Goal: Information Seeking & Learning: Check status

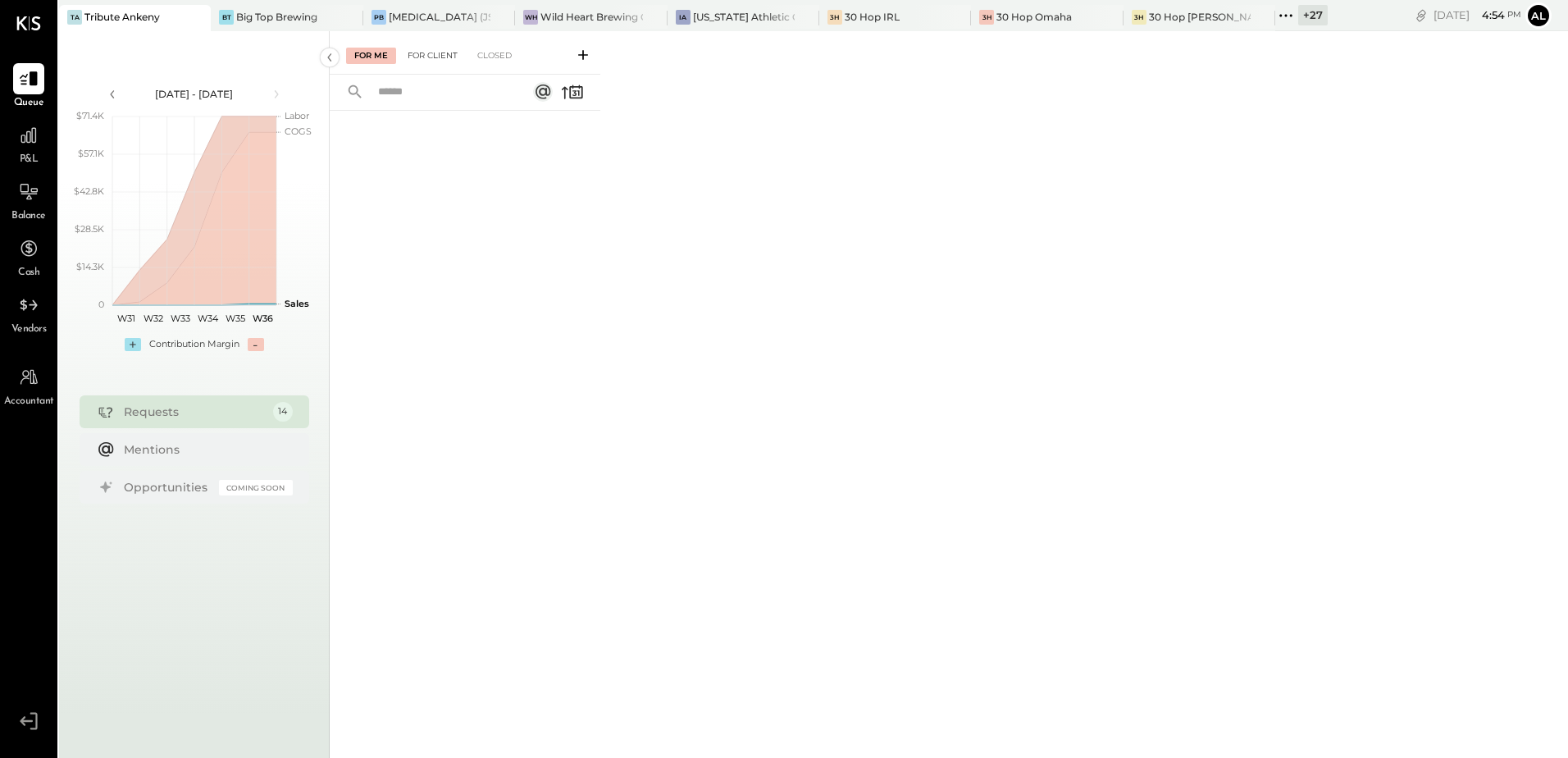
click at [435, 52] on div "For Client" at bounding box center [432, 56] width 66 height 17
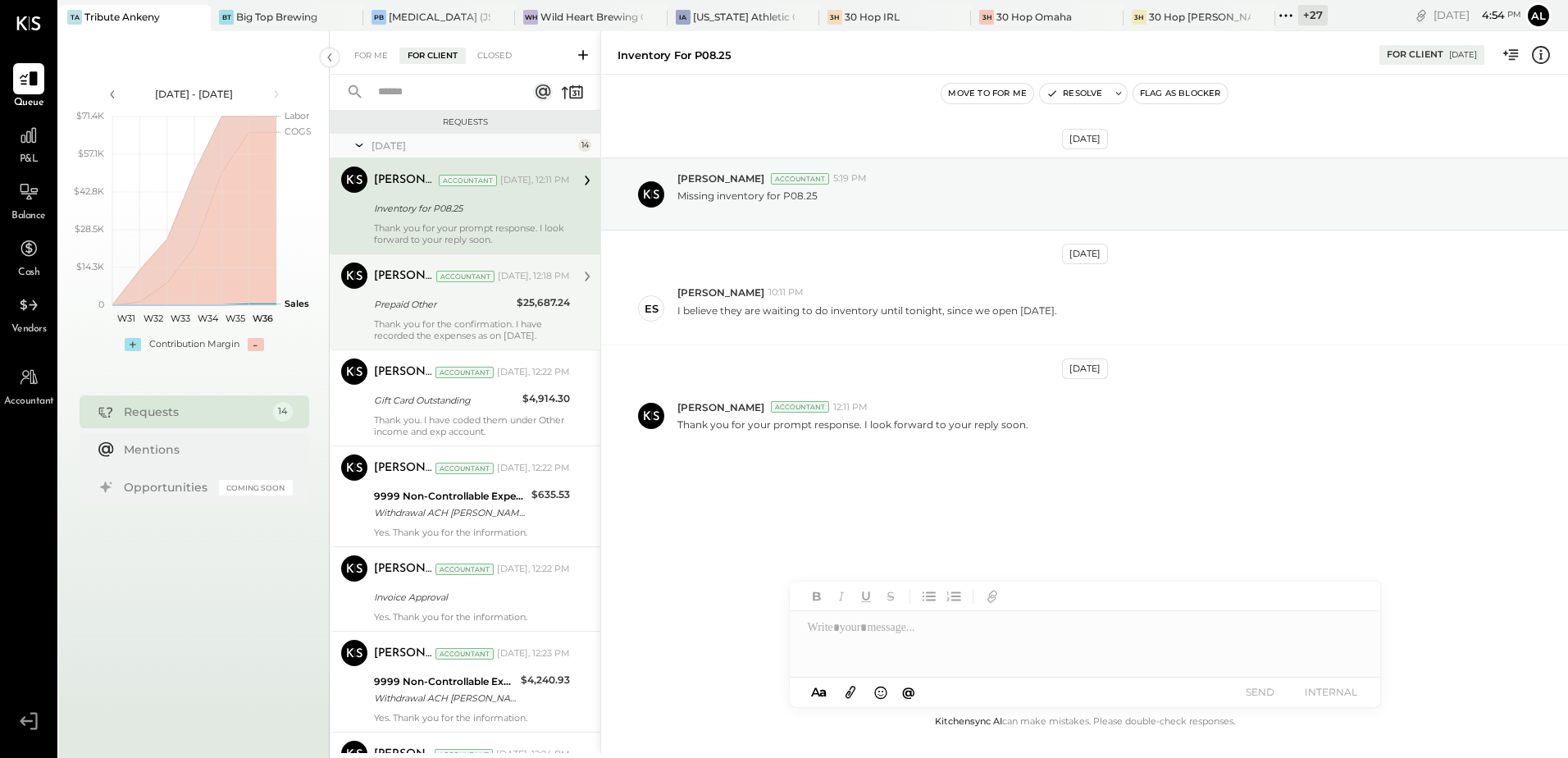
click at [417, 315] on div "[PERSON_NAME] Accountant [DATE], 12:18 PM Prepaid Other $25,687.24 Thank you fo…" at bounding box center [472, 302] width 196 height 79
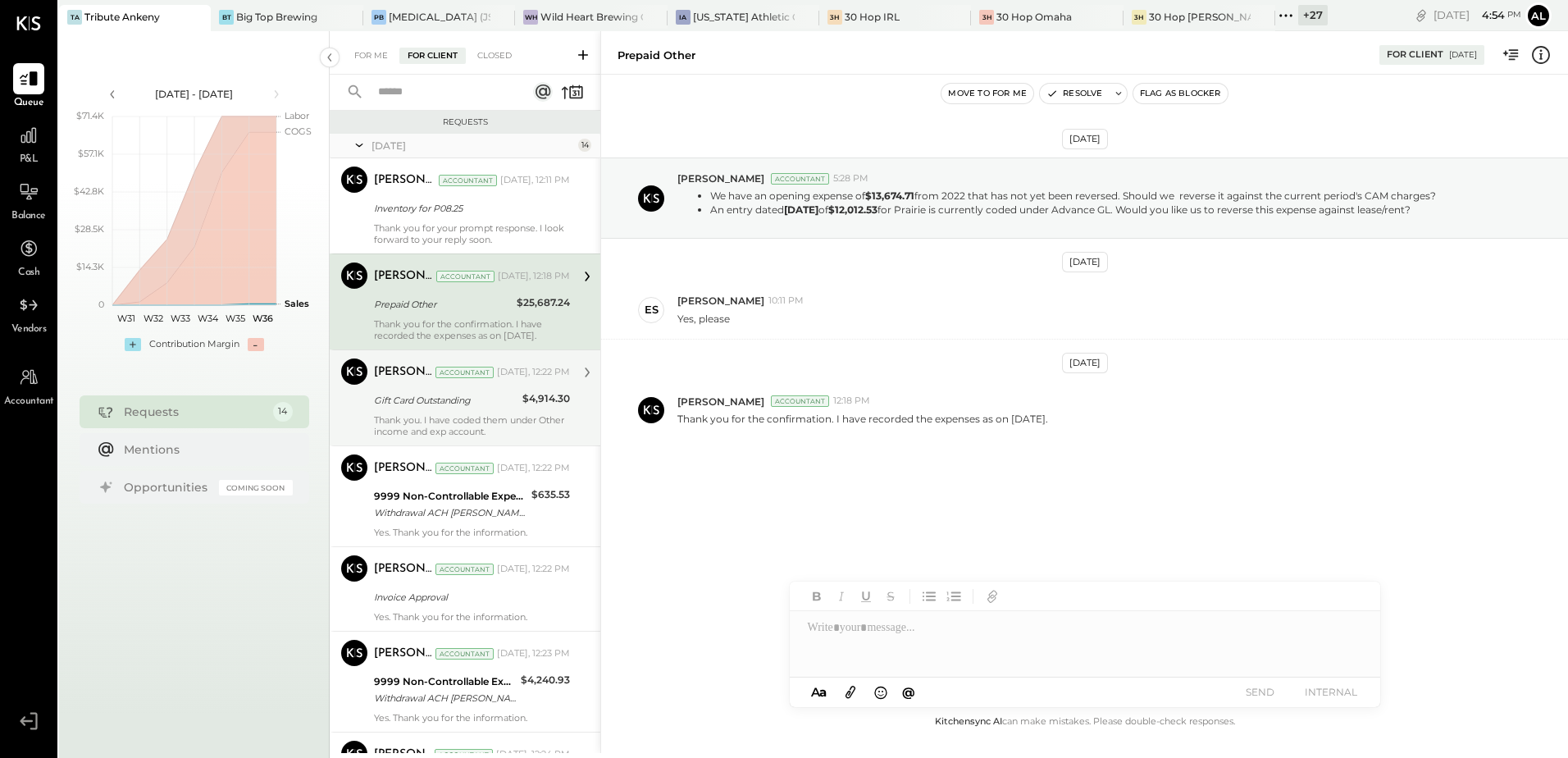
click at [418, 393] on div "Gift Card Outstanding" at bounding box center [446, 400] width 143 height 17
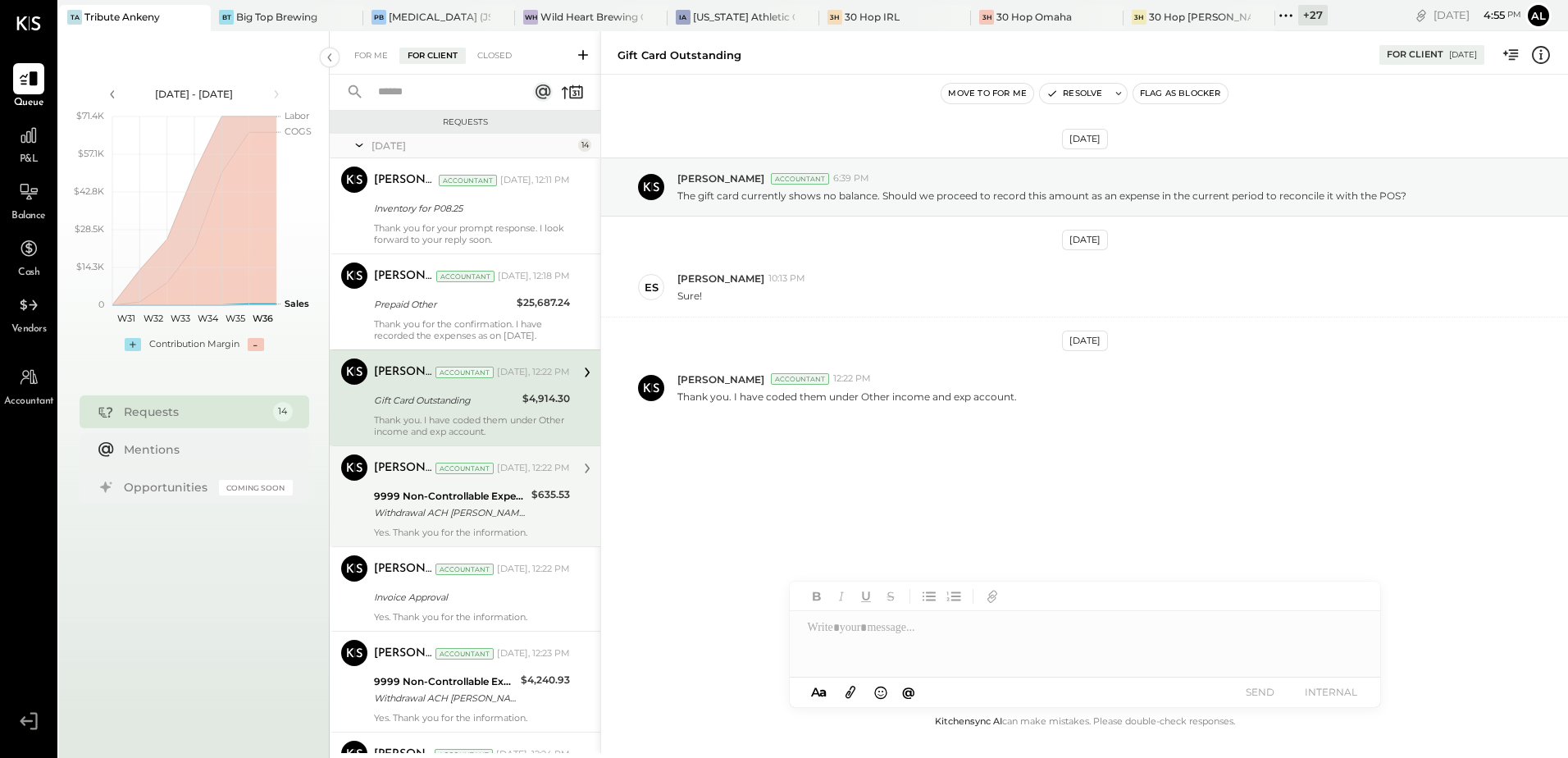
click at [427, 512] on div "Withdrawal ACH [PERSON_NAME] - DIVVYP/ Withdrawal ACH EWALLET - DIVVYP/TYPE: Di…" at bounding box center [451, 512] width 153 height 17
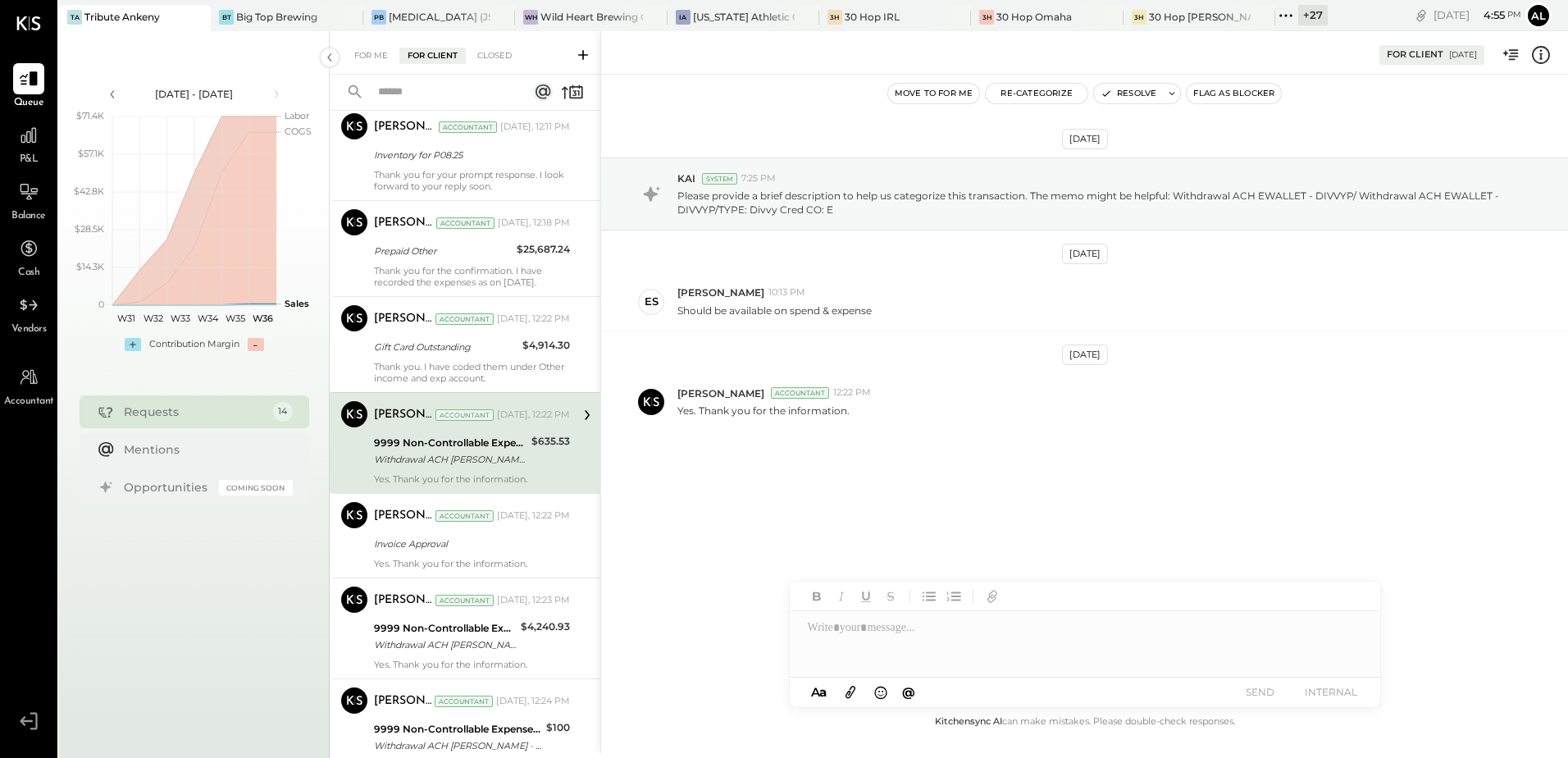
scroll to position [82, 0]
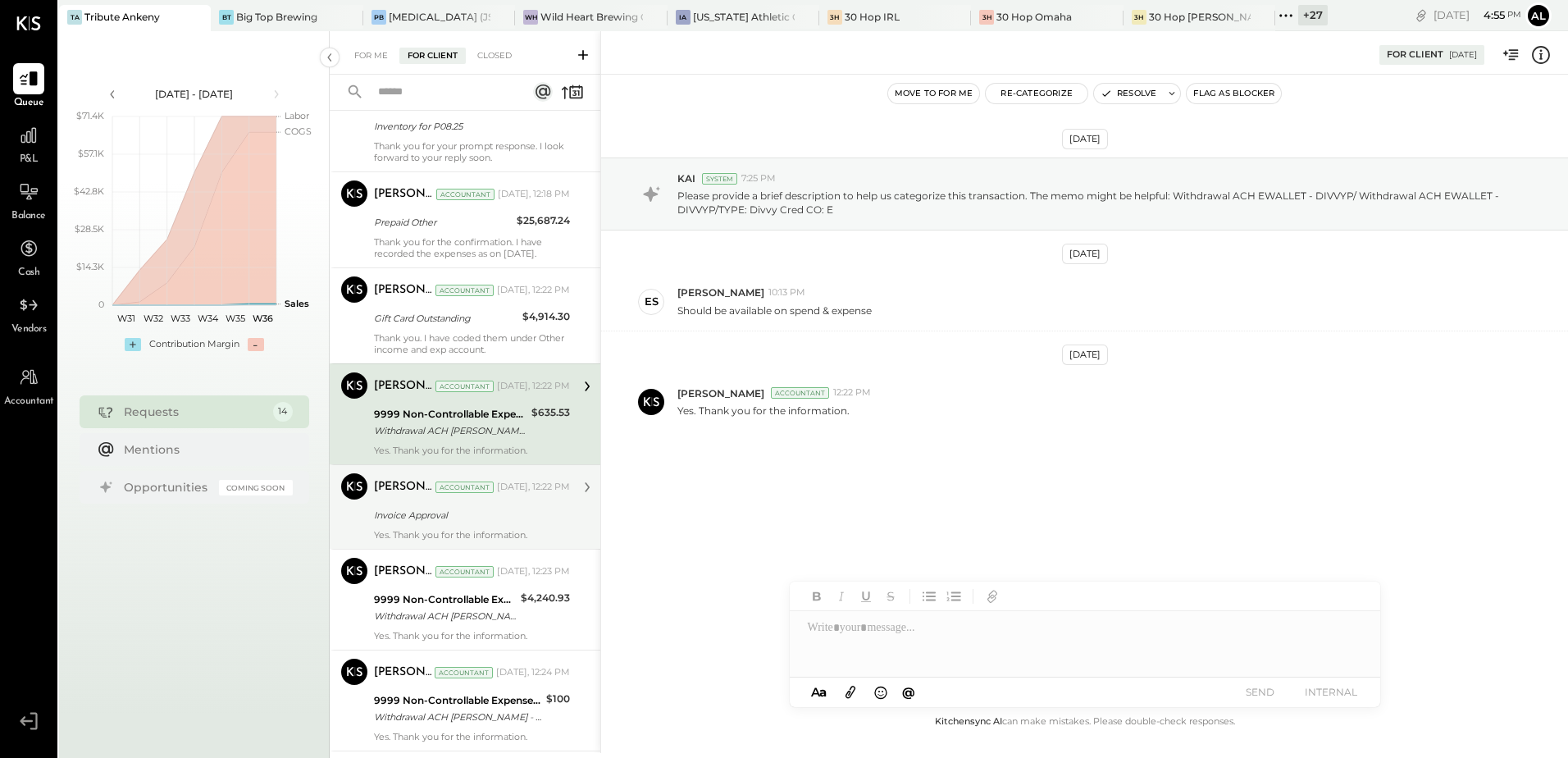
click at [442, 527] on div "[PERSON_NAME] Accountant [DATE], 12:22 PM Invoice Approval Yes. Thank you for t…" at bounding box center [472, 507] width 196 height 67
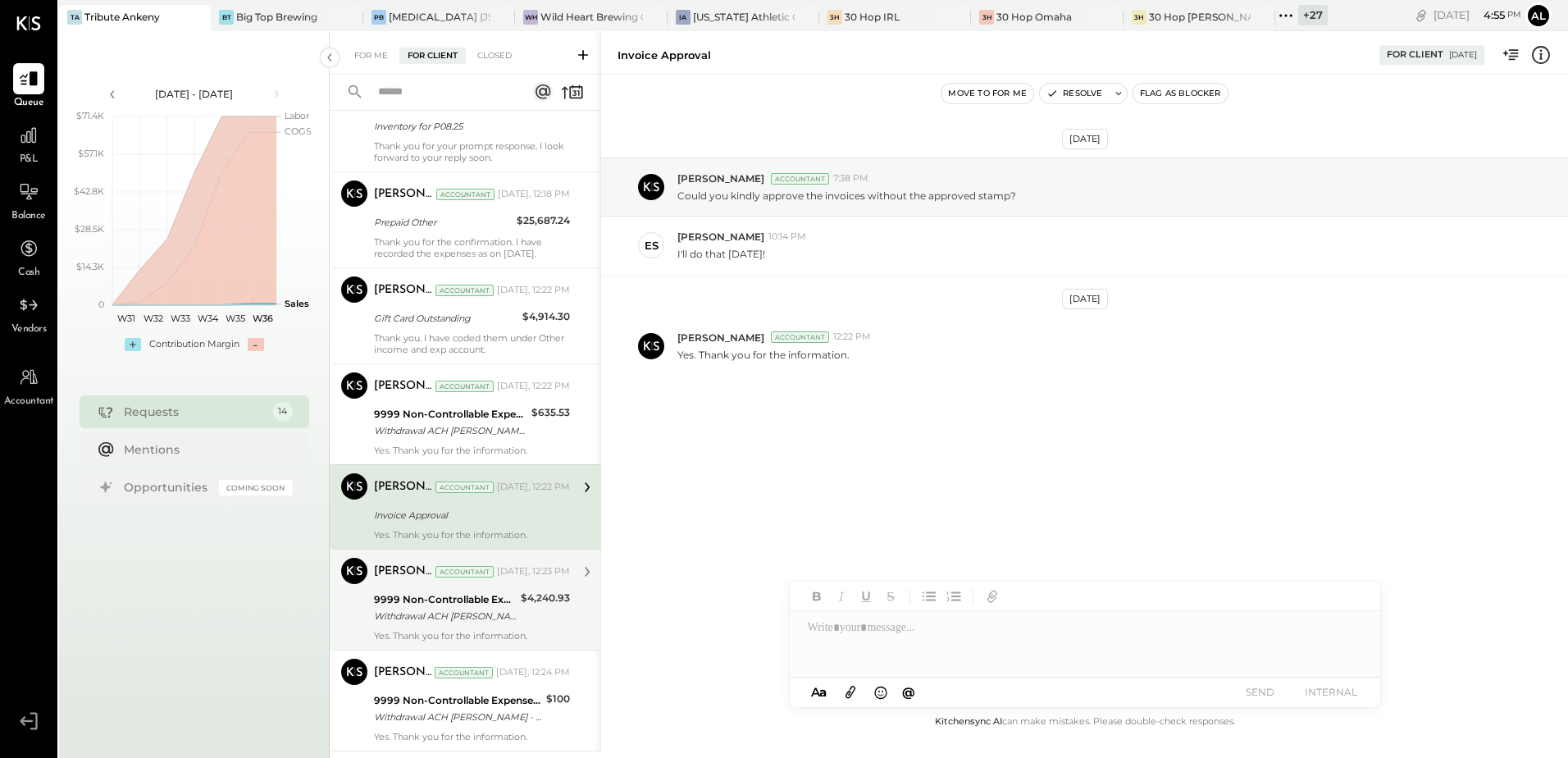
click at [442, 621] on div "Withdrawal ACH [PERSON_NAME] - DIVVYP/ Withdrawal ACH EWALLET - DIVVYP/TYPE: Di…" at bounding box center [445, 616] width 142 height 17
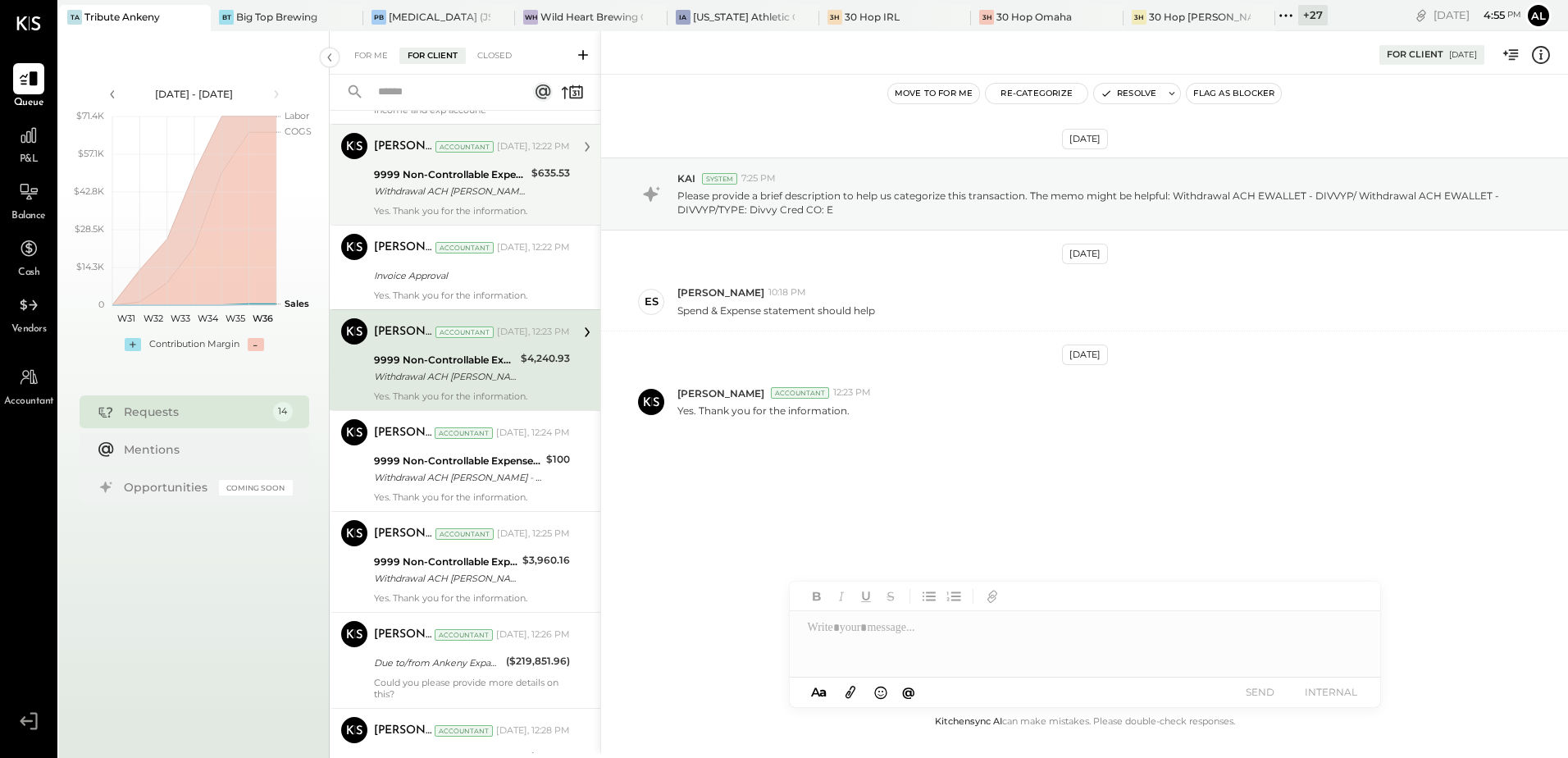
scroll to position [328, 0]
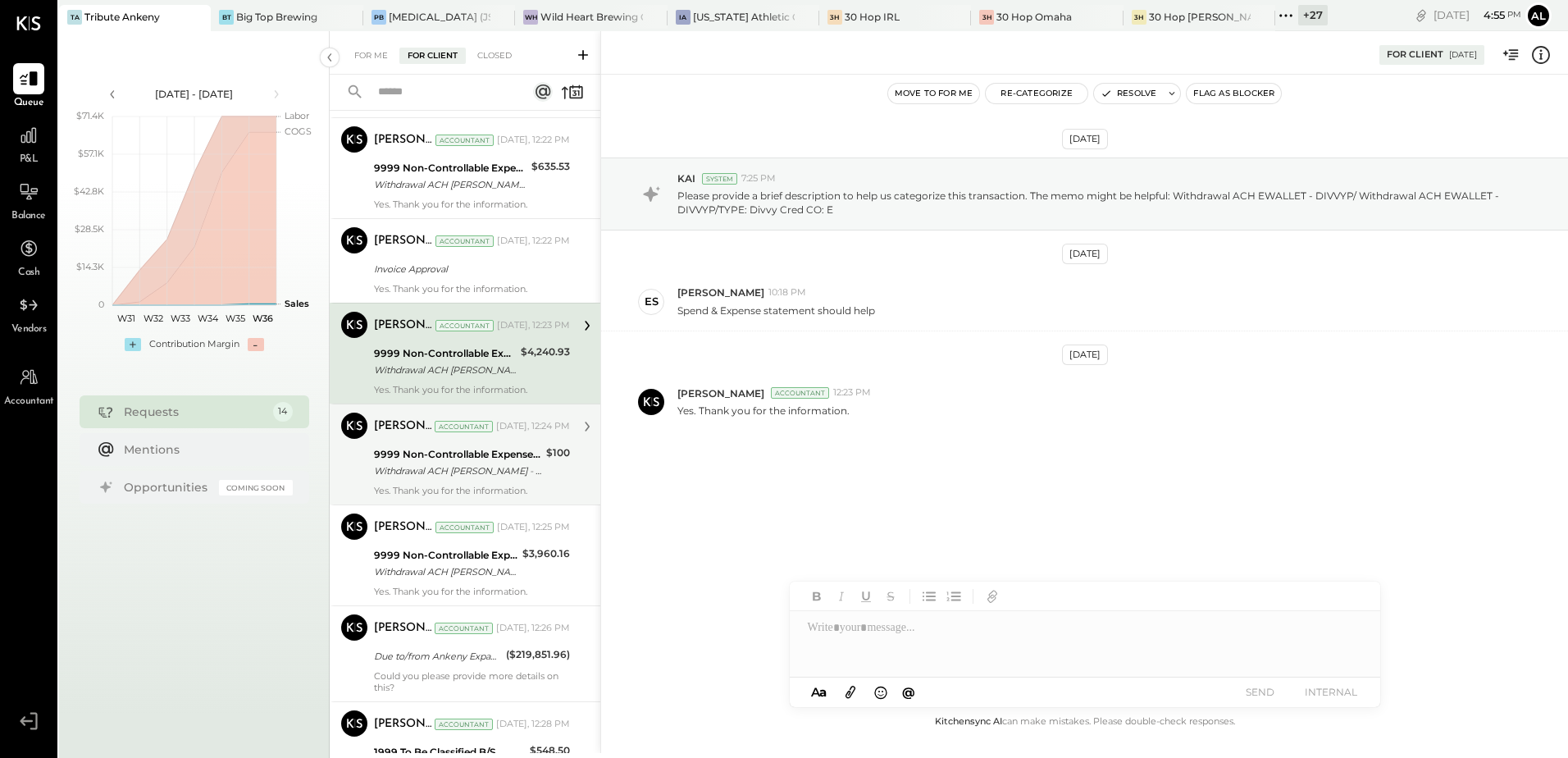
click at [431, 469] on div "Withdrawal ACH [PERSON_NAME] - DIVVYP/ Withdrawal ACH EWALLET - DIVVYP/TYPE: Di…" at bounding box center [458, 471] width 167 height 17
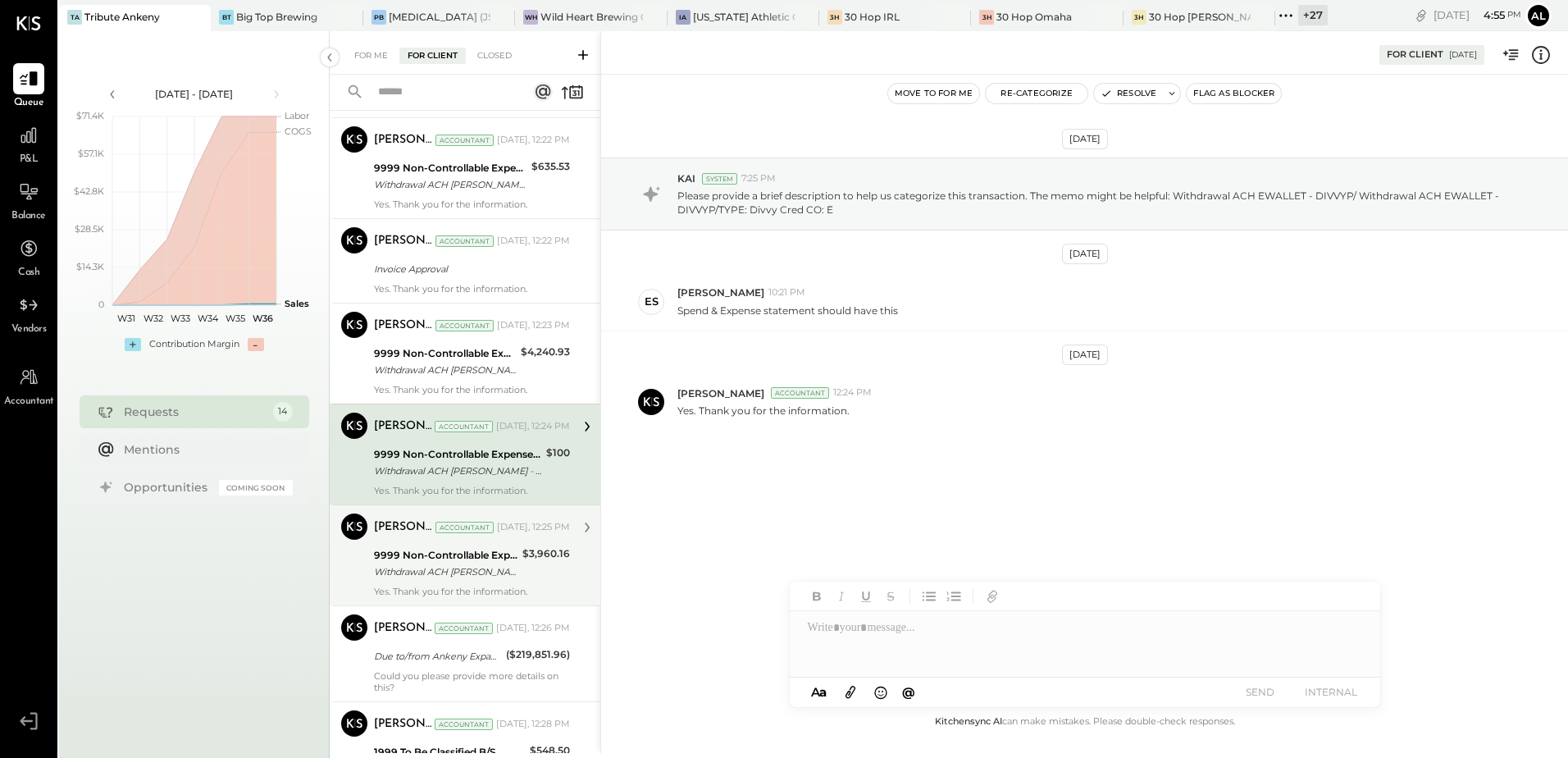
click at [426, 565] on div "Withdrawal ACH [PERSON_NAME] - DIVVYP/ Withdrawal ACH EWALLET - DIVVYP/TYPE: Di…" at bounding box center [446, 572] width 143 height 17
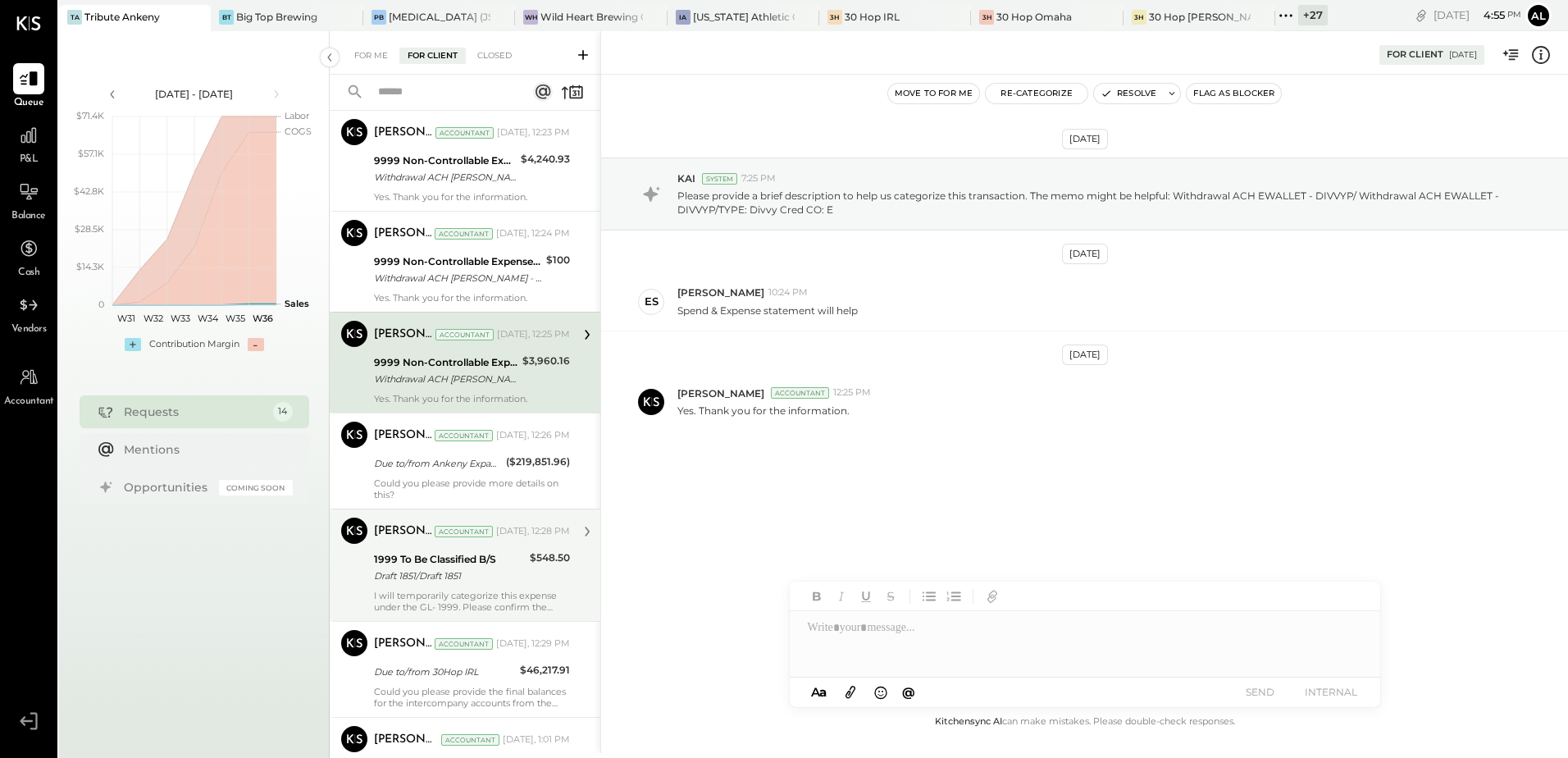
scroll to position [574, 0]
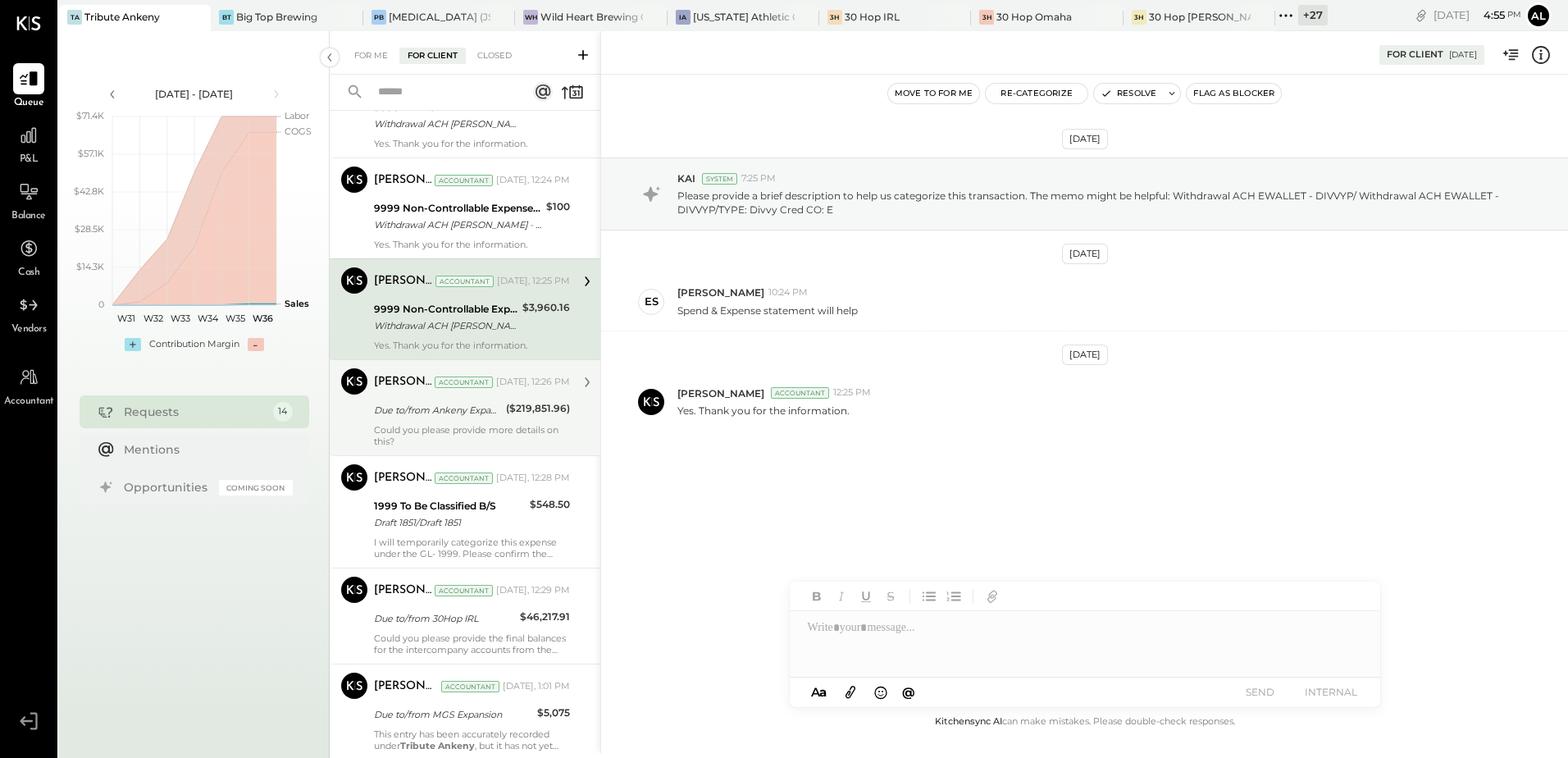
click at [427, 424] on div "Could you please provide more details on this?" at bounding box center [472, 435] width 196 height 23
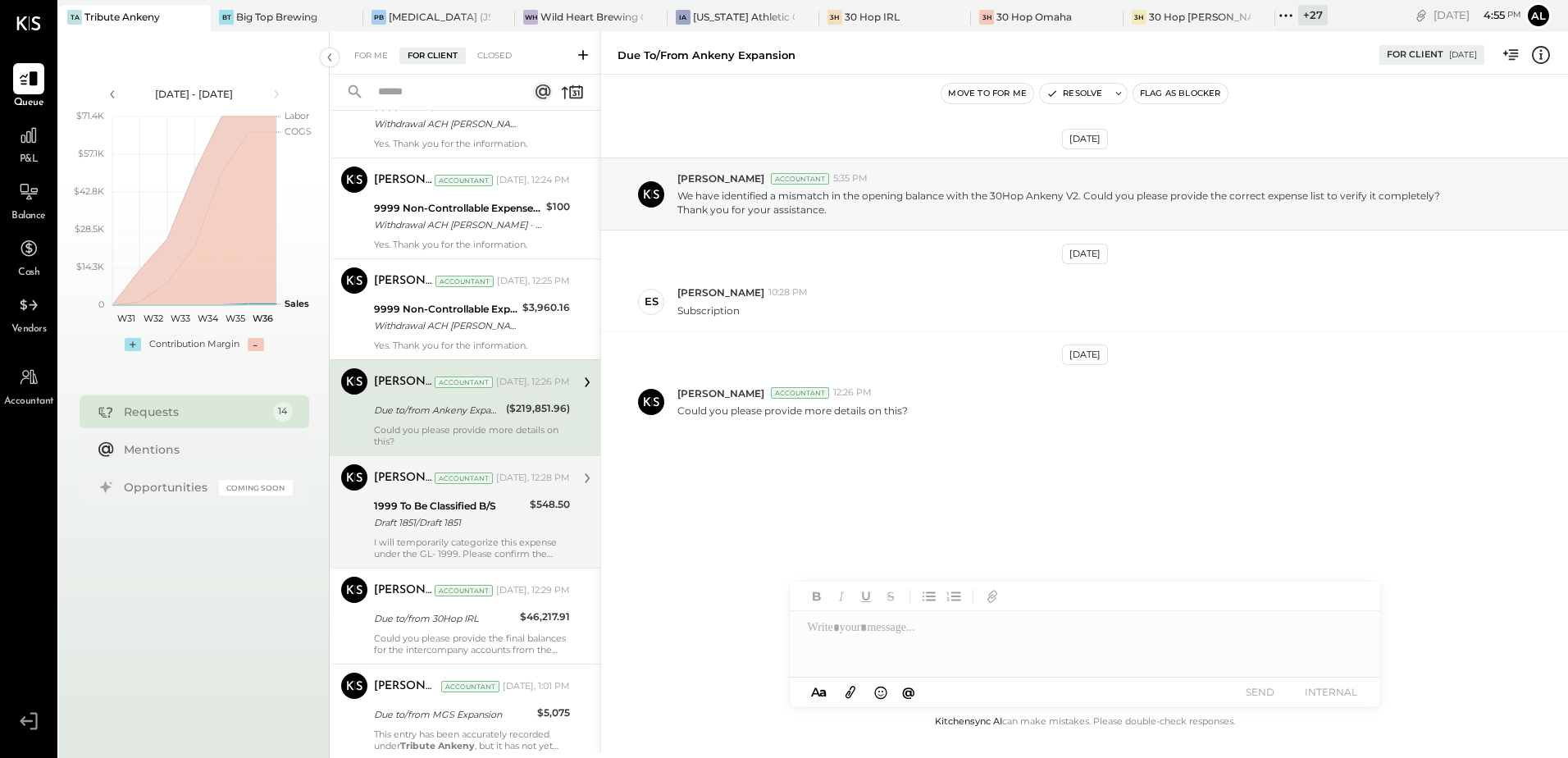
click at [433, 550] on div "I will temporarily categorize this expense under the GL- 1999. Please confirm t…" at bounding box center [472, 547] width 196 height 23
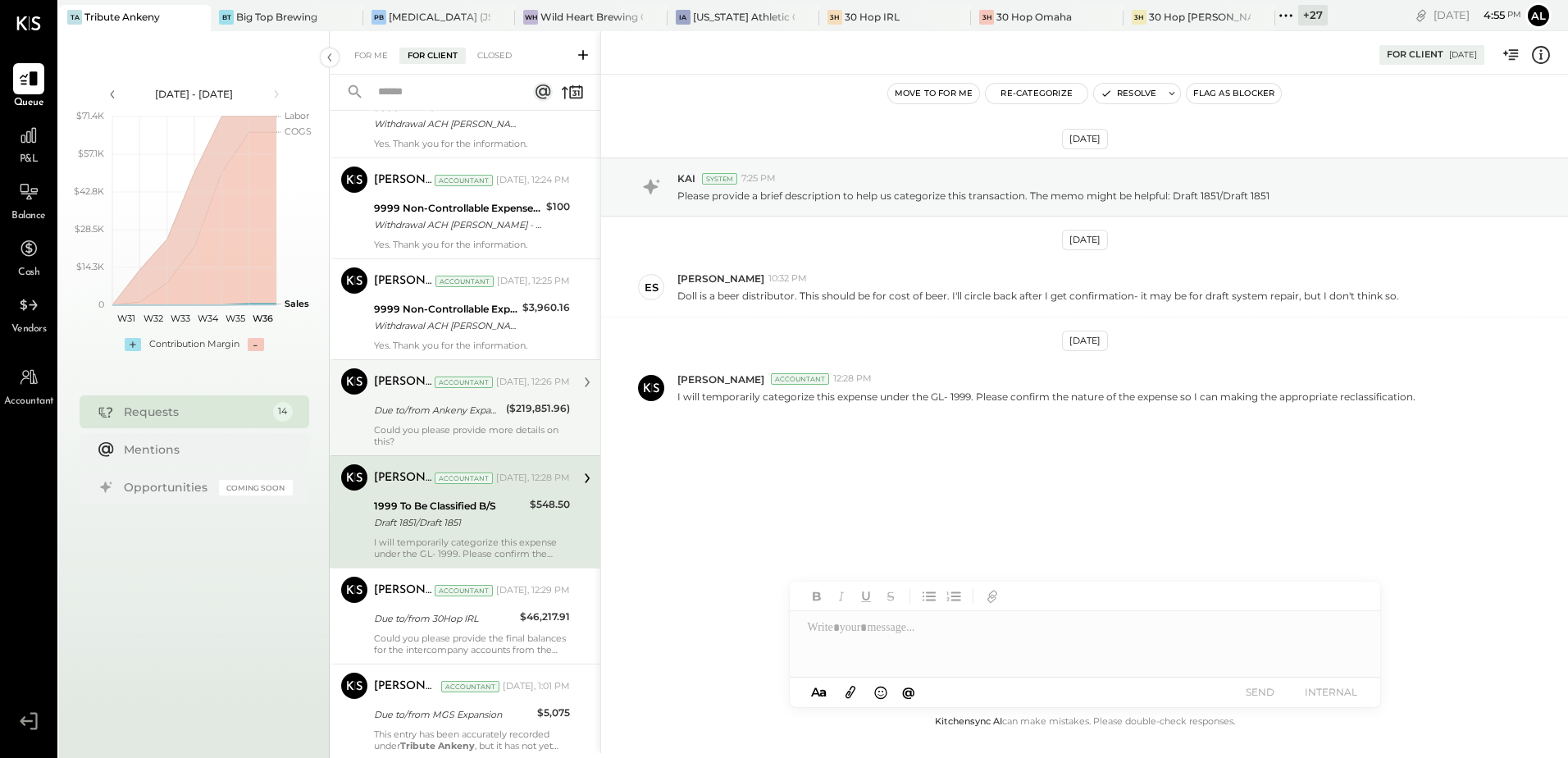
scroll to position [656, 0]
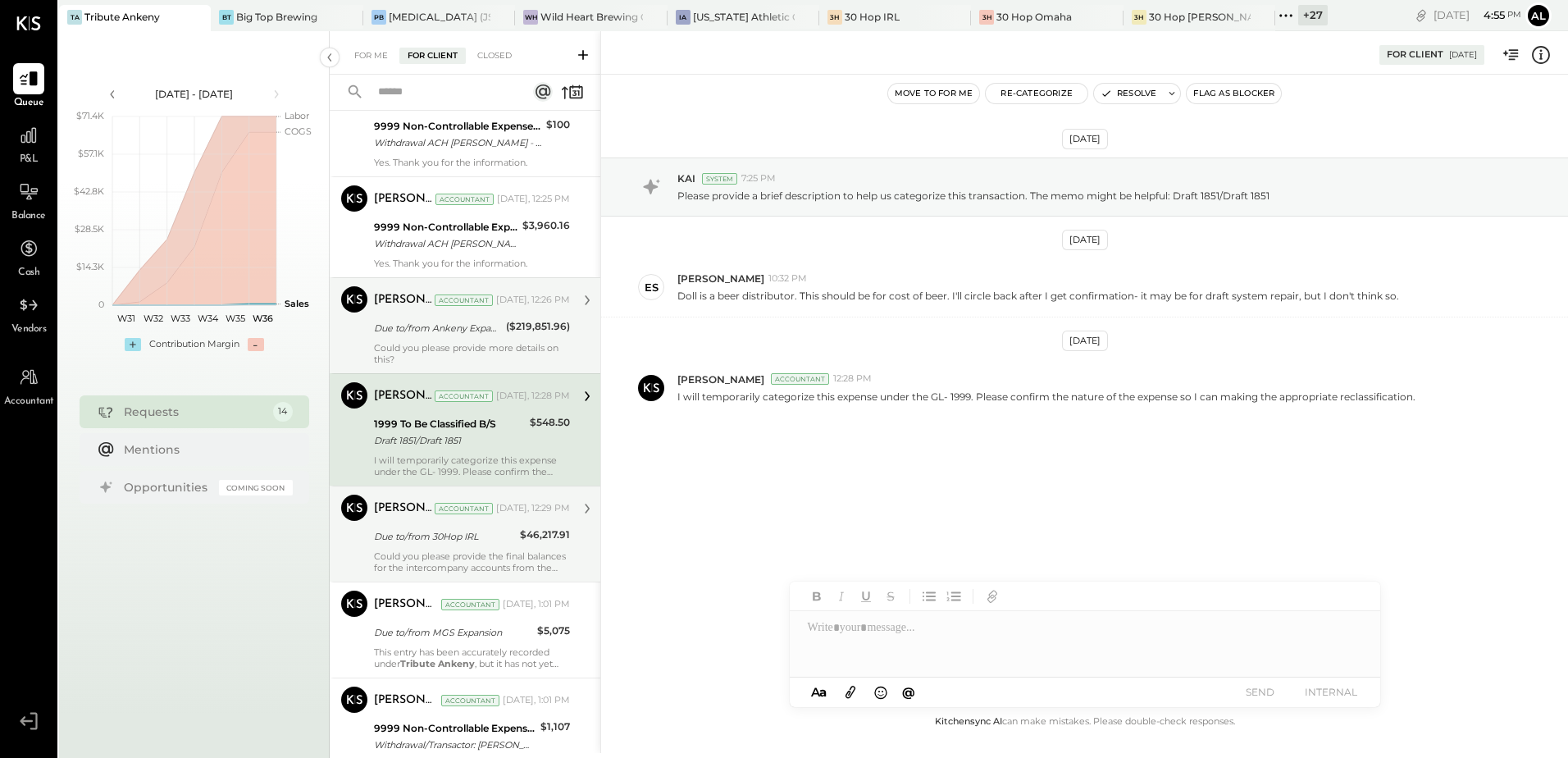
click at [427, 538] on div "Due to/from 30Hop IRL" at bounding box center [444, 536] width 141 height 17
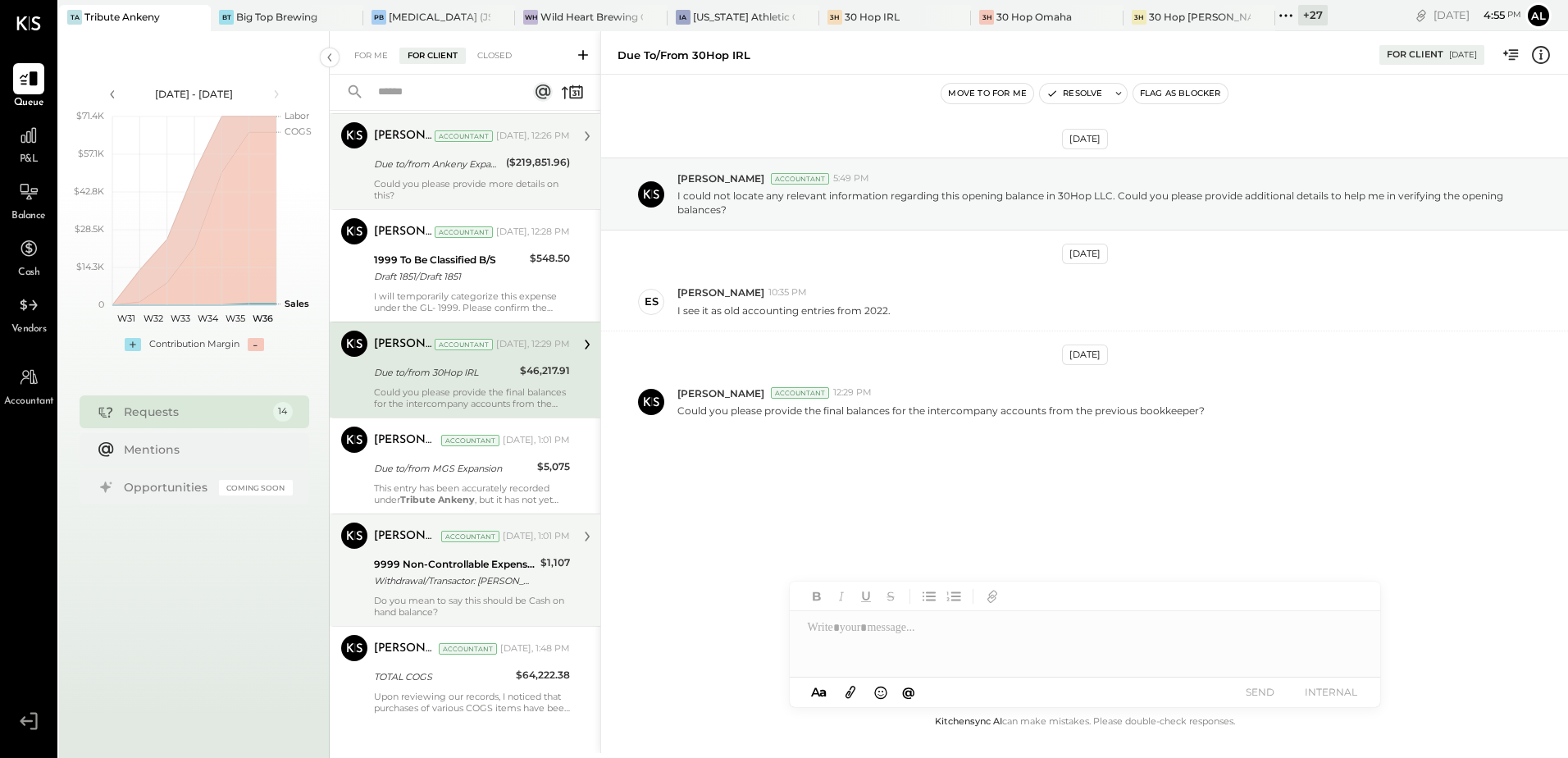
scroll to position [836, 0]
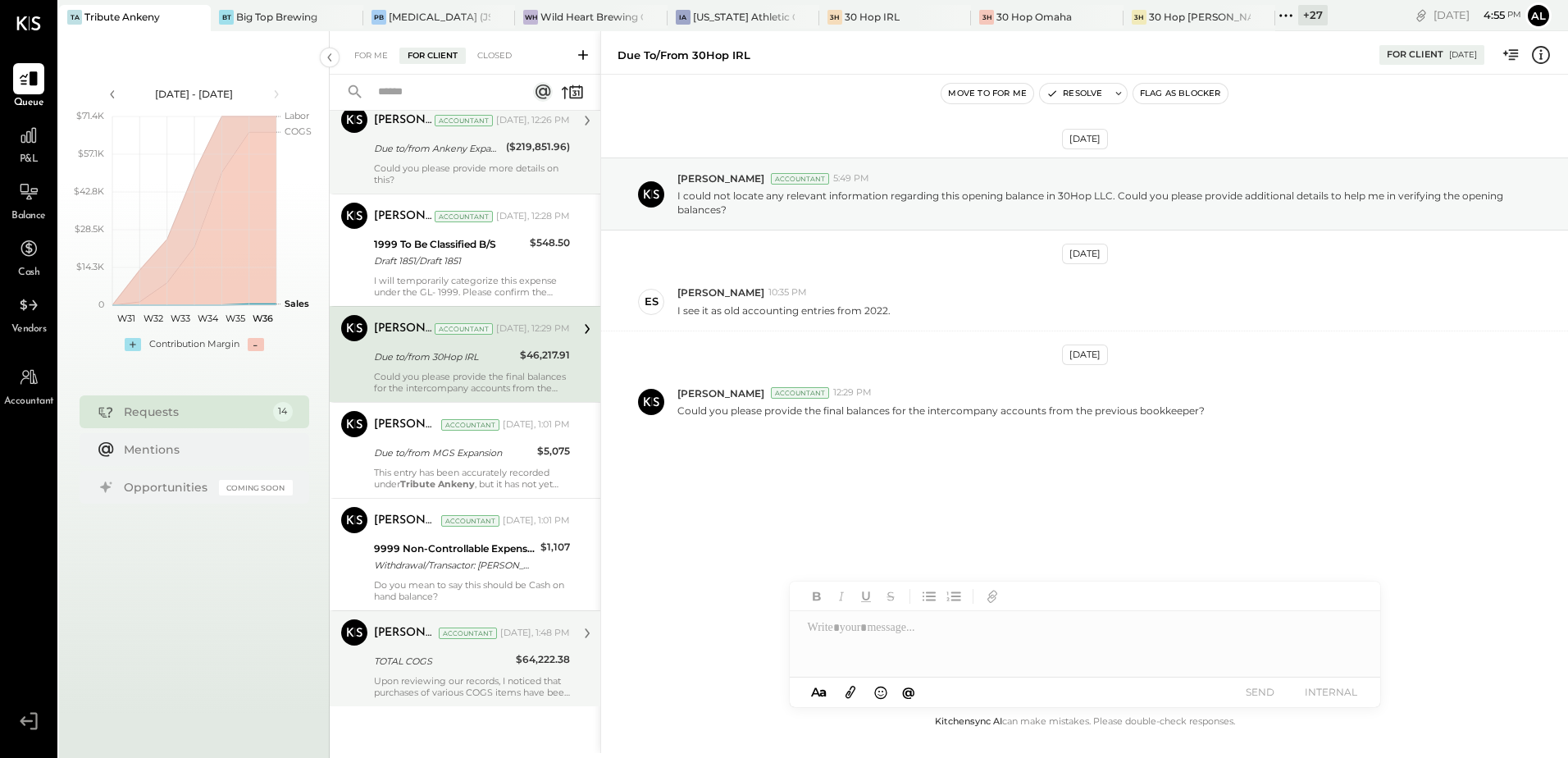
click at [436, 683] on p "Upon reviewing our records, I noticed that purchases of various COGS items have…" at bounding box center [472, 686] width 196 height 23
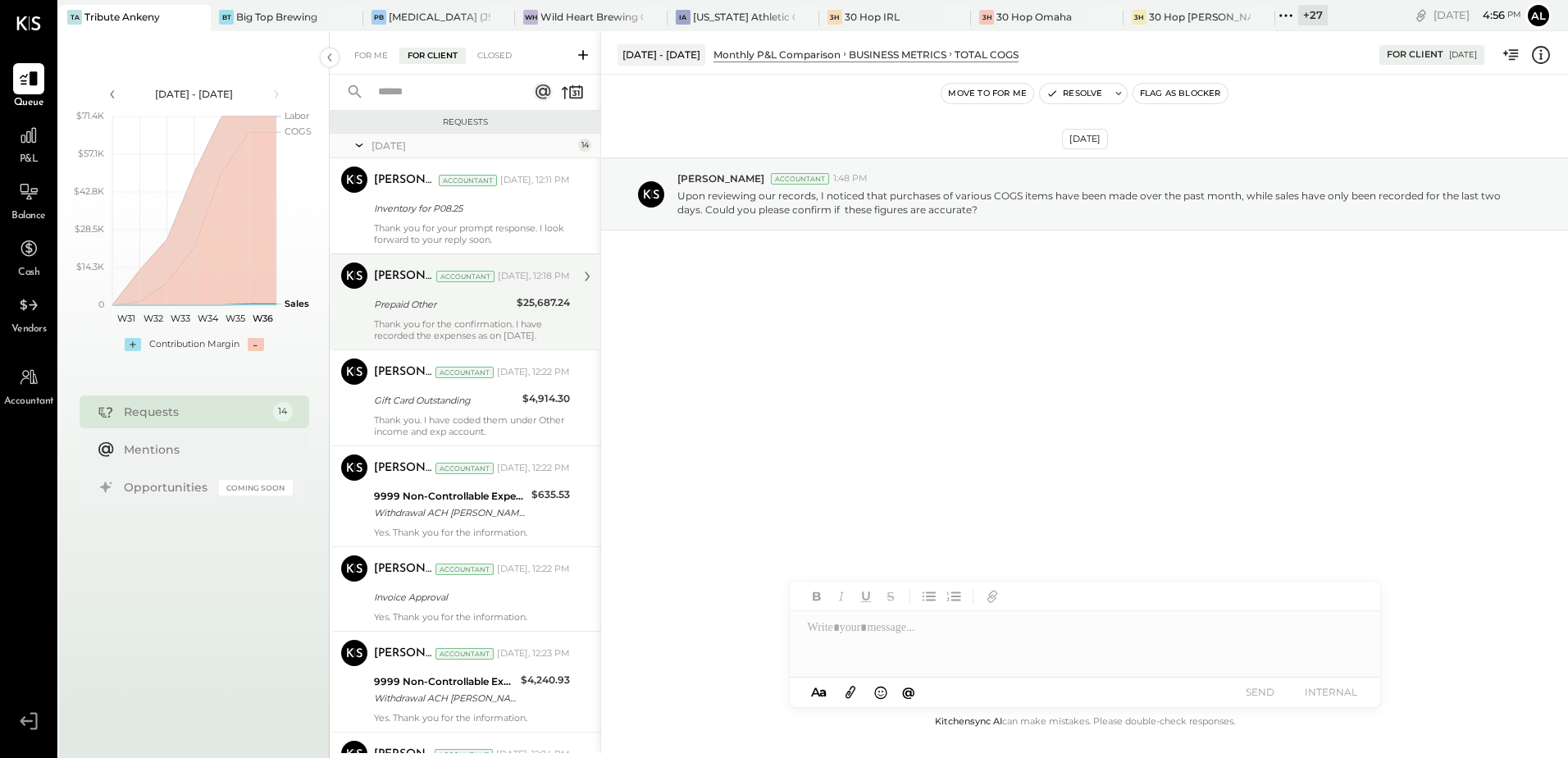
click at [467, 301] on div "Prepaid Other" at bounding box center [443, 304] width 138 height 17
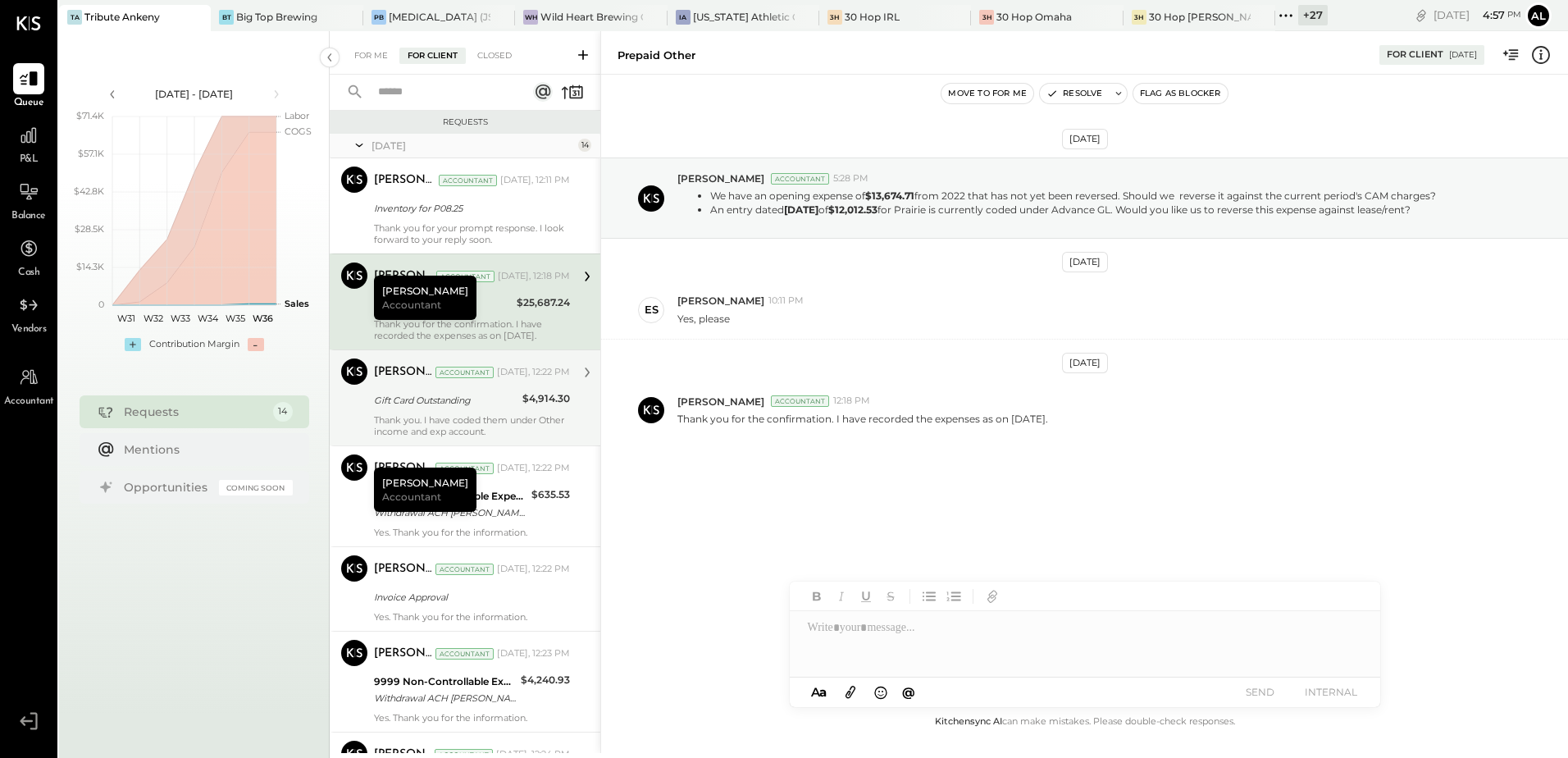
click at [410, 414] on div "Thank you. I have coded them under Other income and exp account." at bounding box center [472, 425] width 196 height 23
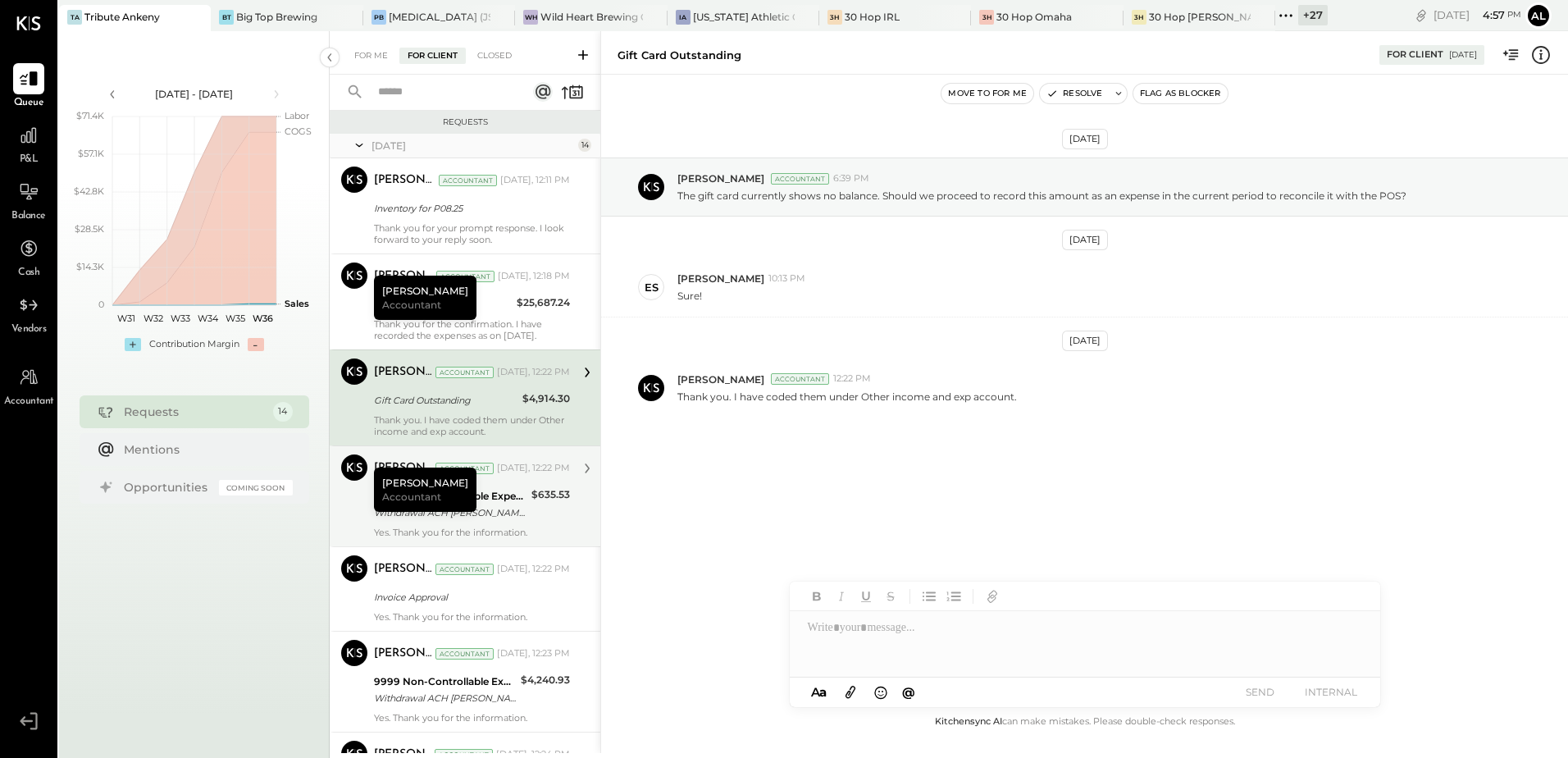
click at [511, 519] on div "Withdrawal ACH [PERSON_NAME] - DIVVYP/ Withdrawal ACH EWALLET - DIVVYP/TYPE: Di…" at bounding box center [451, 512] width 153 height 17
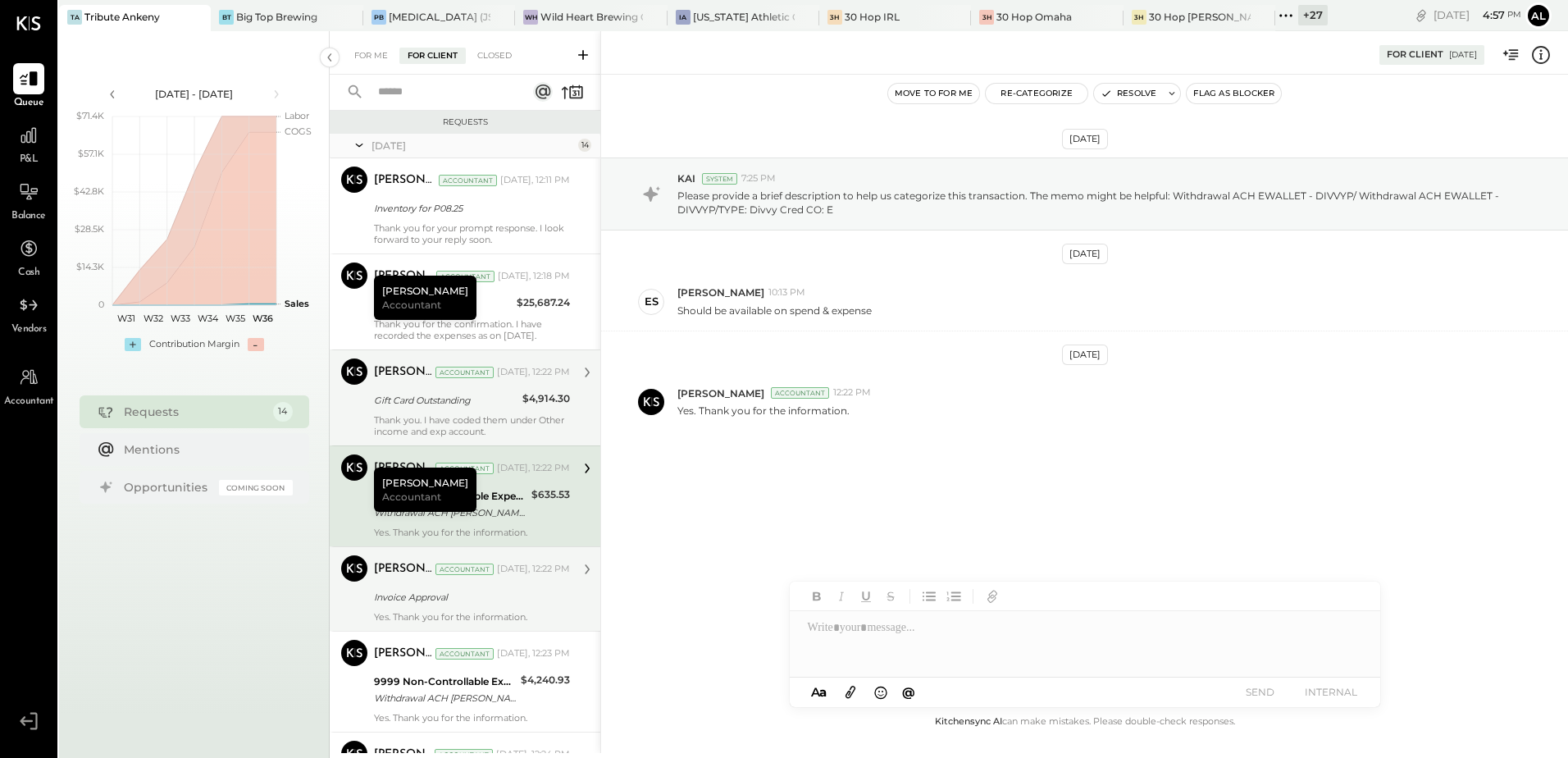
click at [469, 610] on div "[PERSON_NAME] Accountant [DATE], 12:22 PM Invoice Approval Yes. Thank you for t…" at bounding box center [472, 589] width 196 height 67
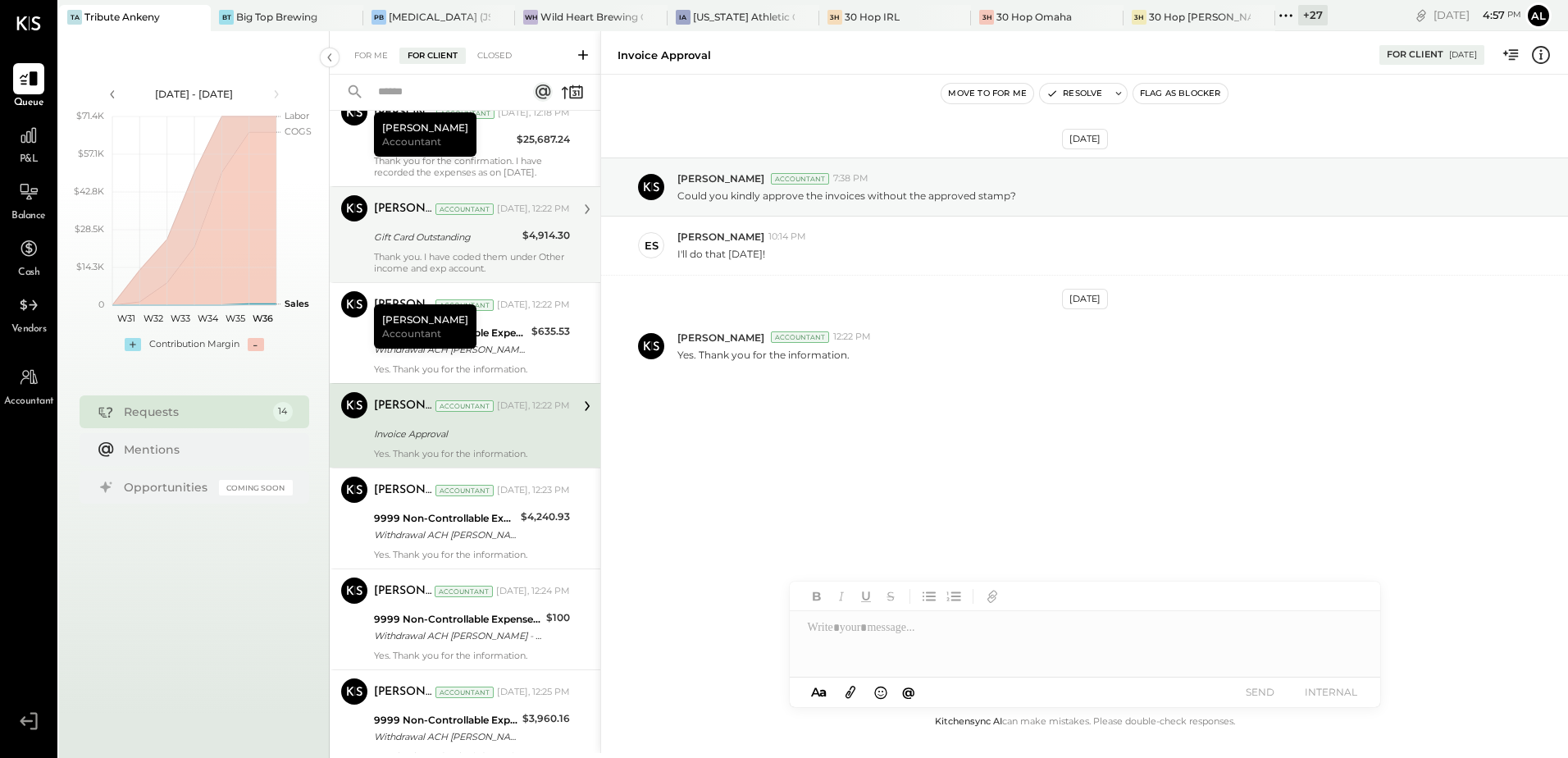
scroll to position [164, 0]
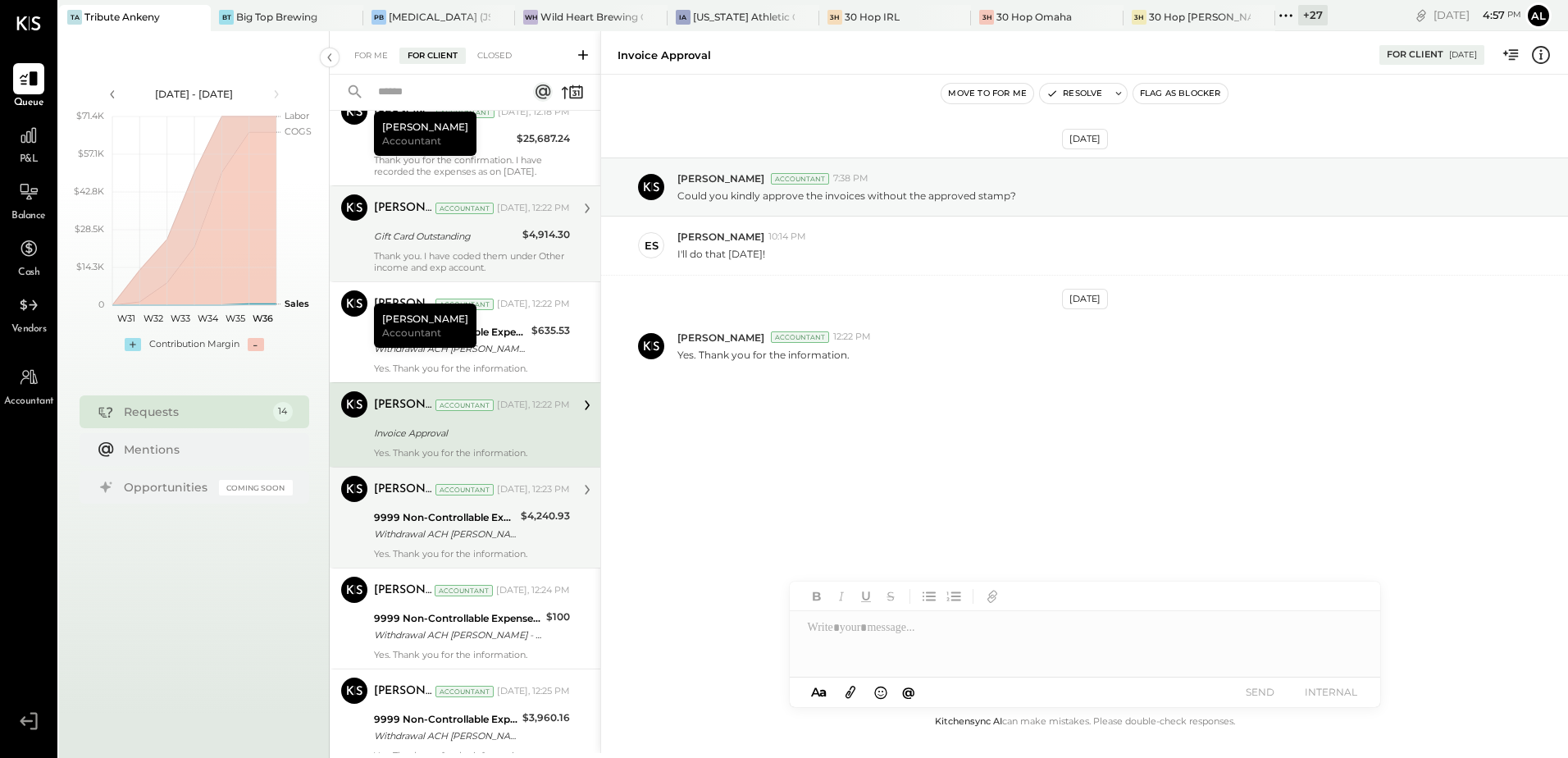
click at [445, 543] on div "9999 Non-Controllable Expenses:Other Income and Expenses:To Be Classified P&L W…" at bounding box center [445, 525] width 142 height 36
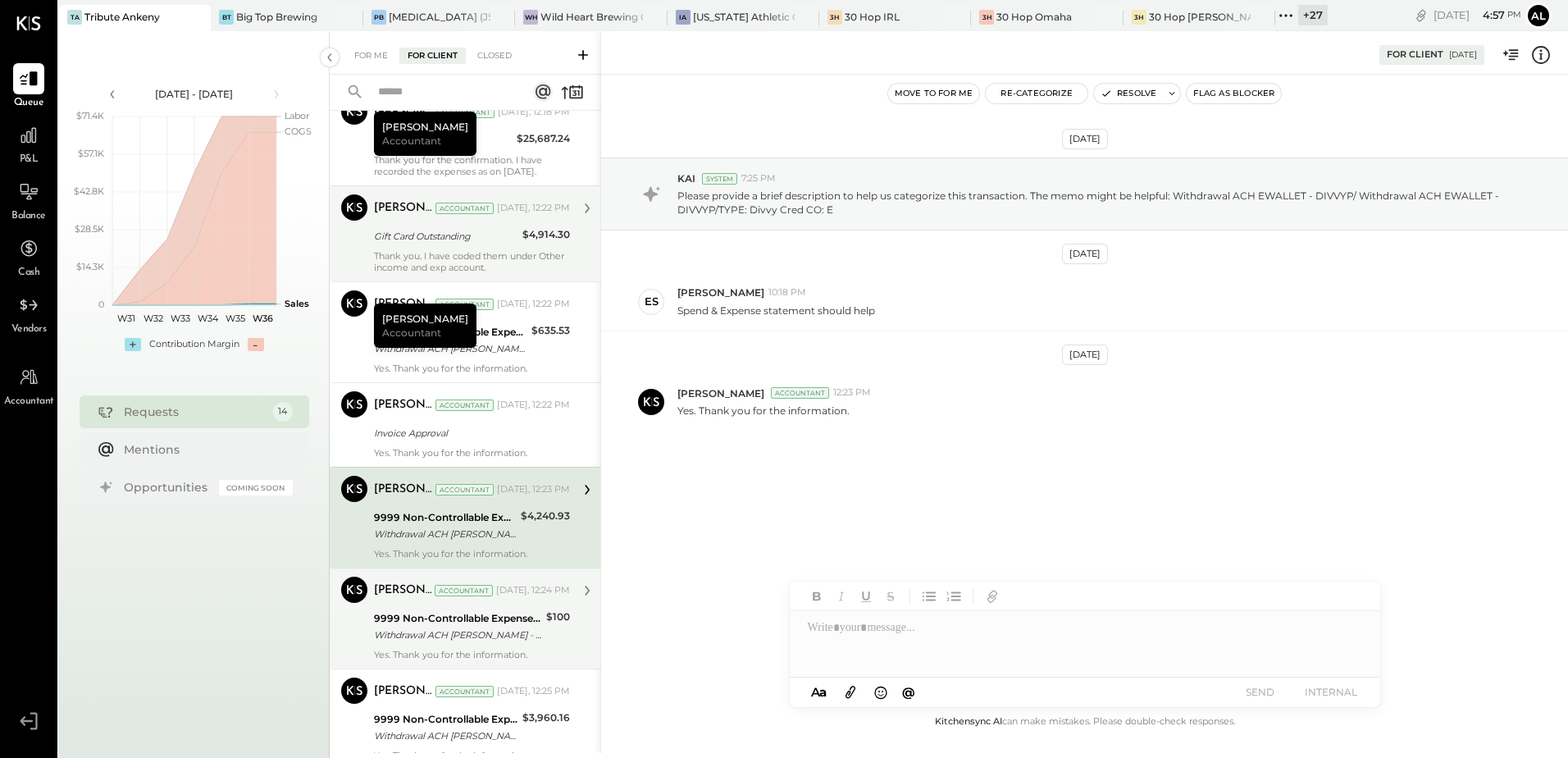
click at [460, 635] on div "Withdrawal ACH [PERSON_NAME] - DIVVYP/ Withdrawal ACH EWALLET - DIVVYP/TYPE: Di…" at bounding box center [458, 635] width 167 height 17
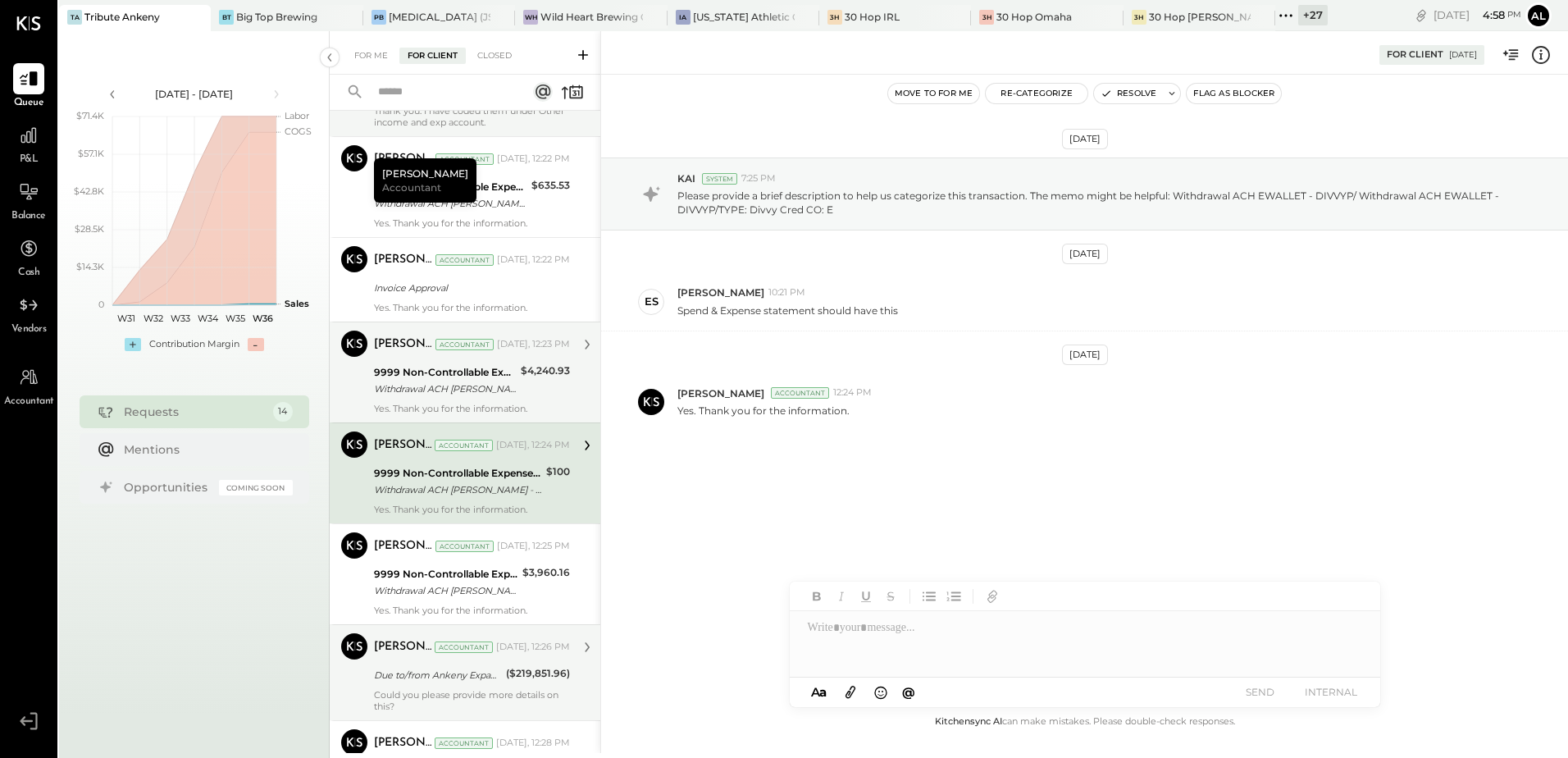
scroll to position [328, 0]
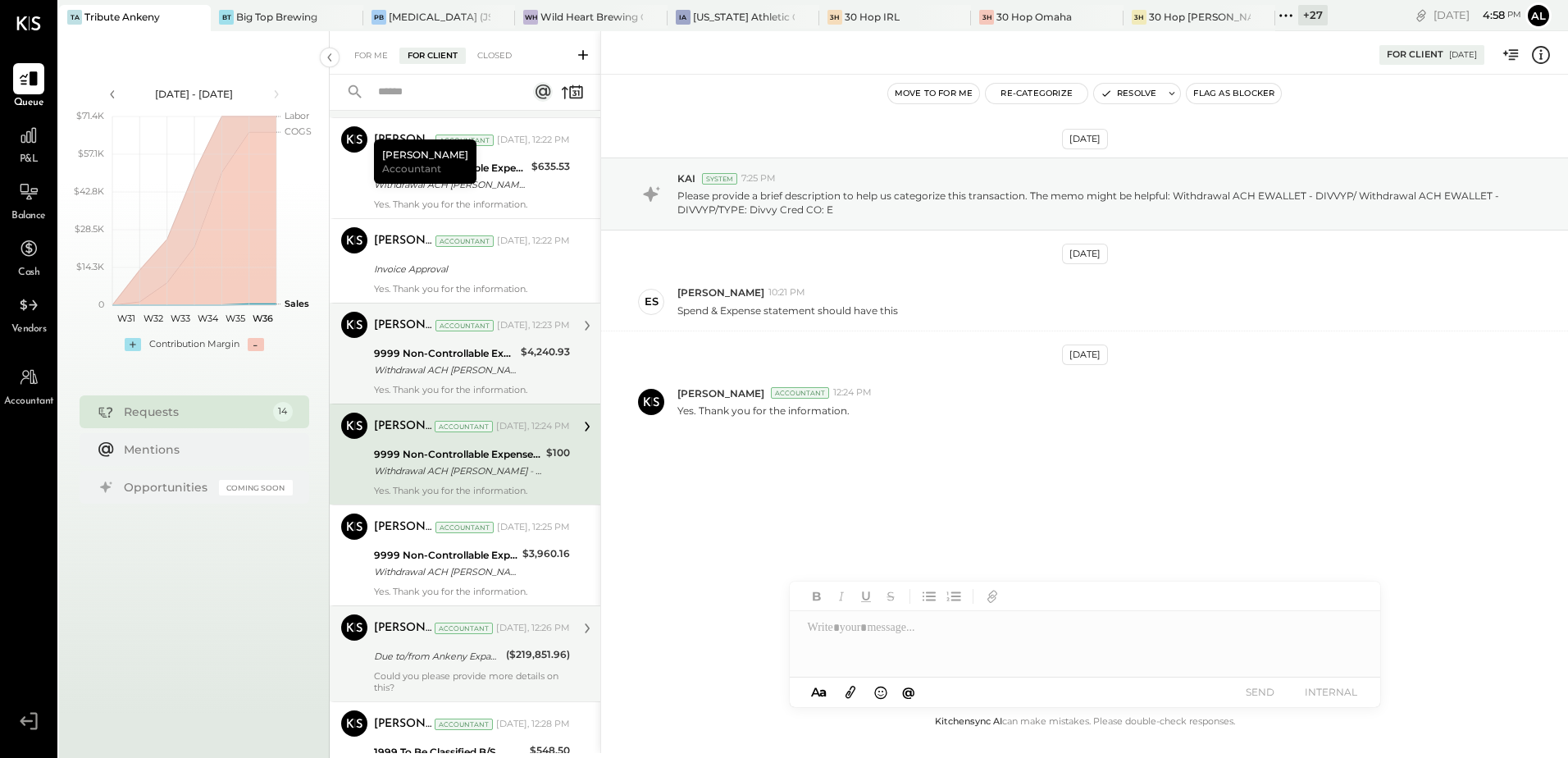
click at [454, 557] on div "9999 Non-Controllable Expenses:Other Income and Expenses:To Be Classified P&L" at bounding box center [446, 556] width 143 height 17
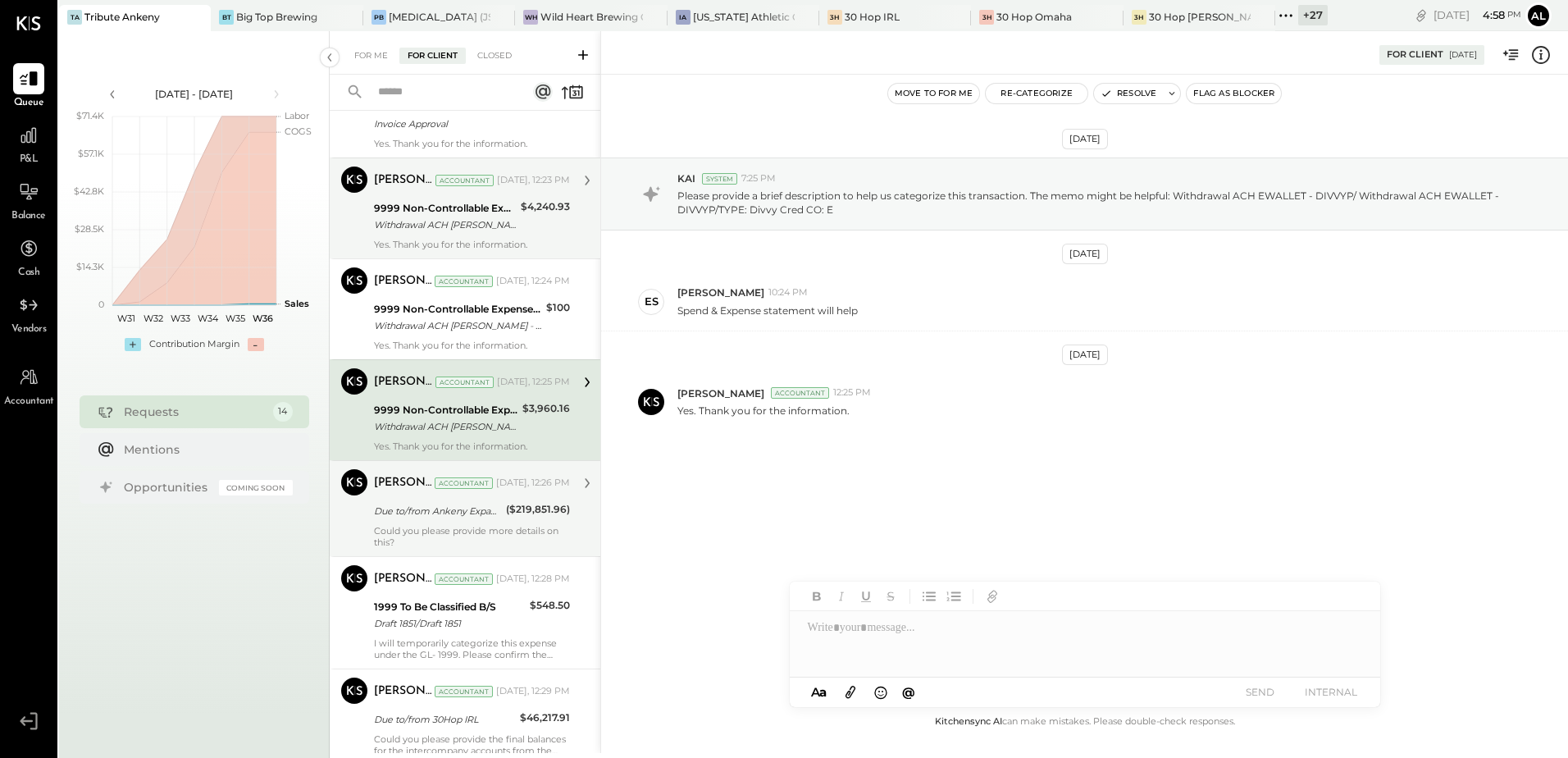
scroll to position [492, 0]
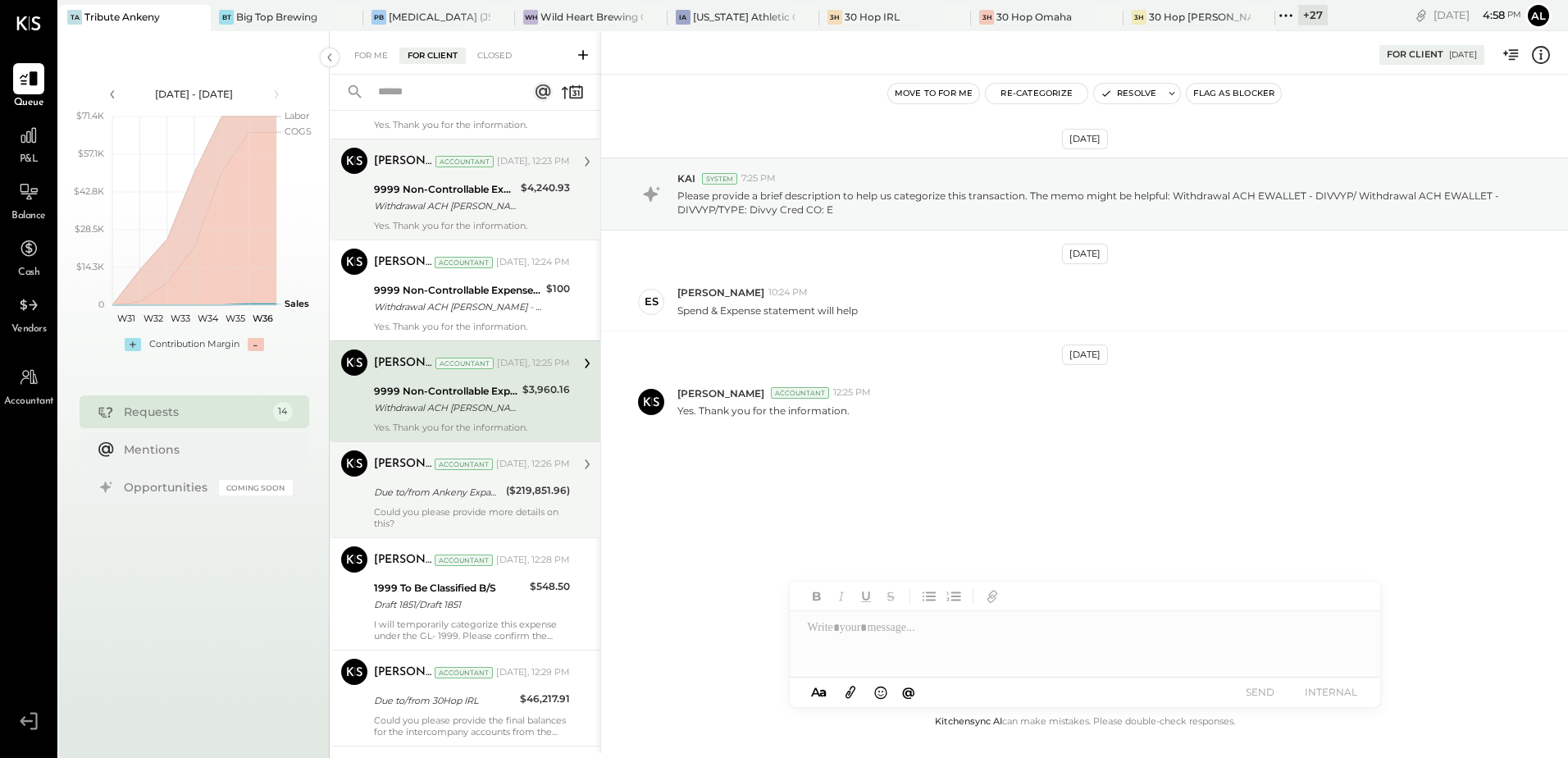
click at [436, 494] on div "Due to/from Ankeny Expansion" at bounding box center [438, 492] width 127 height 17
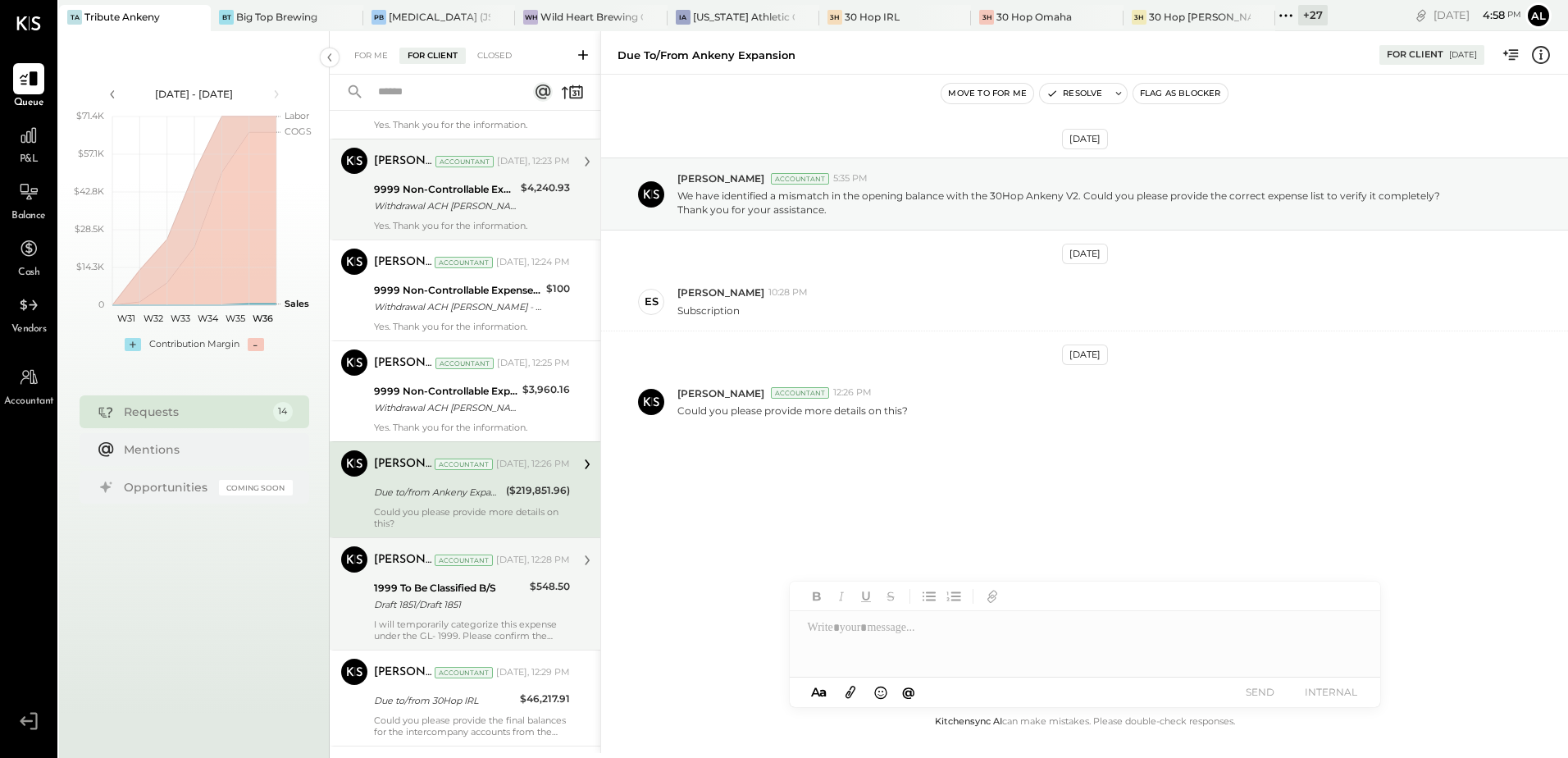
click at [453, 621] on div "I will temporarily categorize this expense under the GL- 1999. Please confirm t…" at bounding box center [472, 629] width 196 height 23
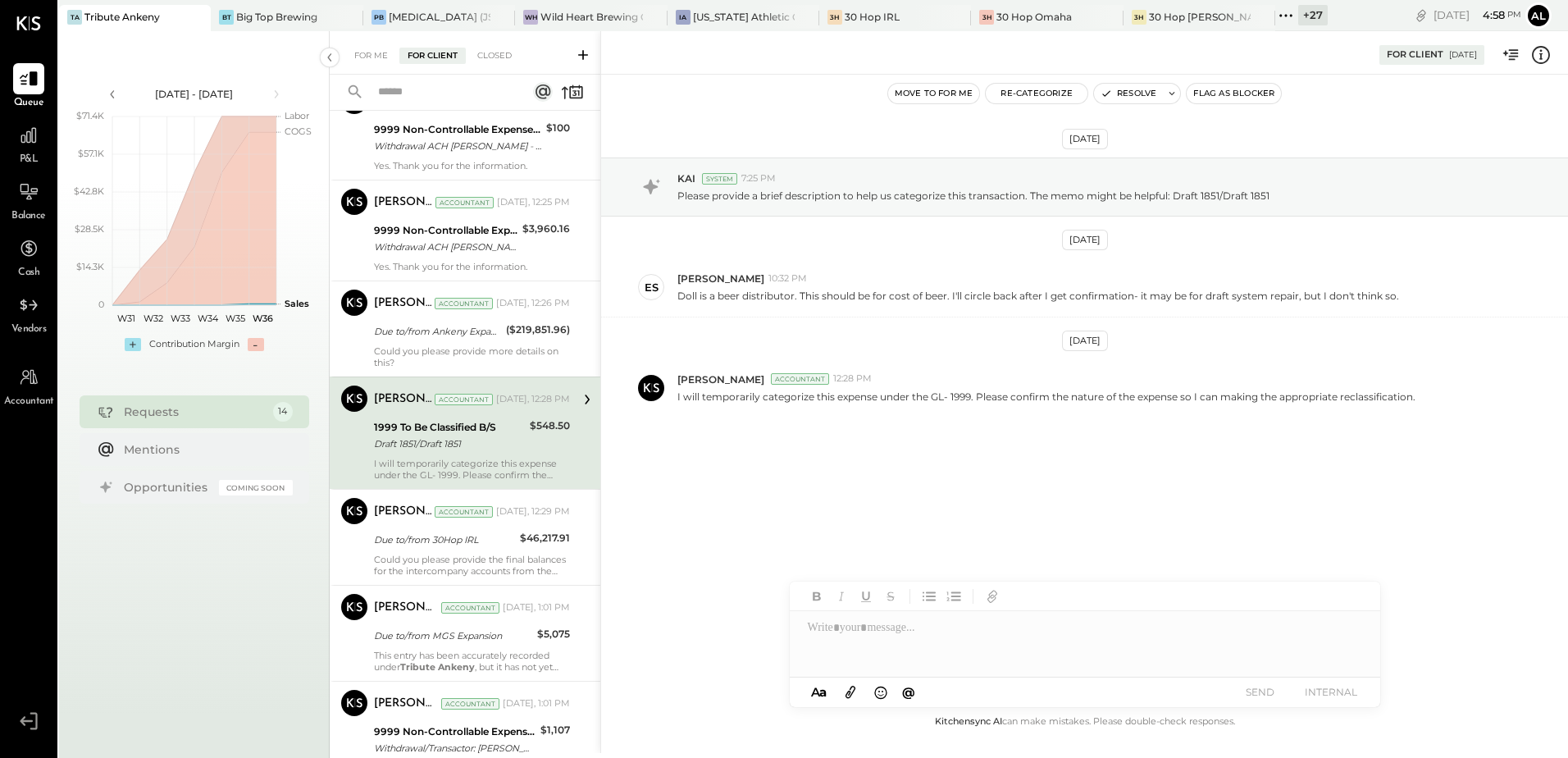
scroll to position [656, 0]
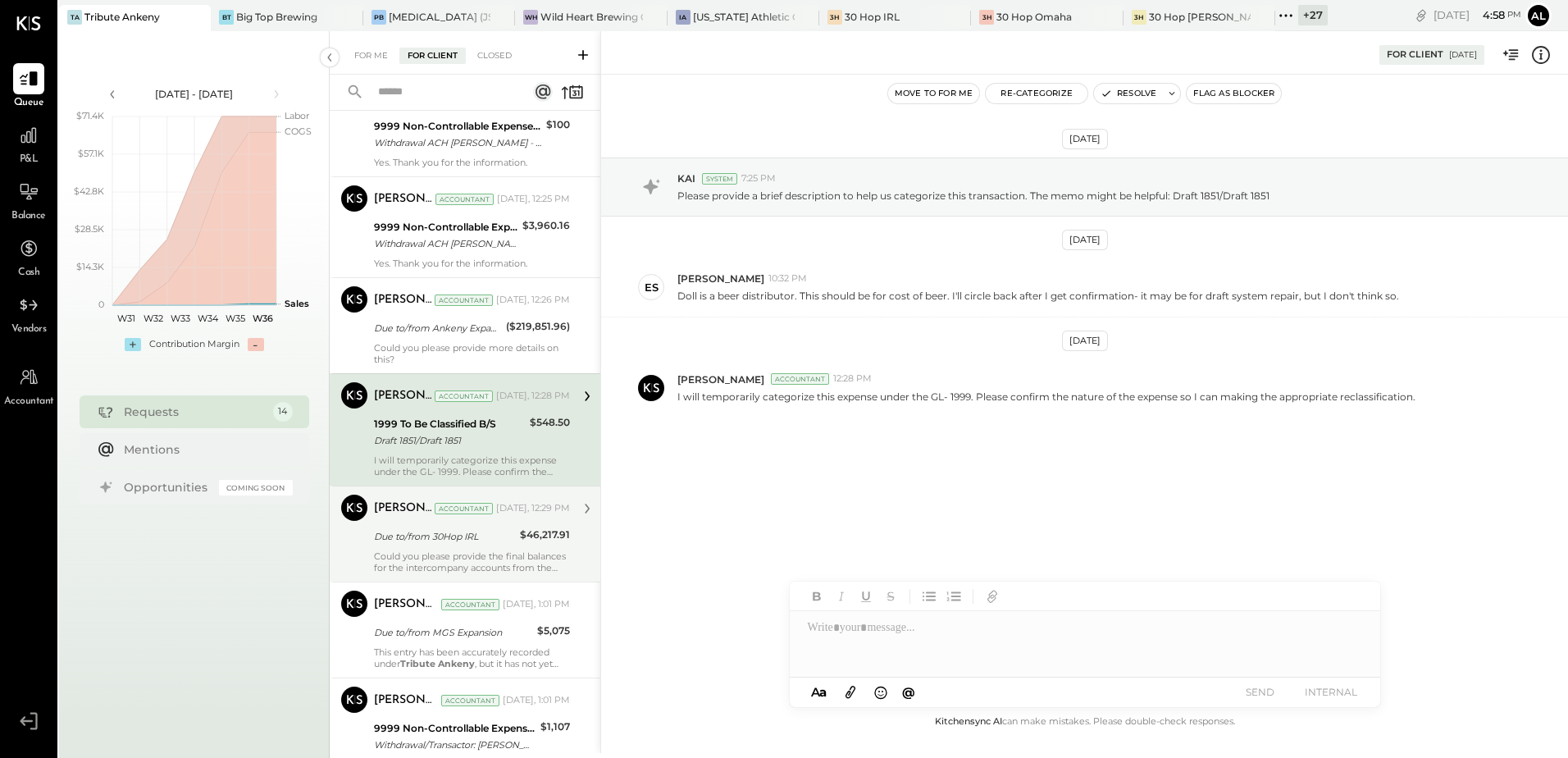
click at [445, 552] on div "Could you please provide the final balances for the intercompany accounts from …" at bounding box center [472, 561] width 196 height 23
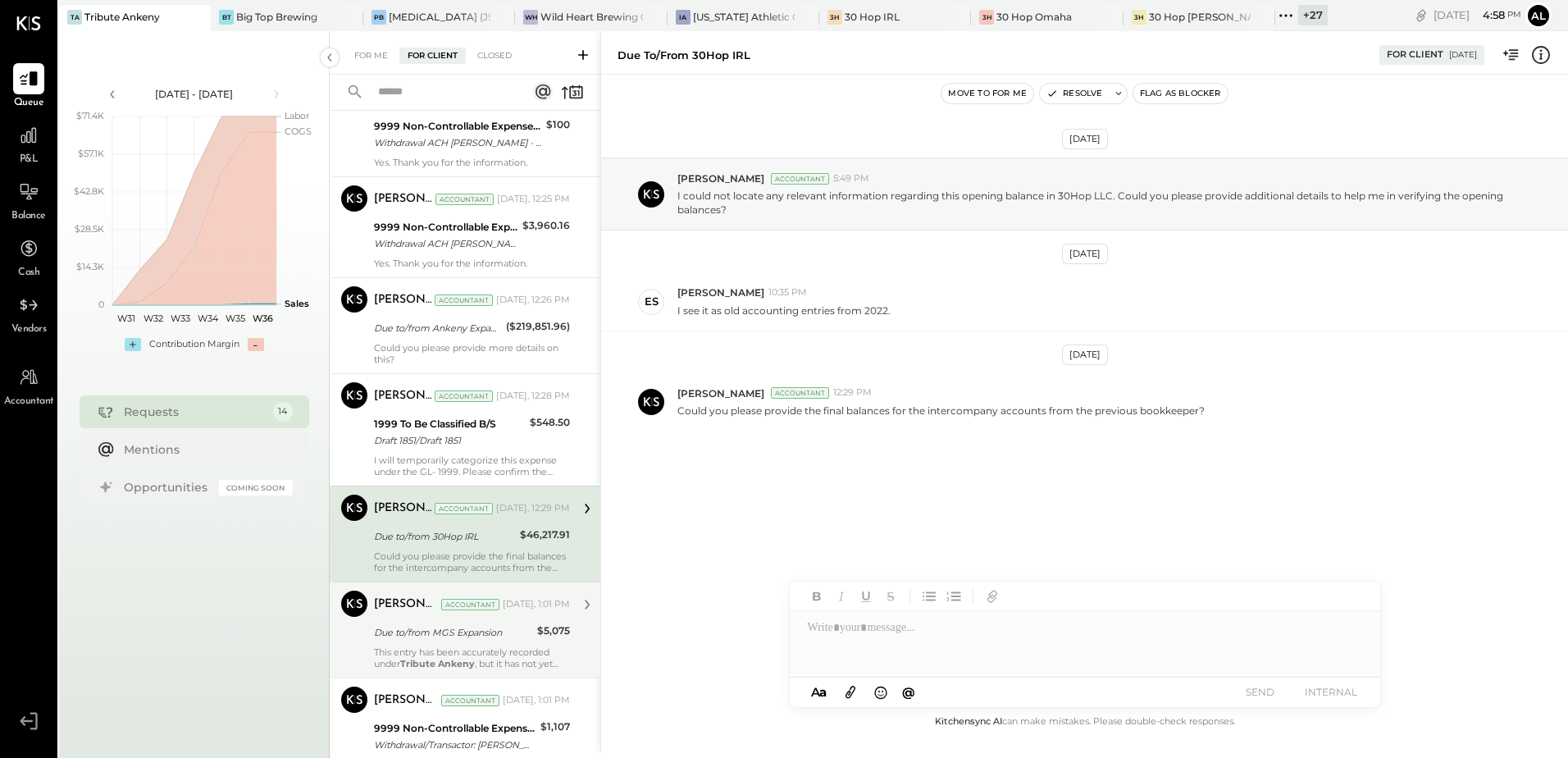
click at [424, 647] on div "This entry has been accurately recorded under Tribute Ankeny , but it has not y…" at bounding box center [472, 658] width 196 height 23
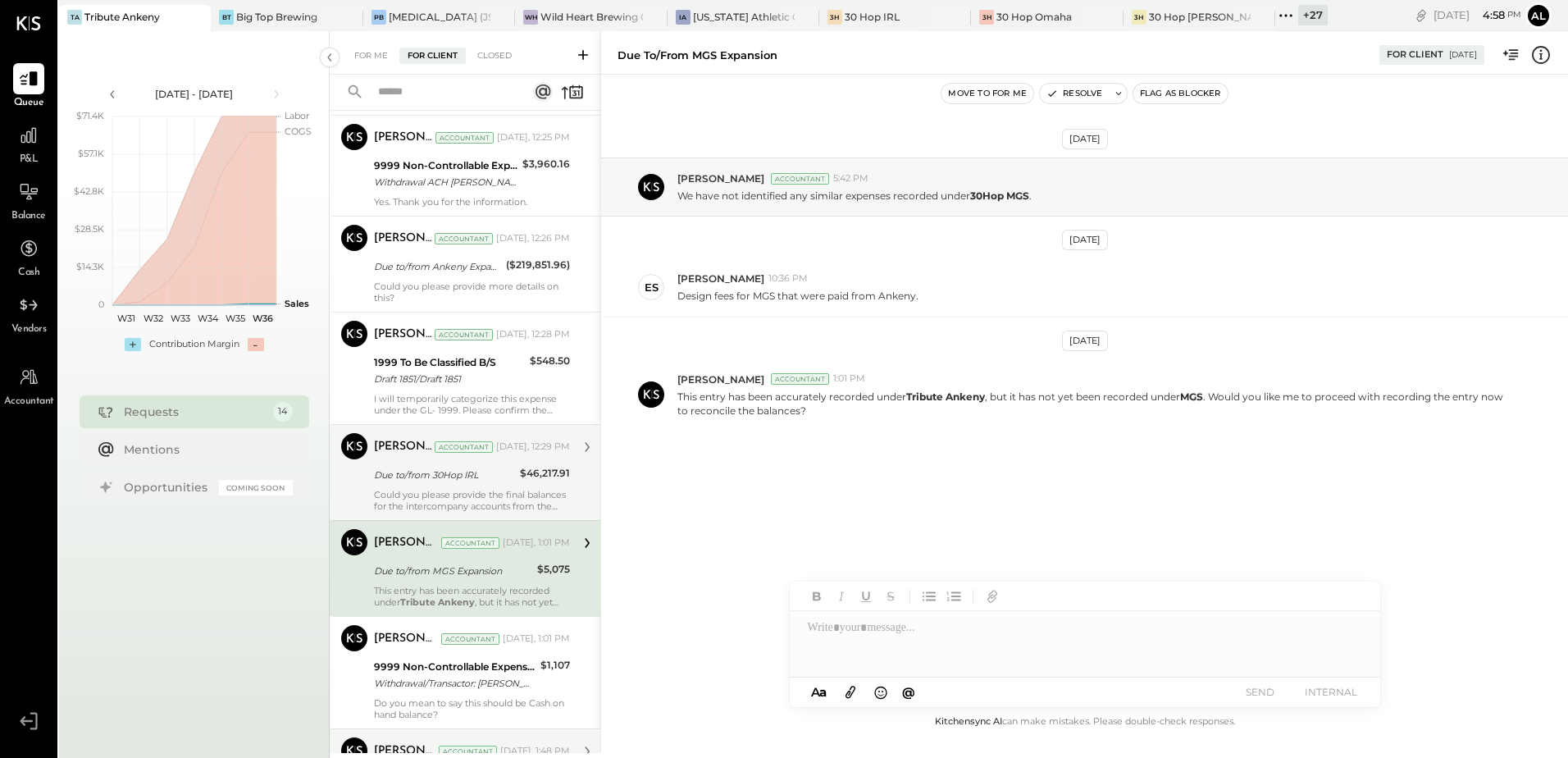
scroll to position [821, 0]
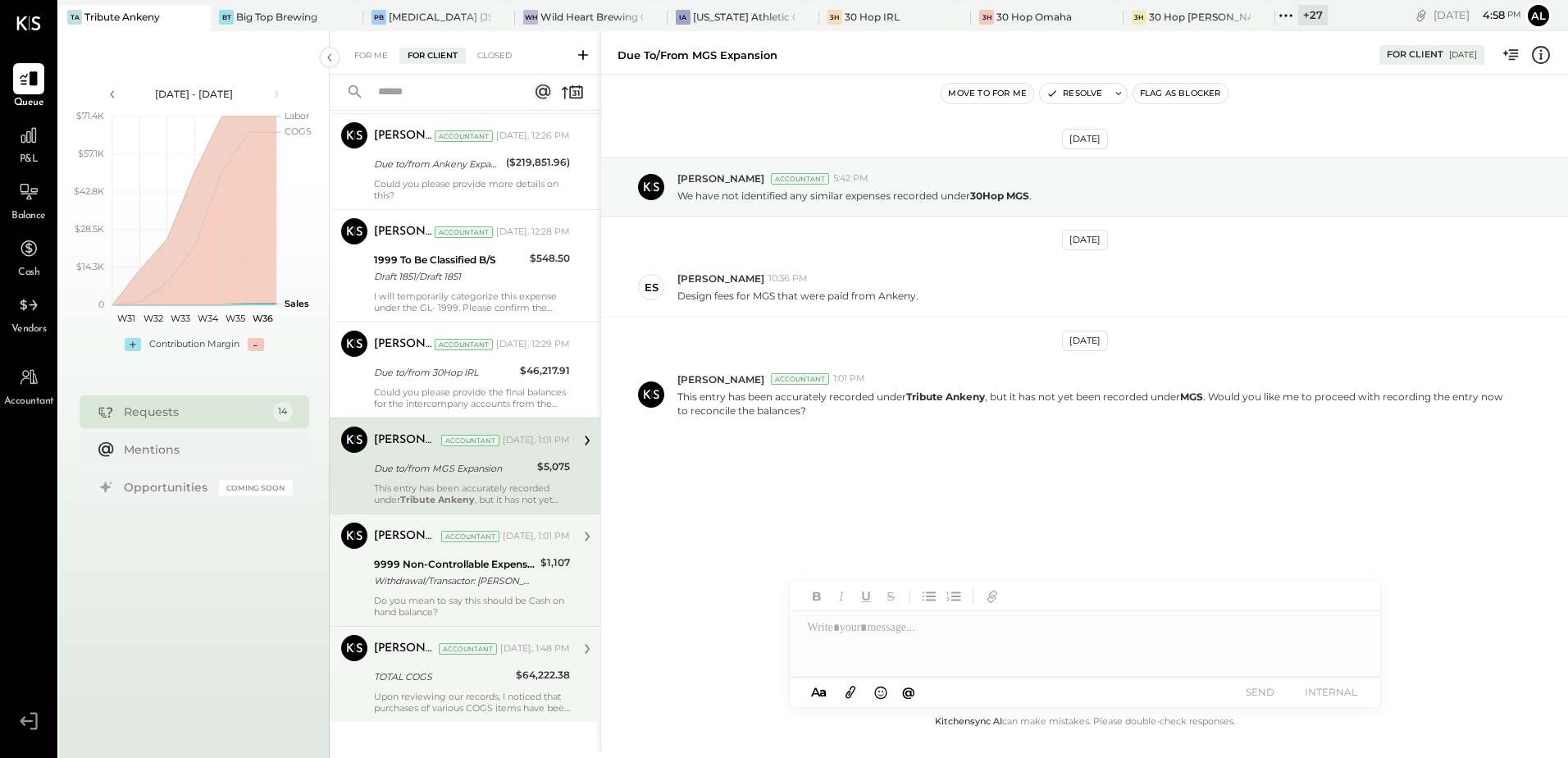
click at [459, 575] on div "Withdrawal/Transactor: [PERSON_NAME] BLU Withdrawal/Transactor: [PERSON_NAME]" at bounding box center [455, 581] width 162 height 17
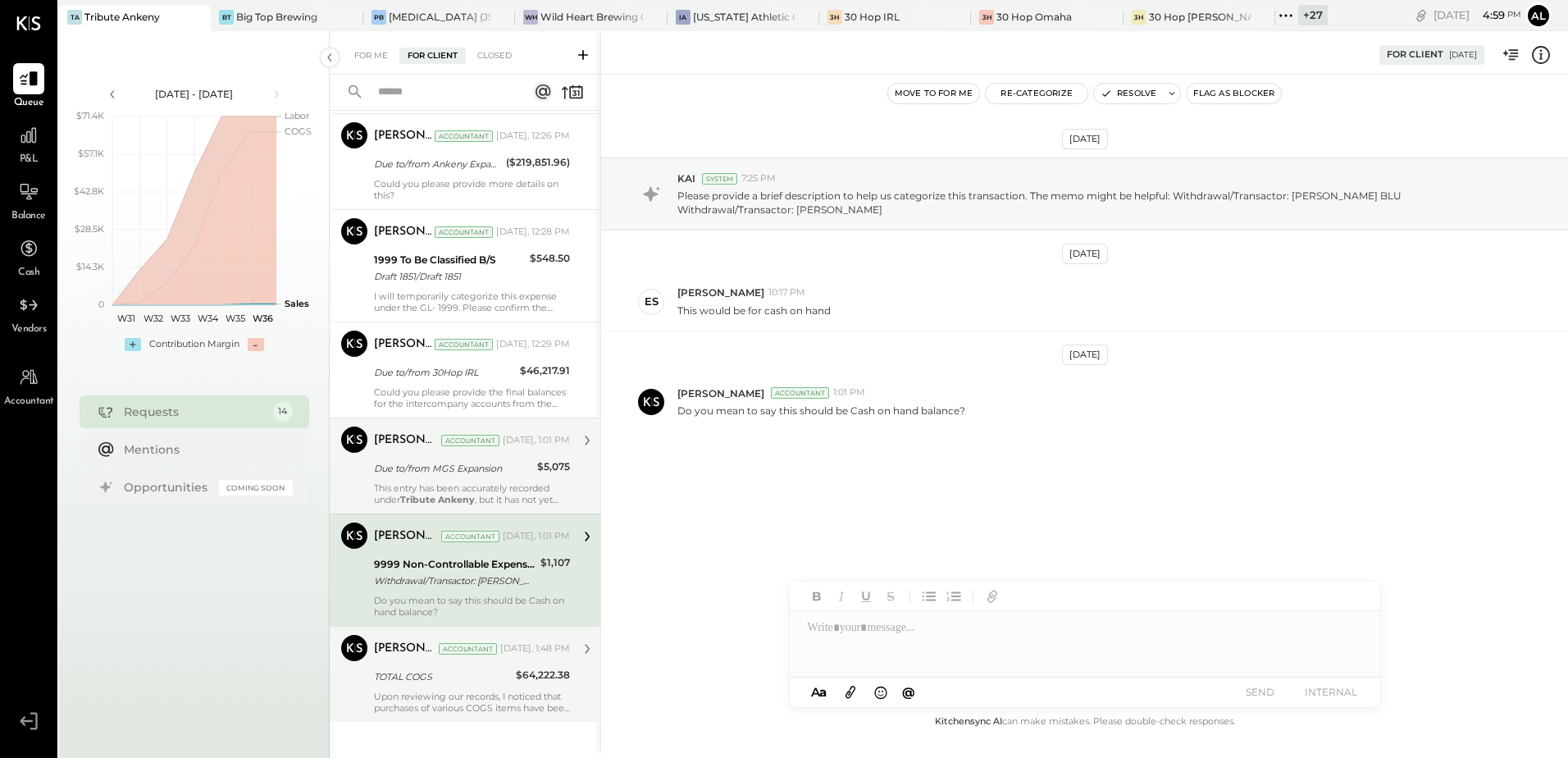
click at [437, 679] on div "TOTAL COGS" at bounding box center [442, 677] width 137 height 17
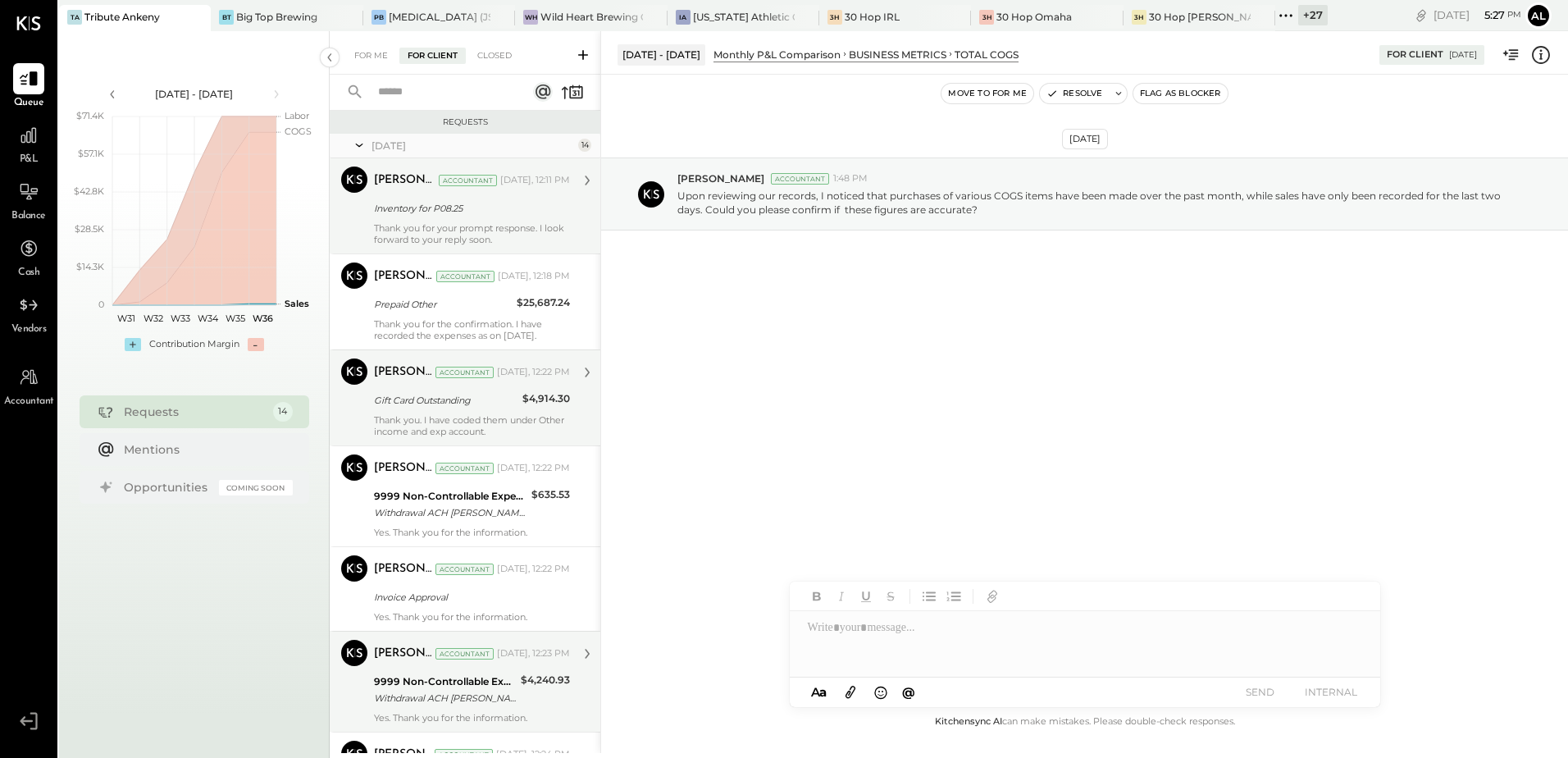
click at [437, 227] on div "Thank you for your prompt response. I look forward to your reply soon." at bounding box center [472, 234] width 196 height 23
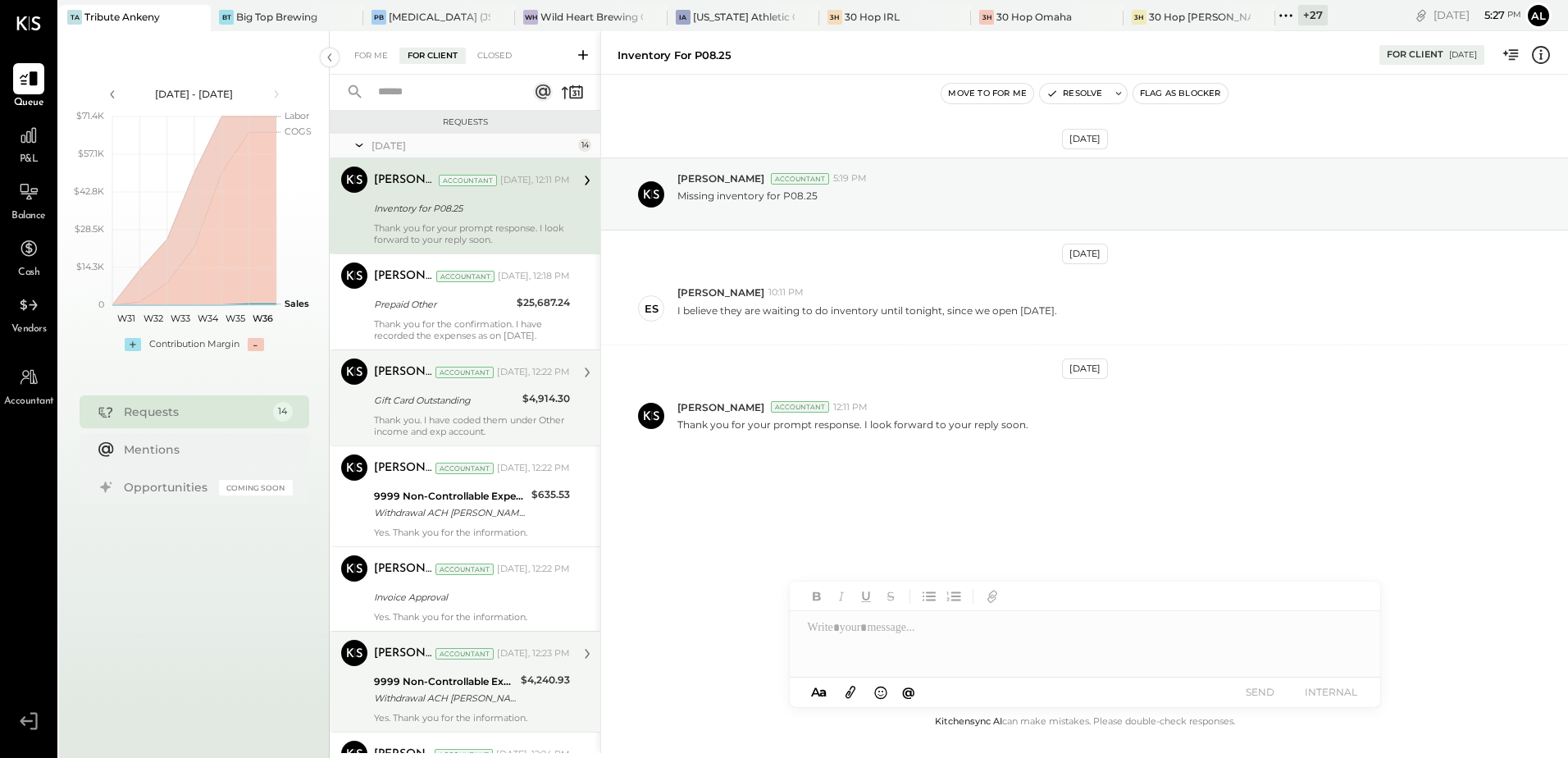
click at [398, 321] on div "Thank you for the confirmation. I have recorded the expenses as on [DATE]." at bounding box center [472, 329] width 196 height 23
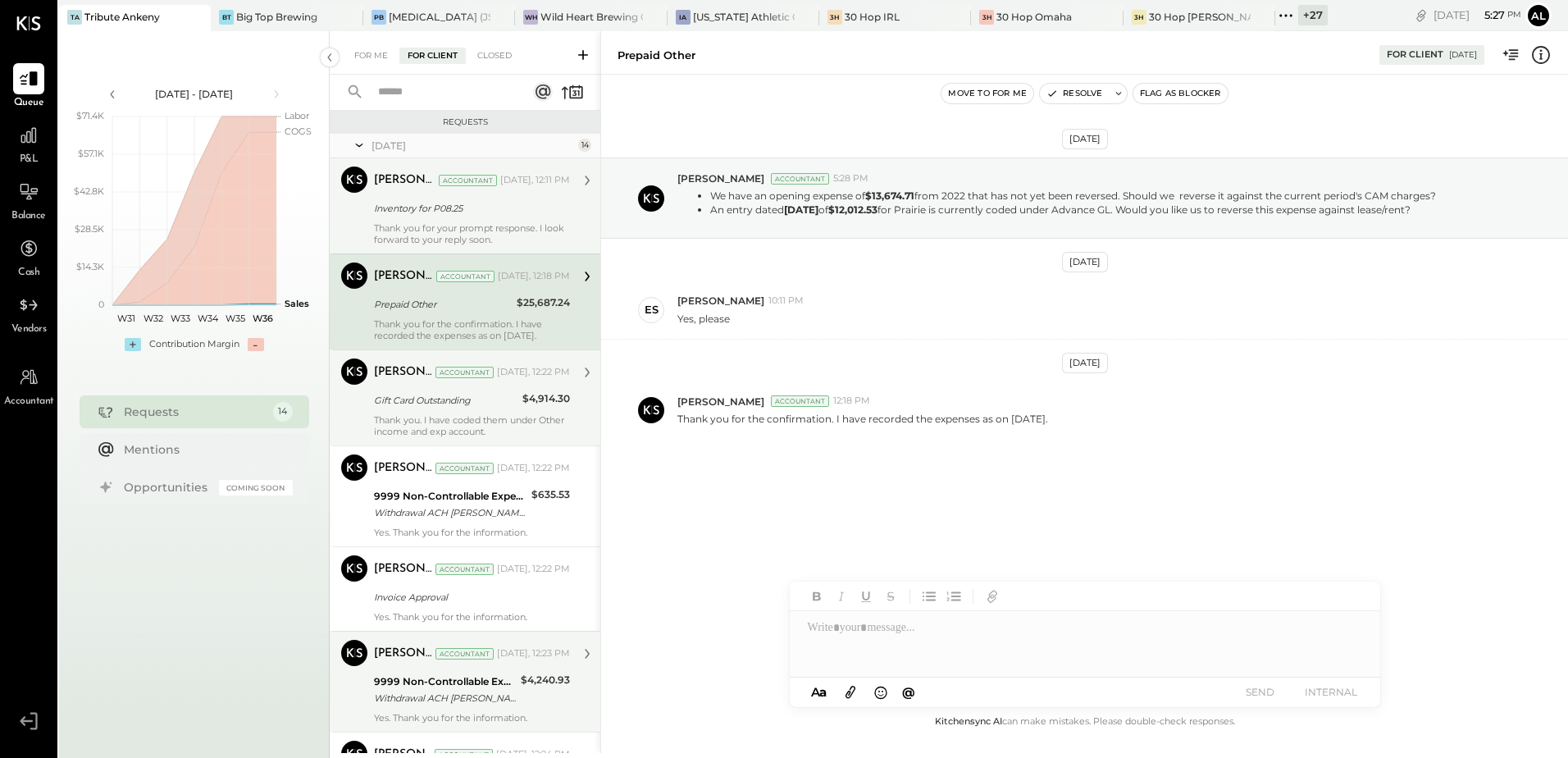
click at [392, 391] on div "Gift Card Outstanding" at bounding box center [446, 400] width 143 height 19
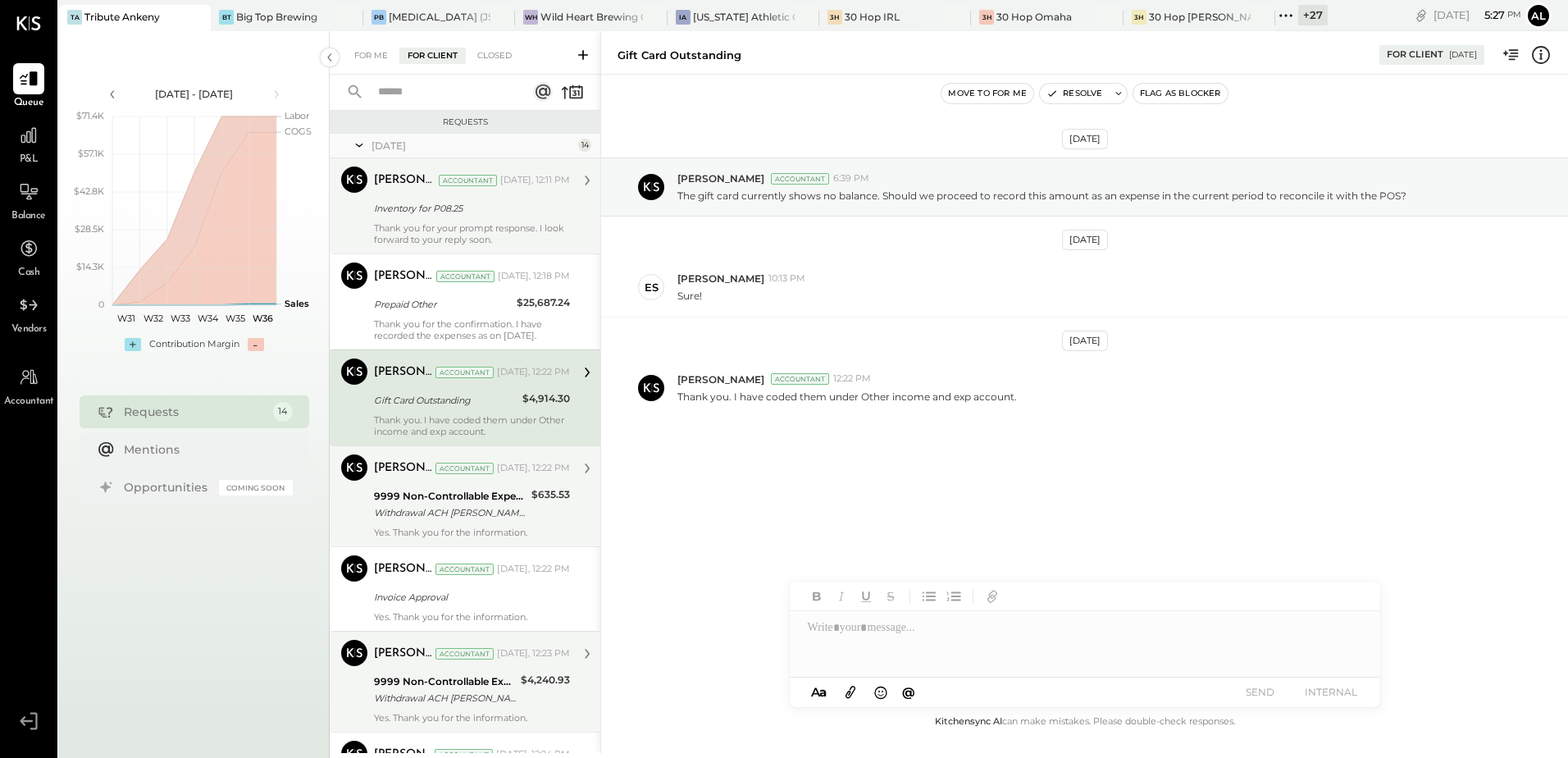
click at [406, 490] on div "9999 Non-Controllable Expenses:Other Income and Expenses:To Be Classified P&L" at bounding box center [451, 497] width 153 height 17
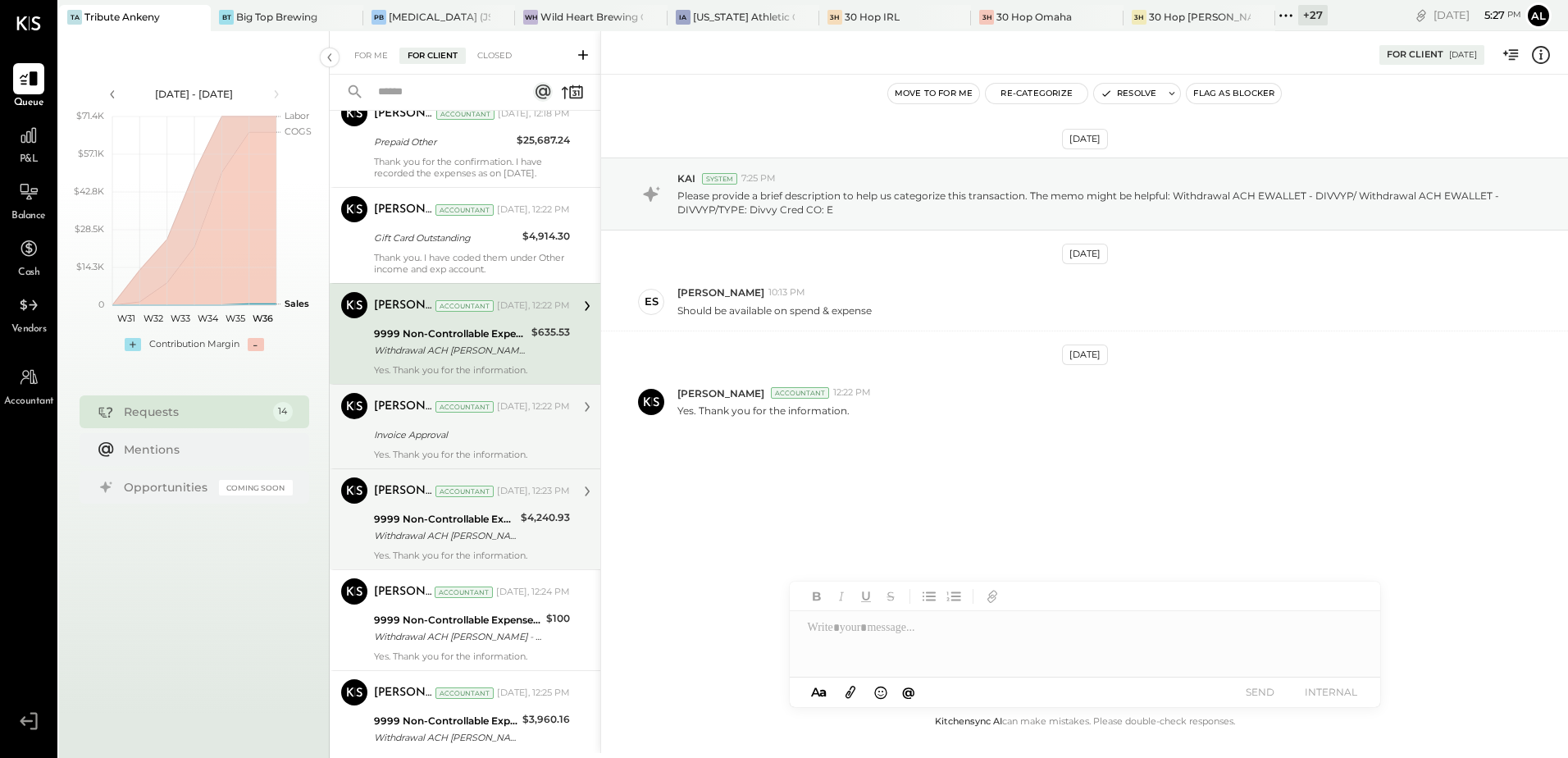
scroll to position [164, 0]
click at [431, 448] on div "Yes. Thank you for the information." at bounding box center [472, 453] width 196 height 11
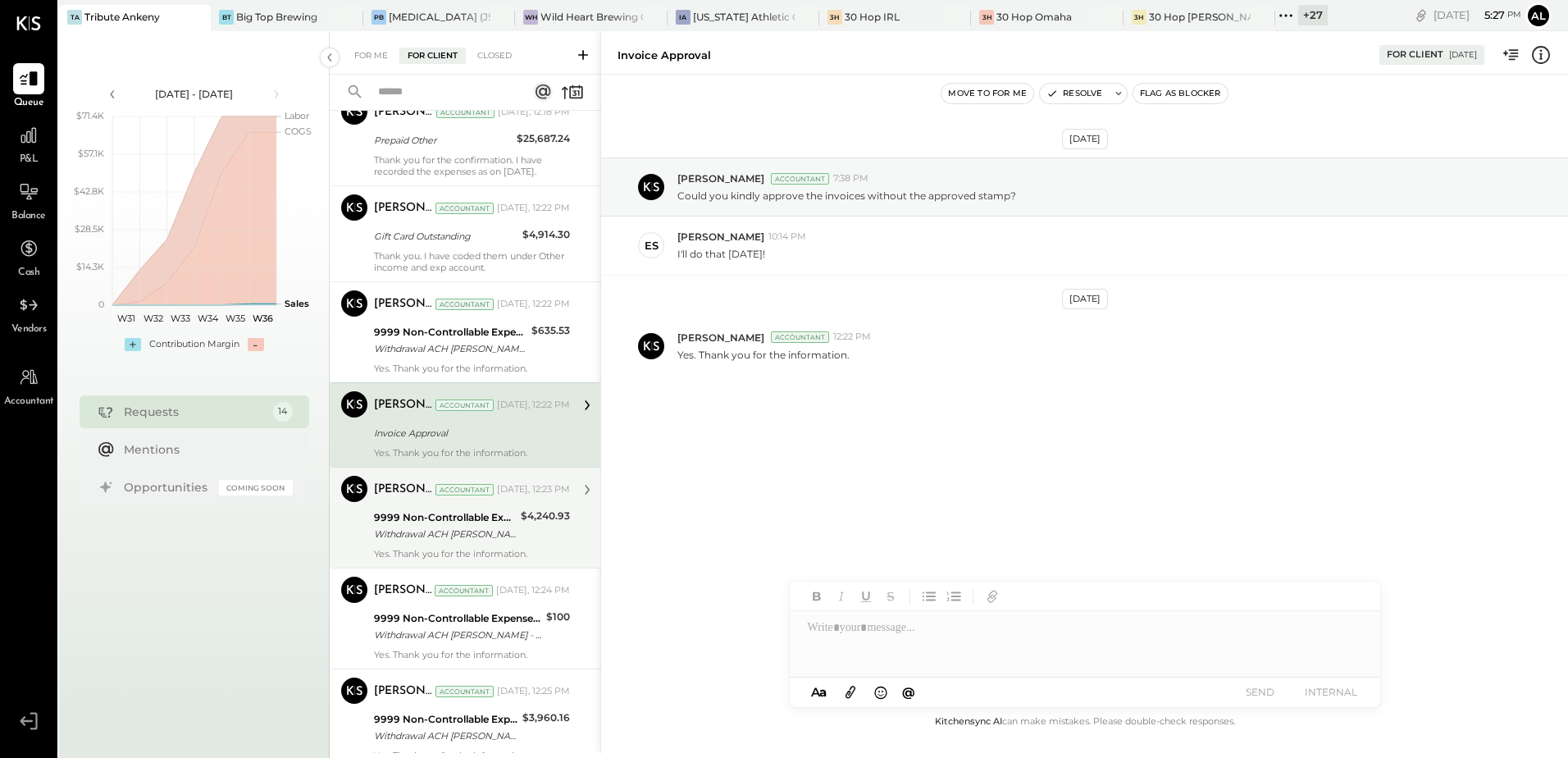
click at [417, 522] on div "9999 Non-Controllable Expenses:Other Income and Expenses:To Be Classified P&L" at bounding box center [445, 518] width 142 height 17
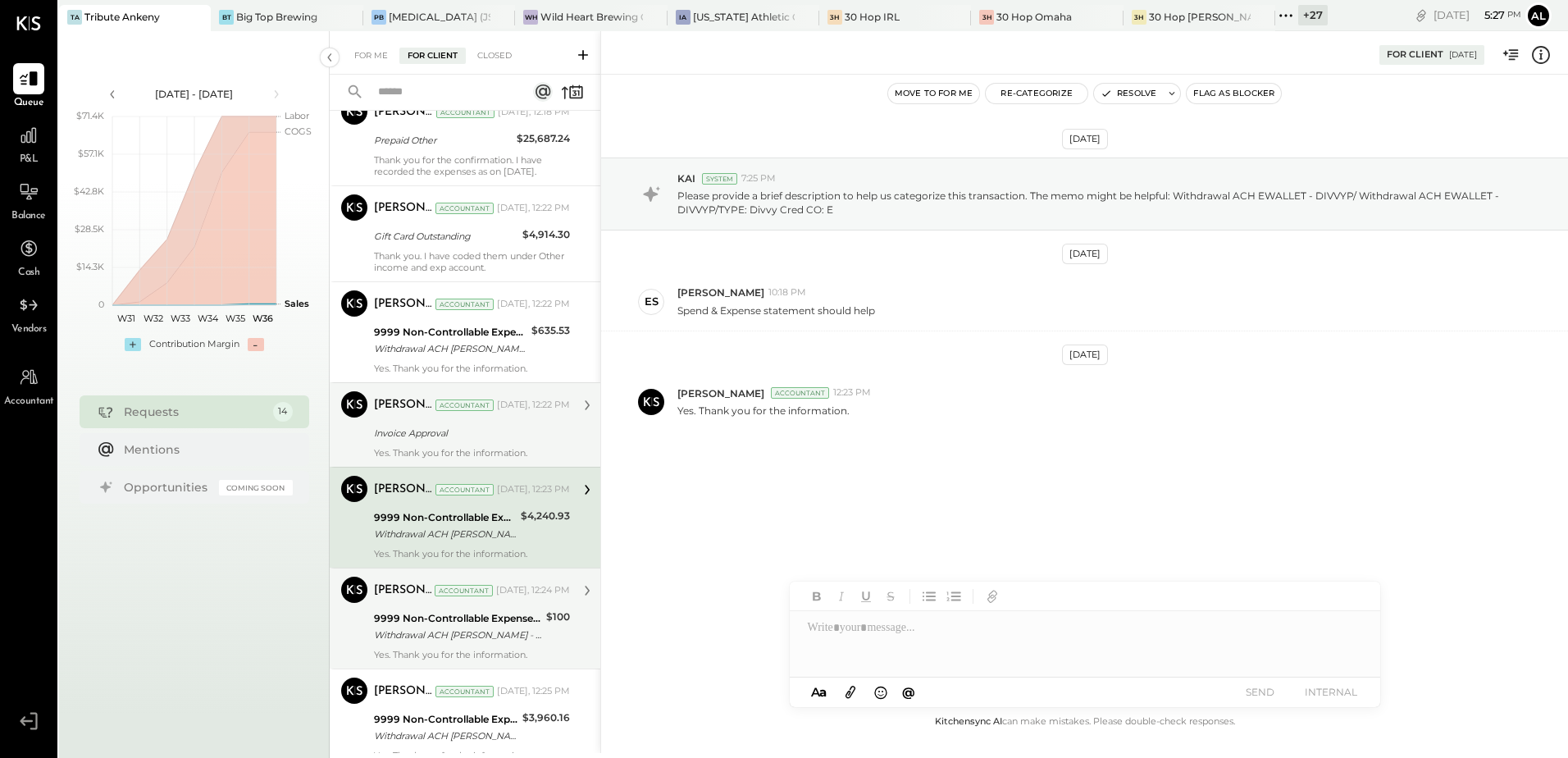
click at [453, 637] on div "Withdrawal ACH [PERSON_NAME] - DIVVYP/ Withdrawal ACH EWALLET - DIVVYP/TYPE: Di…" at bounding box center [458, 635] width 167 height 17
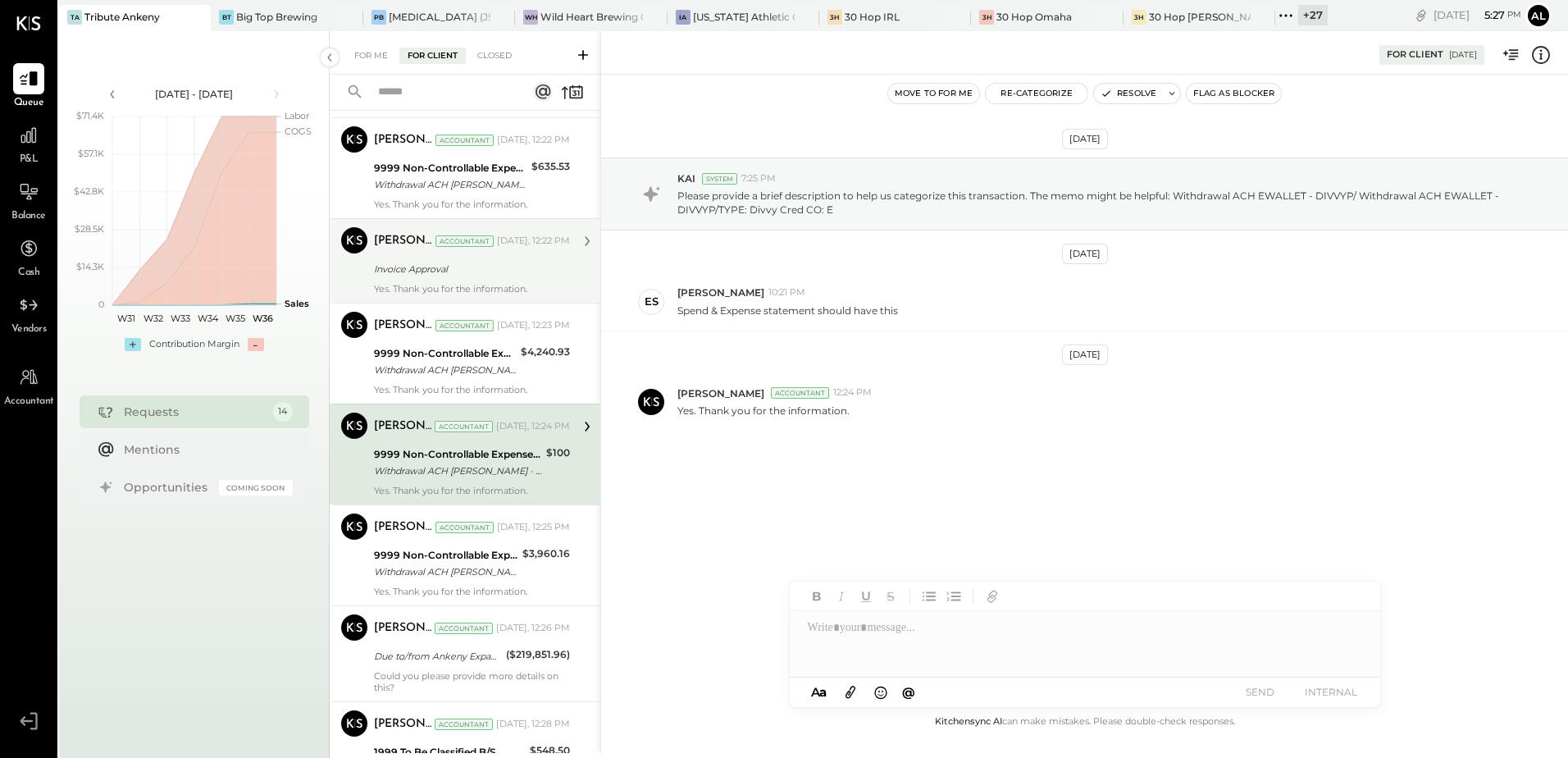
scroll to position [410, 0]
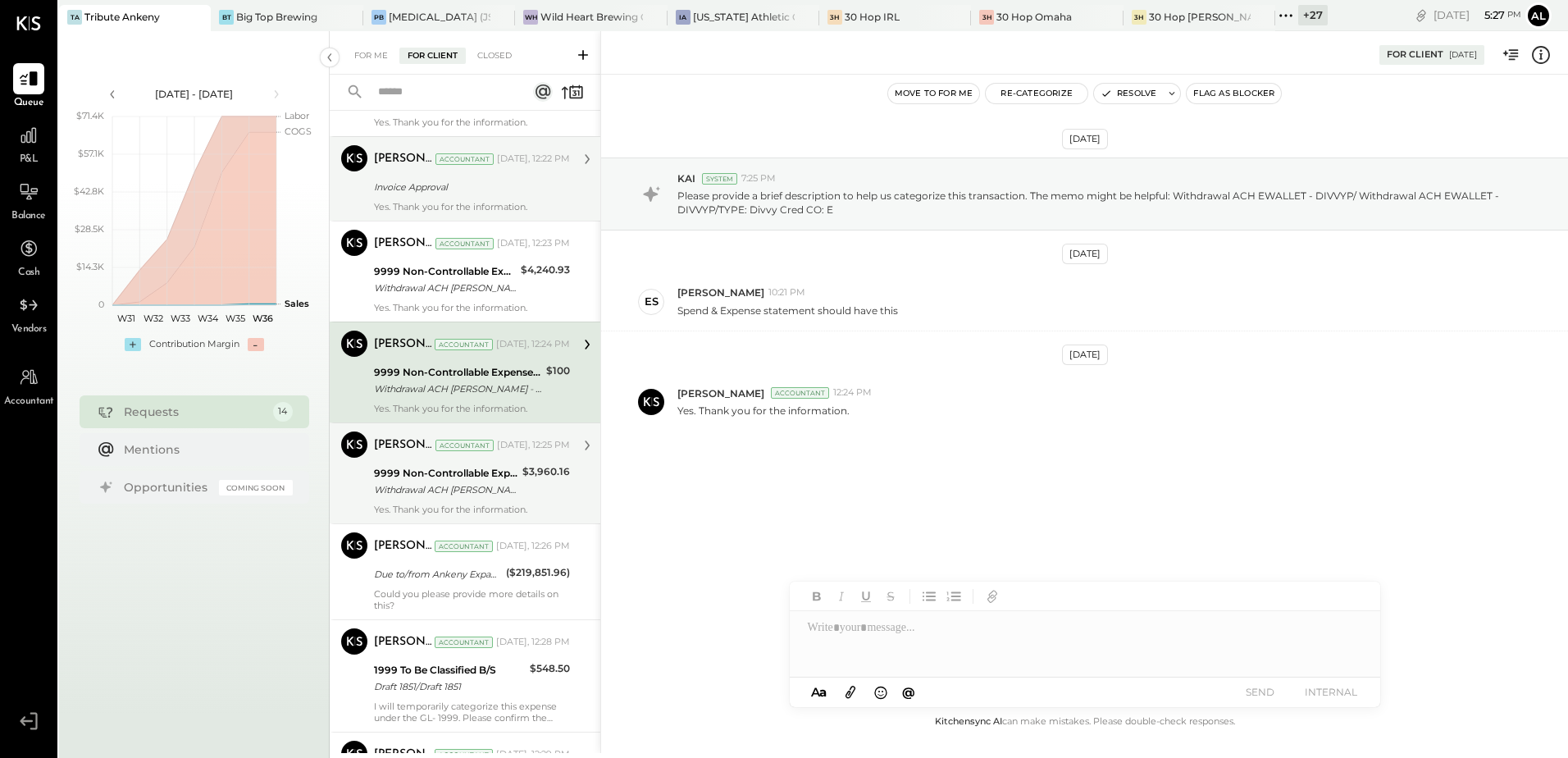
click at [433, 486] on div "Withdrawal ACH [PERSON_NAME] - DIVVYP/ Withdrawal ACH EWALLET - DIVVYP/TYPE: Di…" at bounding box center [446, 490] width 143 height 17
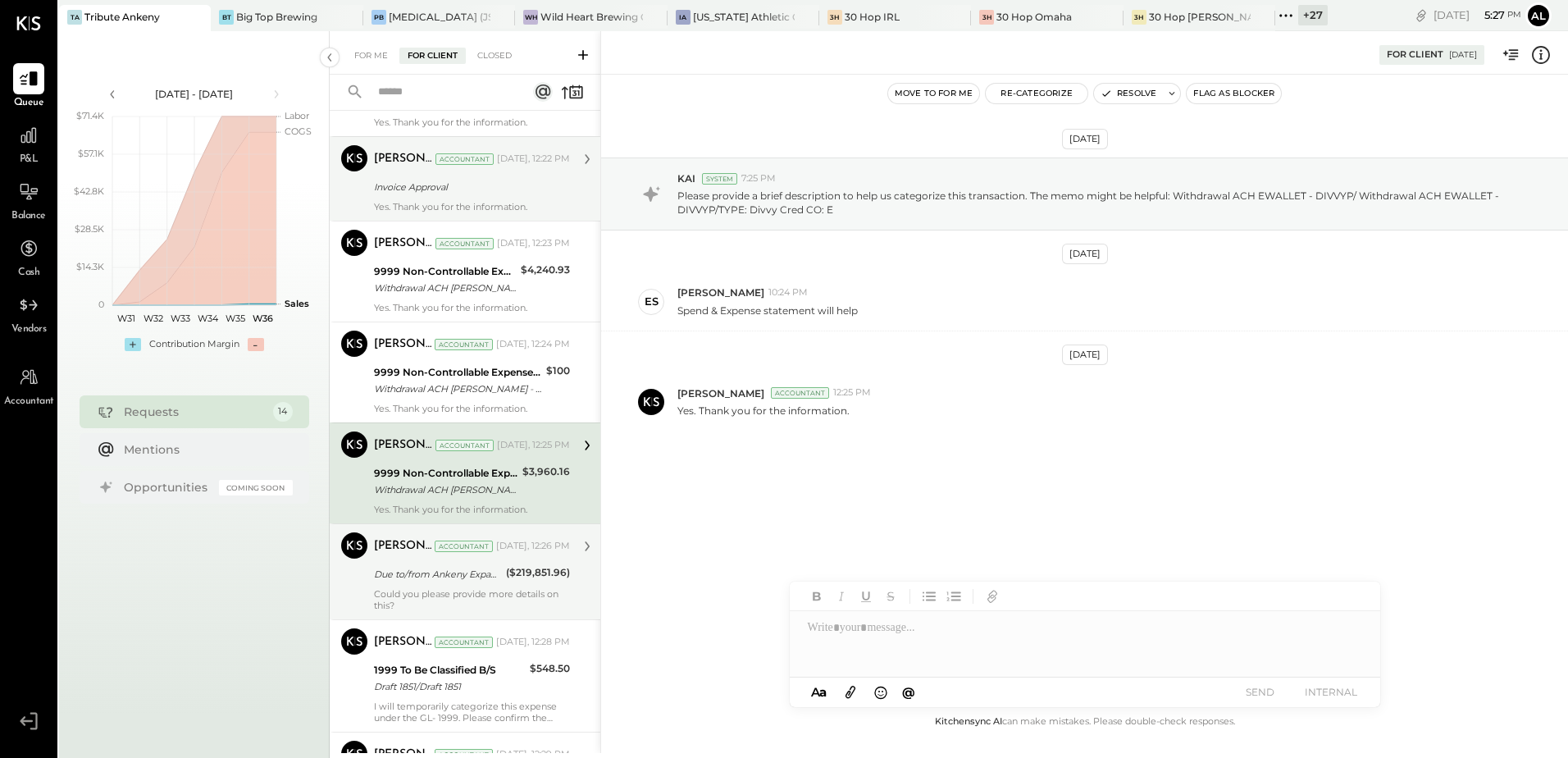
click at [427, 555] on div "[PERSON_NAME] Accountant [DATE], 12:26 PM" at bounding box center [472, 546] width 196 height 23
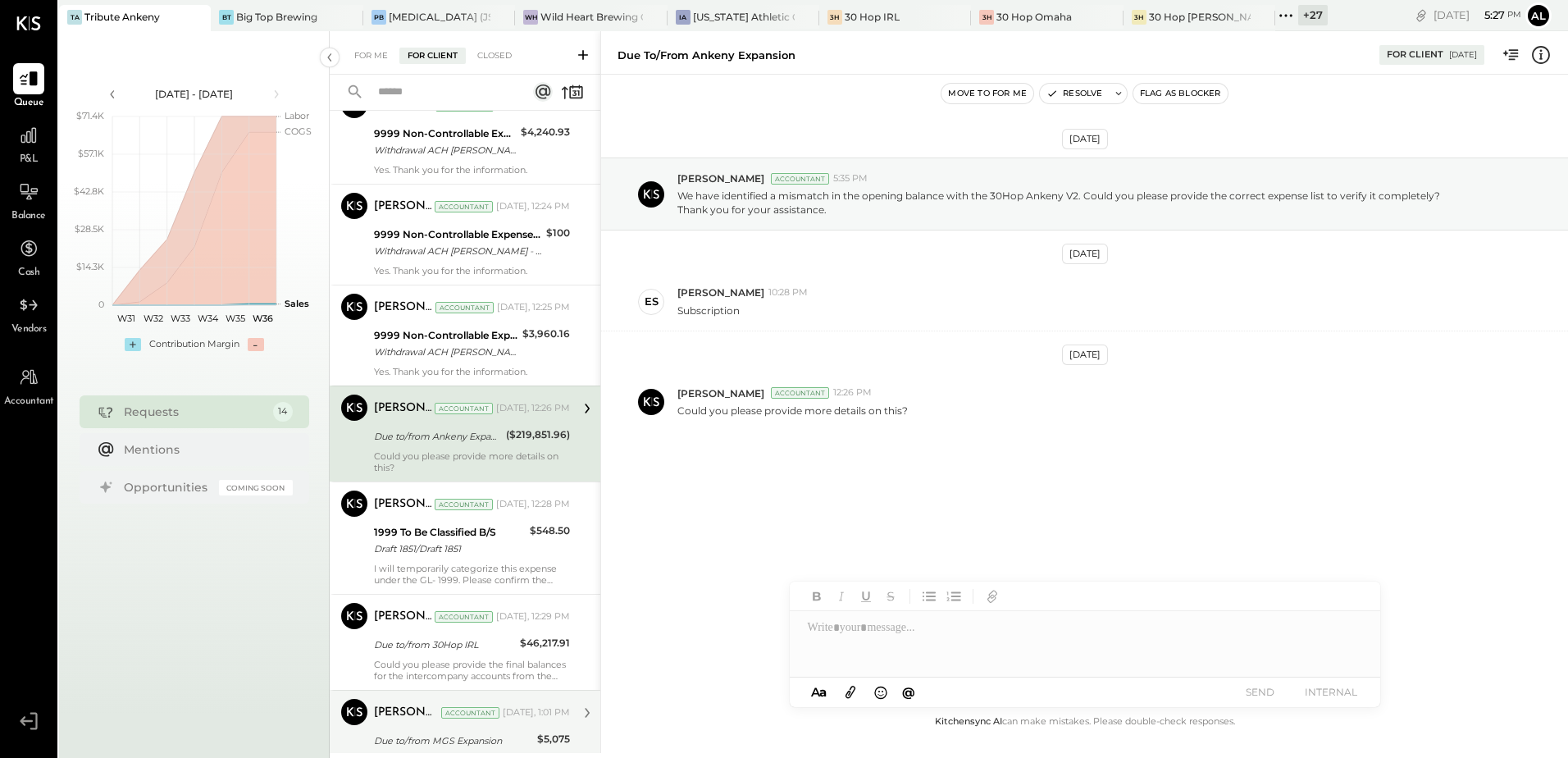
scroll to position [574, 0]
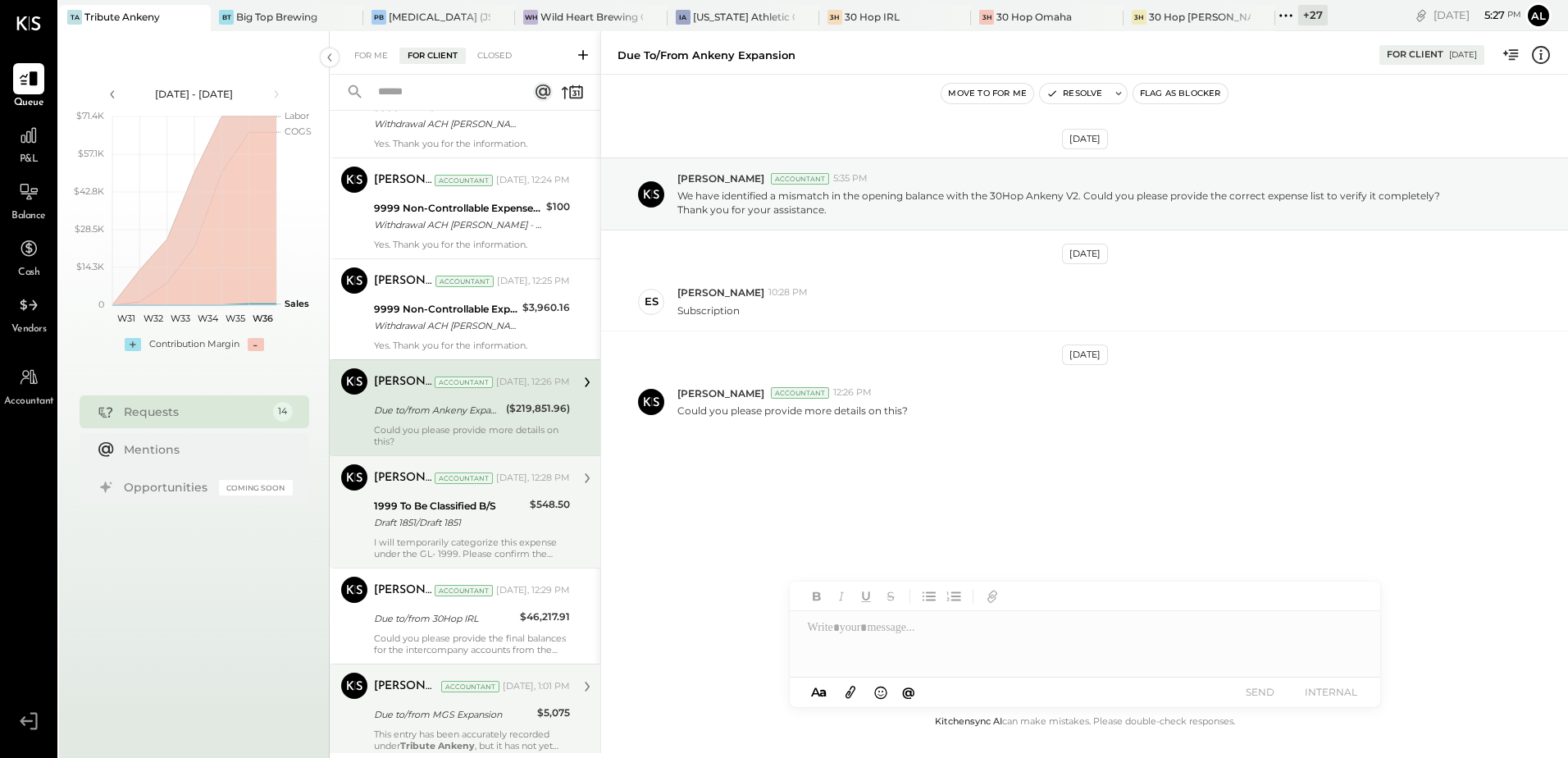
click at [437, 534] on div "[PERSON_NAME] Accountant [DATE], 12:28 PM 1999 To Be Classified B/S Draft 1851/…" at bounding box center [472, 511] width 196 height 95
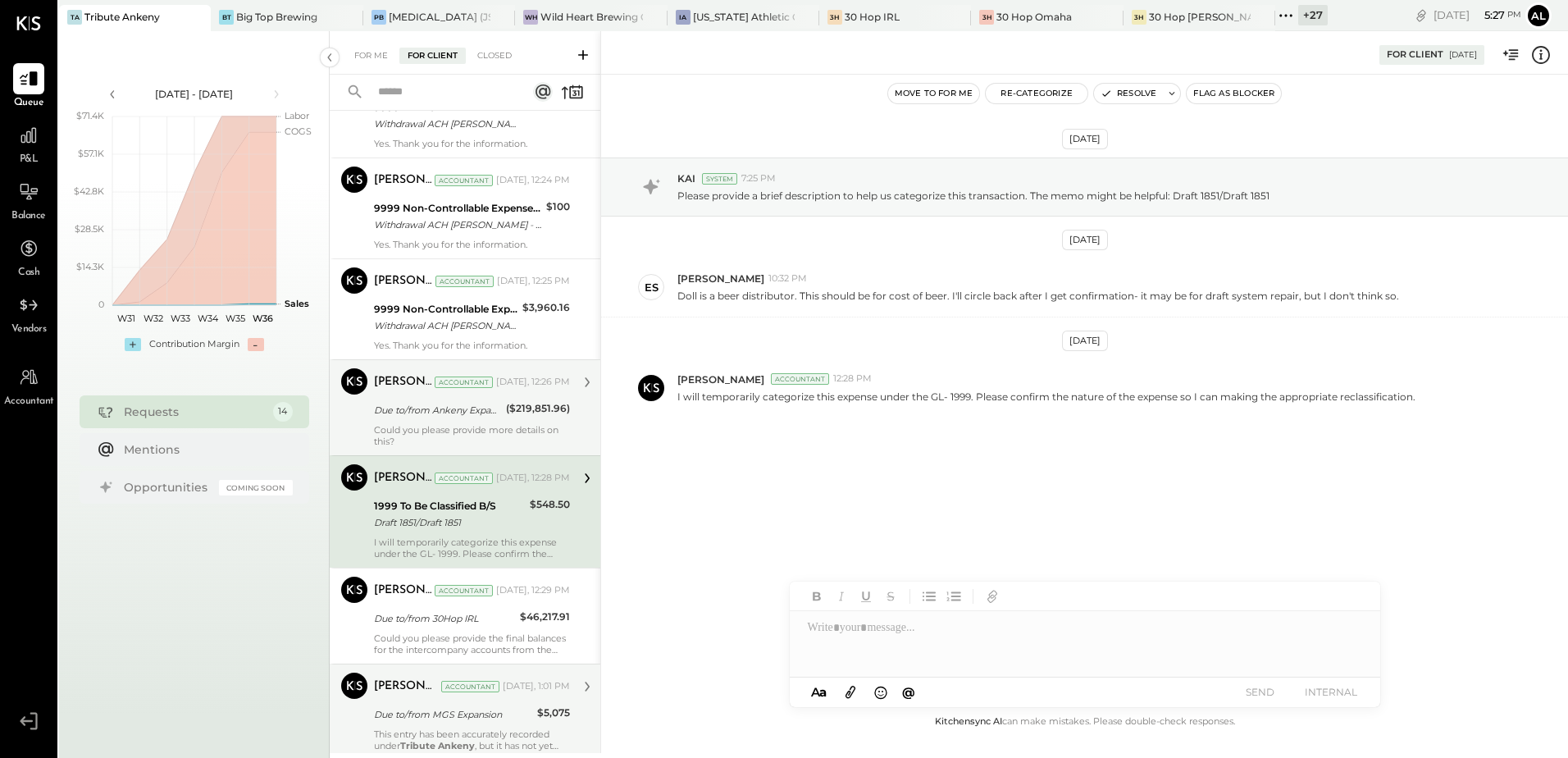
click at [443, 453] on div "[PERSON_NAME] Accountant [PERSON_NAME] Accountant [DATE], 12:26 PM Due to/from …" at bounding box center [465, 408] width 270 height 96
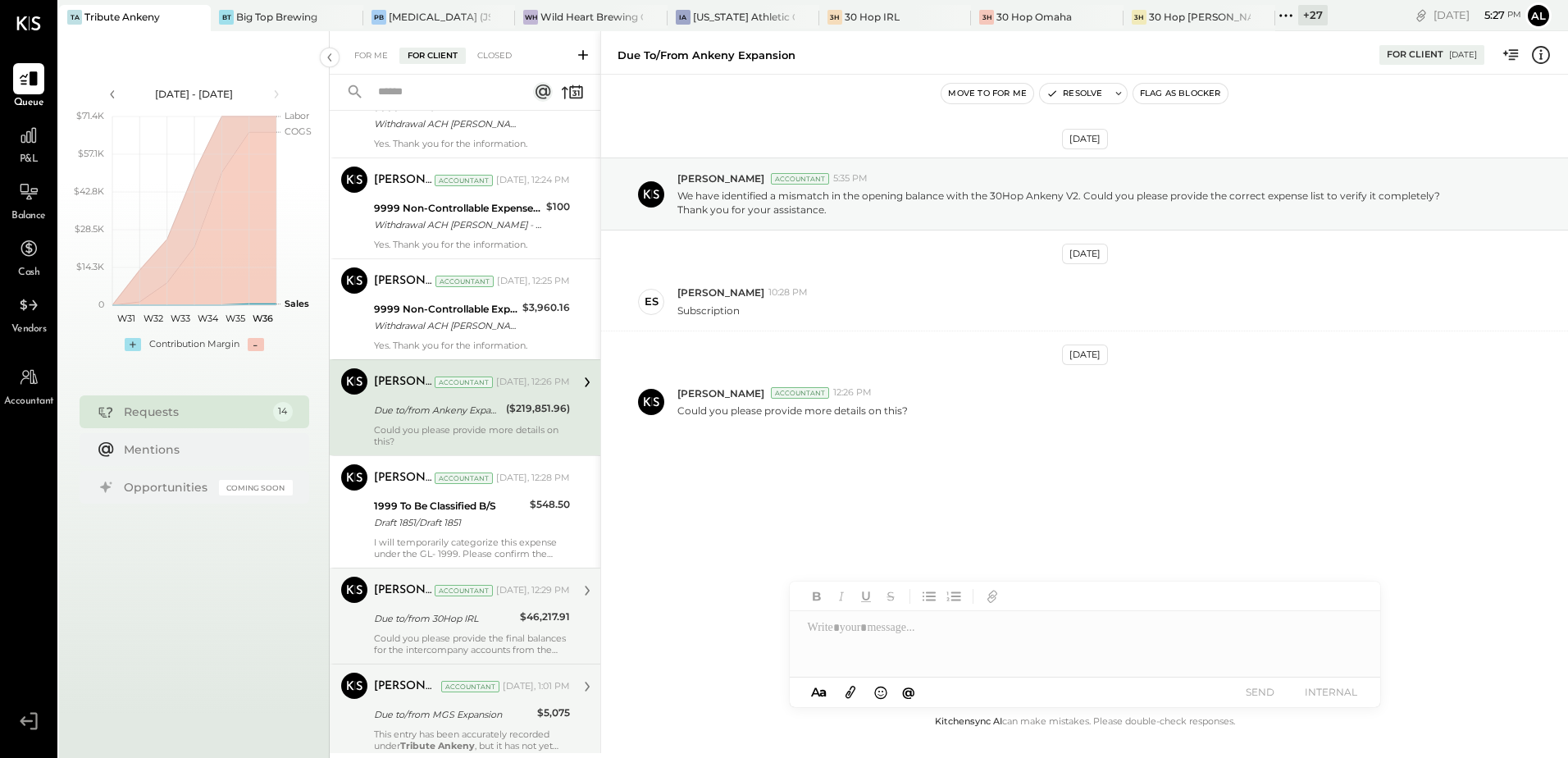
drag, startPoint x: 446, startPoint y: 536, endPoint x: 443, endPoint y: 583, distance: 47.1
click at [446, 537] on div "I will temporarily categorize this expense under the GL- 1999. Please confirm t…" at bounding box center [472, 547] width 196 height 23
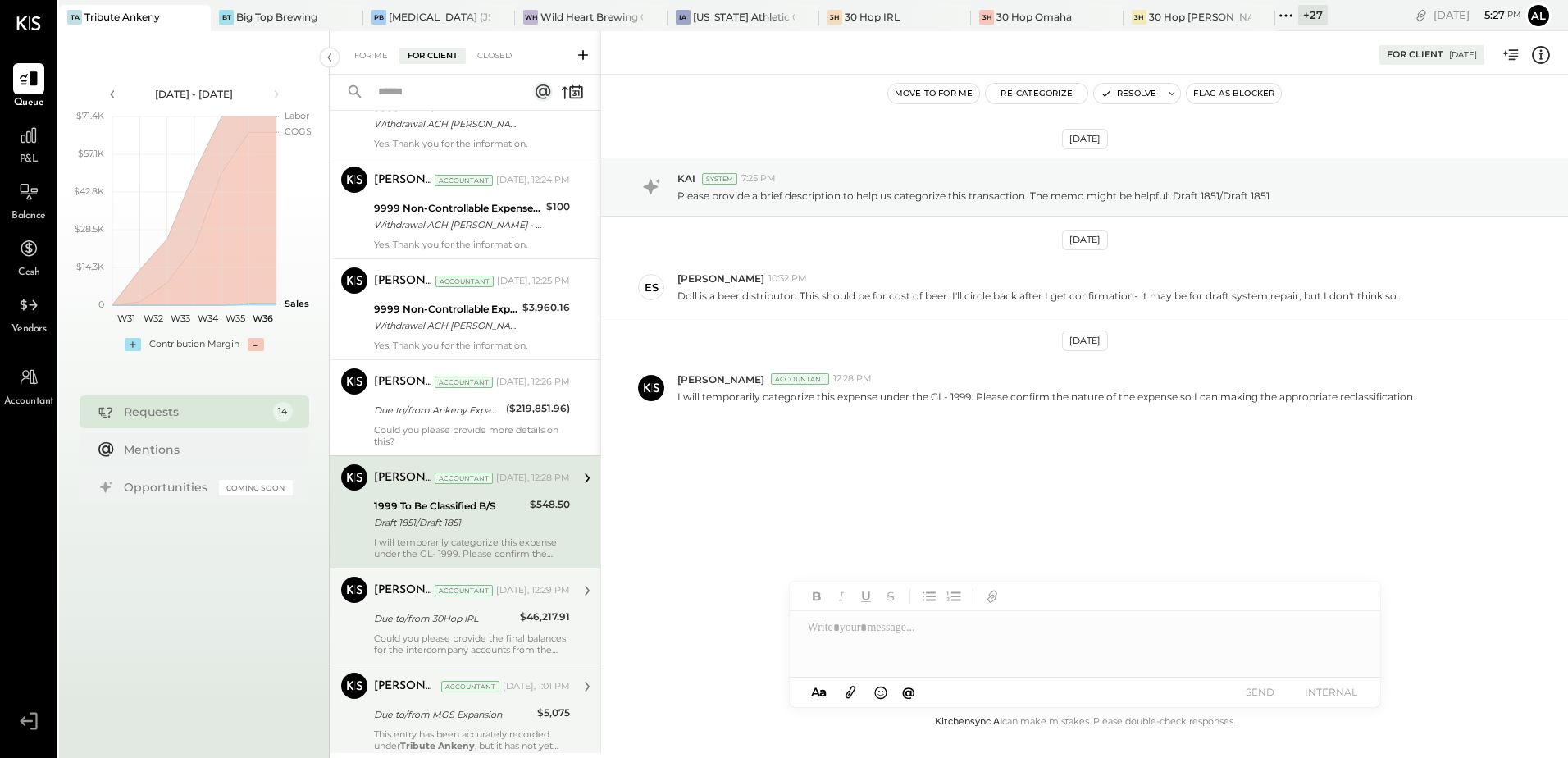
click at [441, 635] on div "Could you please provide the final balances for the intercompany accounts from …" at bounding box center [472, 644] width 196 height 23
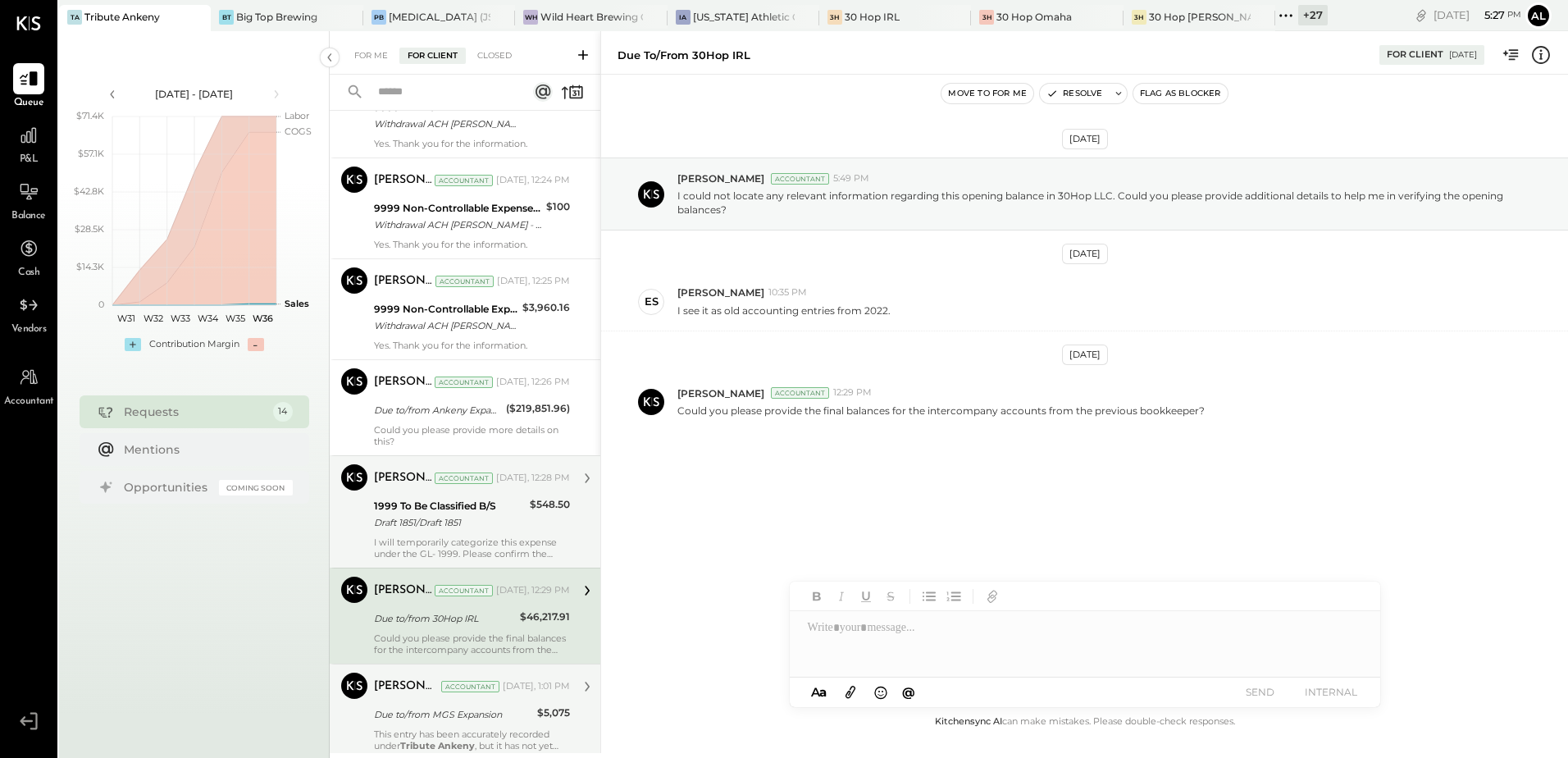
click at [449, 552] on div "I will temporarily categorize this expense under the GL- 1999. Please confirm t…" at bounding box center [472, 547] width 196 height 23
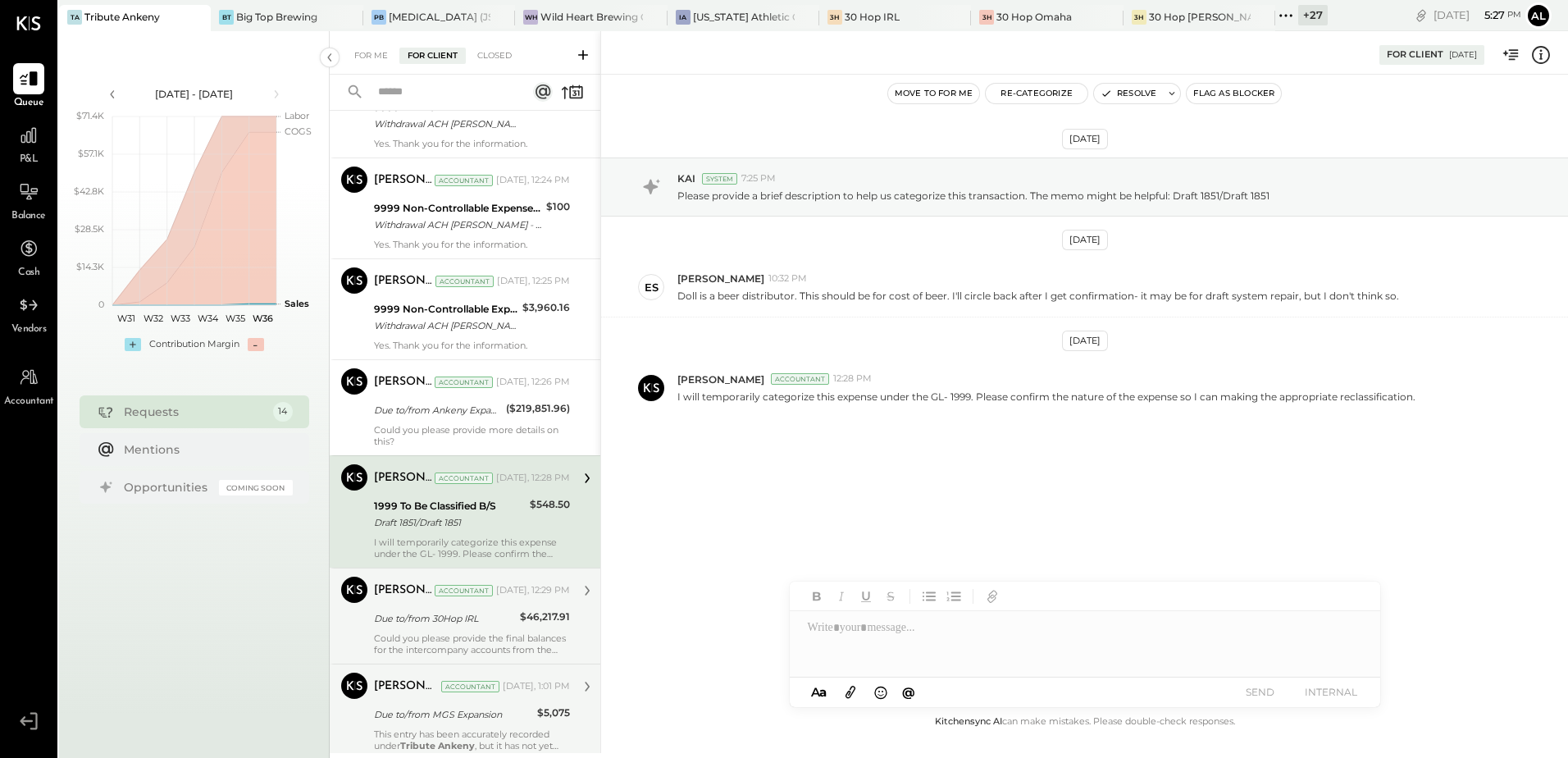
click at [437, 611] on div "Due to/from 30Hop IRL" at bounding box center [444, 619] width 141 height 17
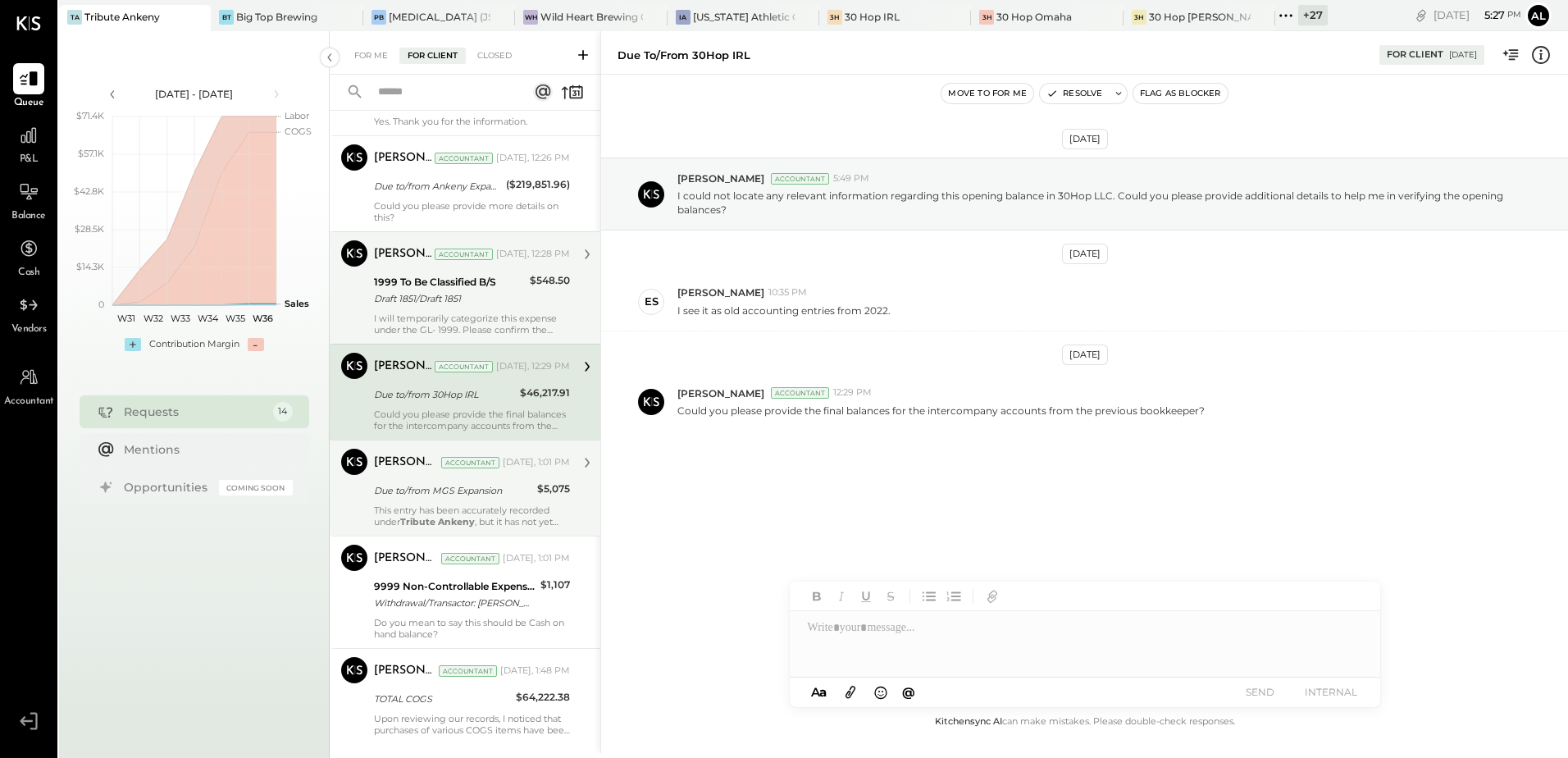
scroll to position [821, 0]
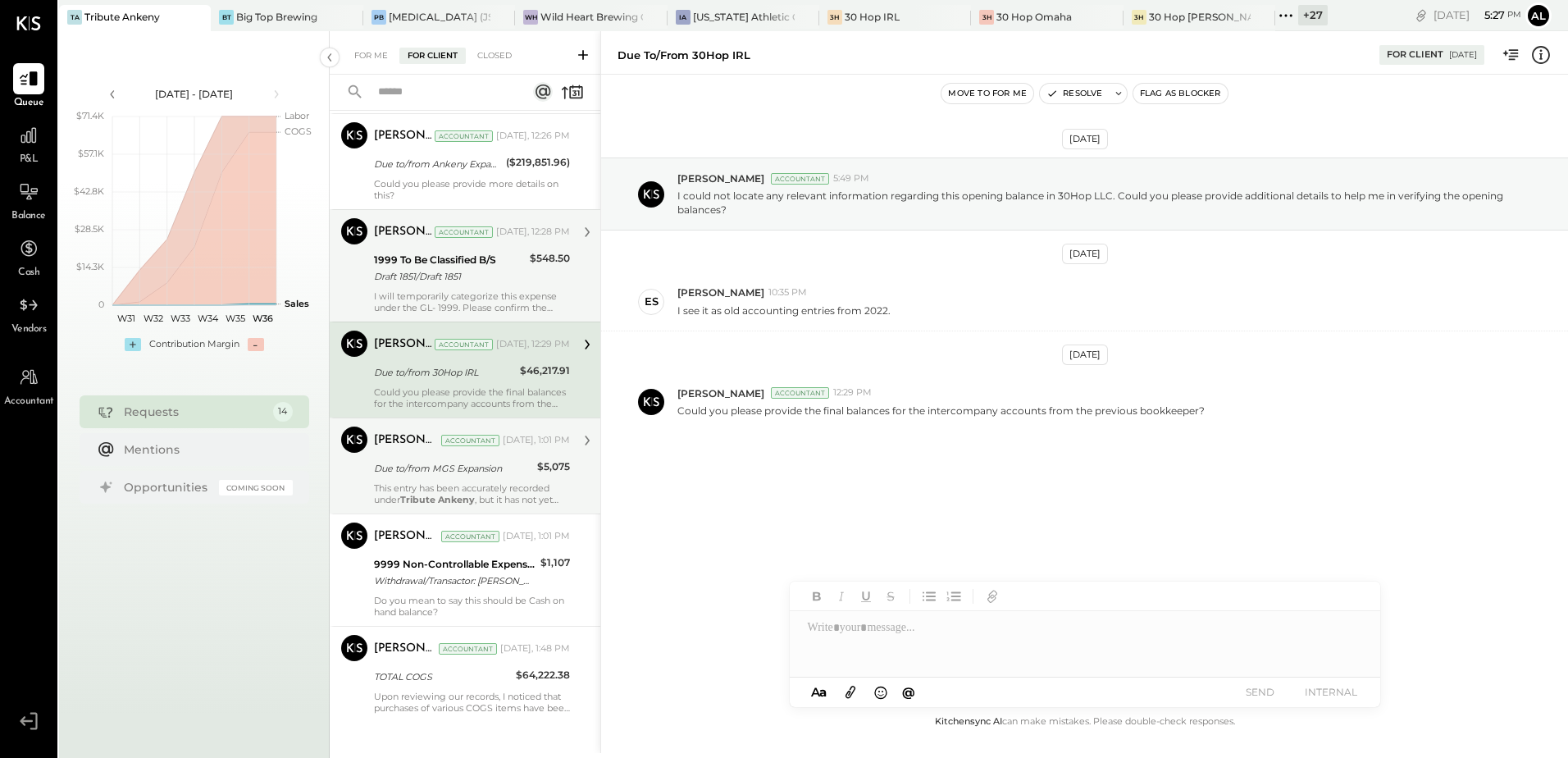
click at [482, 492] on div "This entry has been accurately recorded under Tribute Ankeny , but it has not y…" at bounding box center [472, 493] width 196 height 23
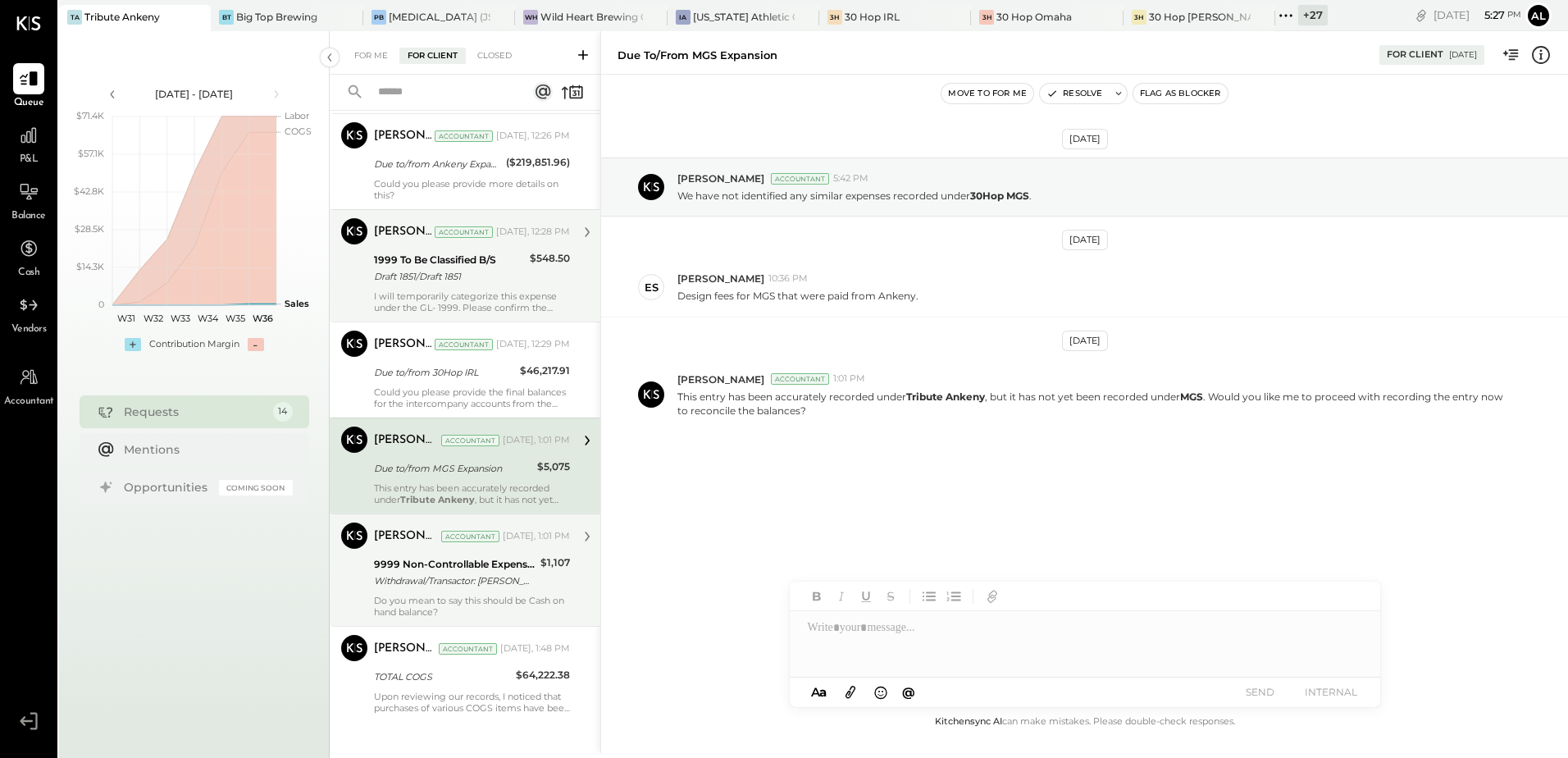
click at [452, 576] on div "Withdrawal/Transactor: [PERSON_NAME] BLU Withdrawal/Transactor: [PERSON_NAME]" at bounding box center [455, 581] width 162 height 17
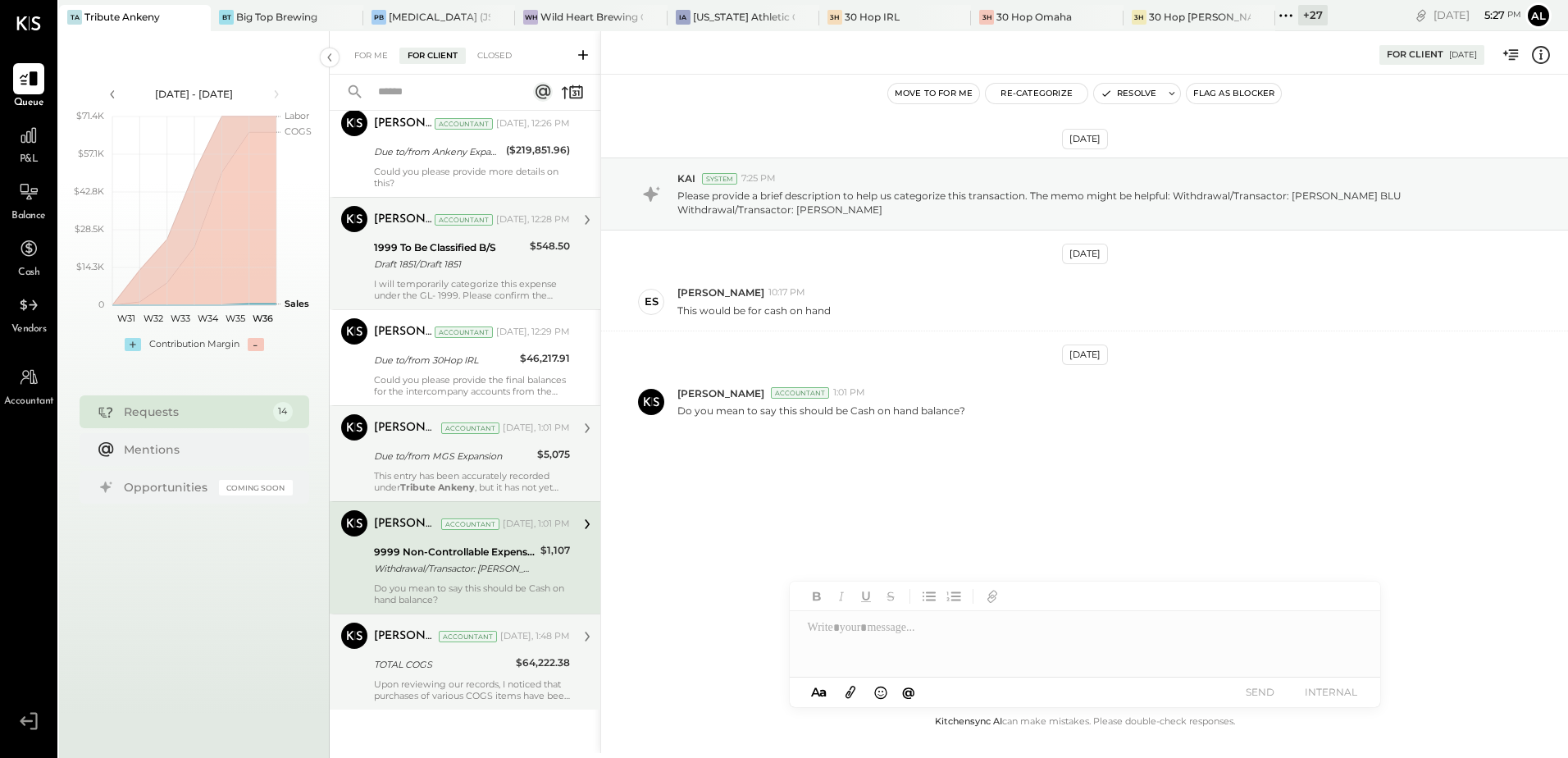
scroll to position [836, 0]
click at [474, 685] on p "Upon reviewing our records, I noticed that purchases of various COGS items have…" at bounding box center [472, 686] width 196 height 23
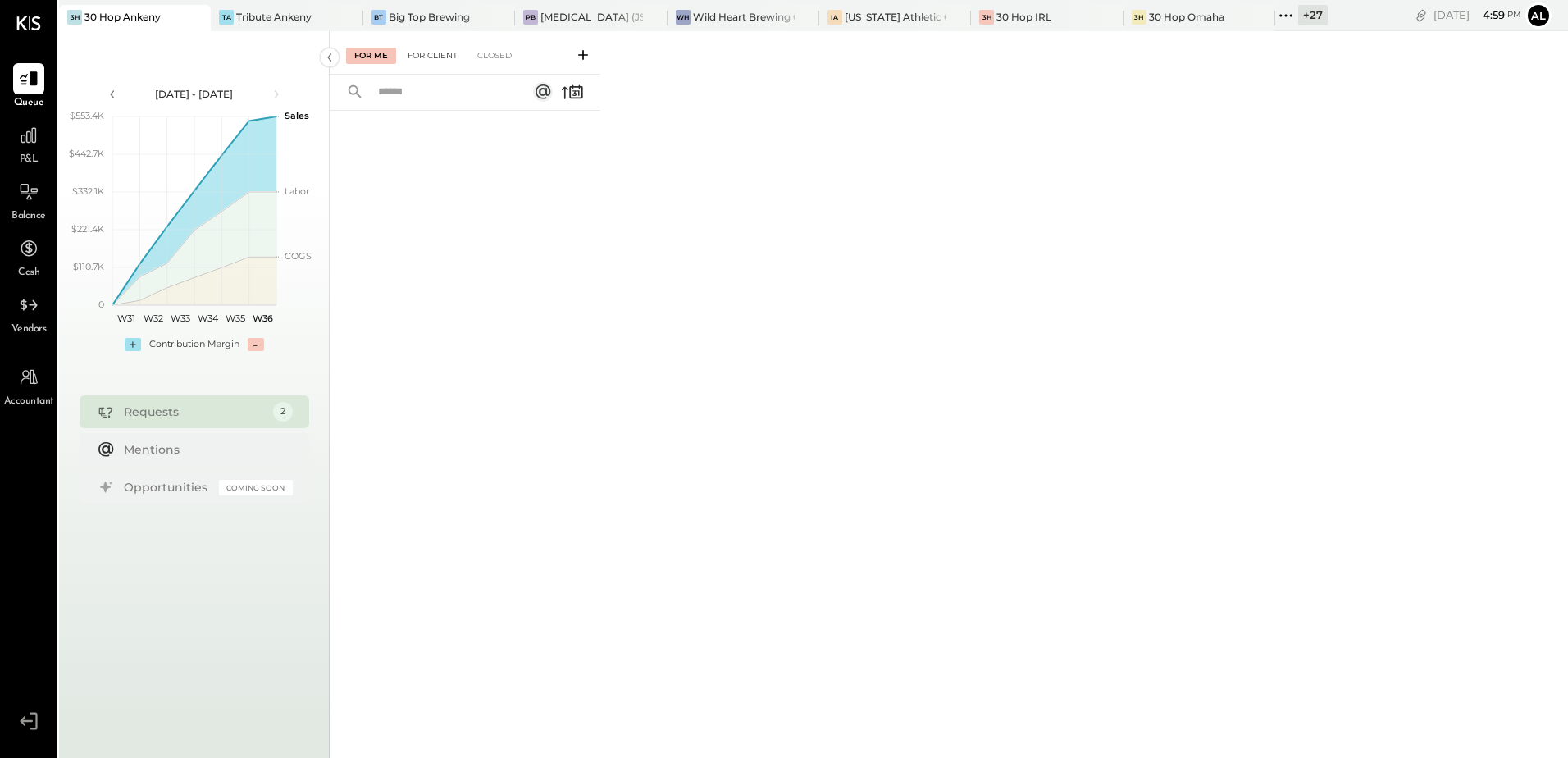
click at [429, 63] on div "For Client" at bounding box center [432, 56] width 66 height 17
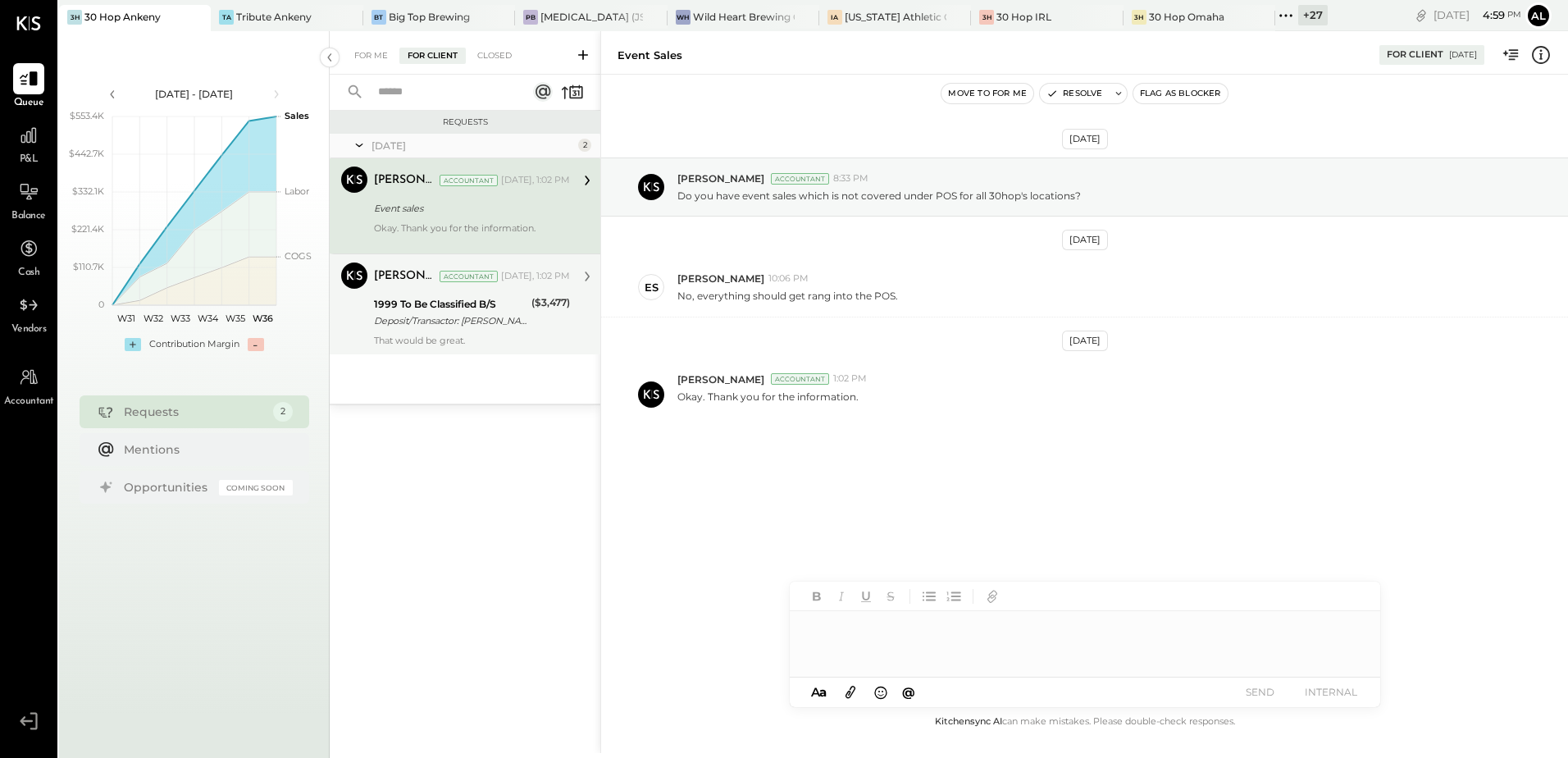
click at [451, 322] on div "Deposit/Transactor: BRIAN JOSEPH Deposit/Transactor: BRIAN JOSEPH FLYNN" at bounding box center [451, 321] width 153 height 17
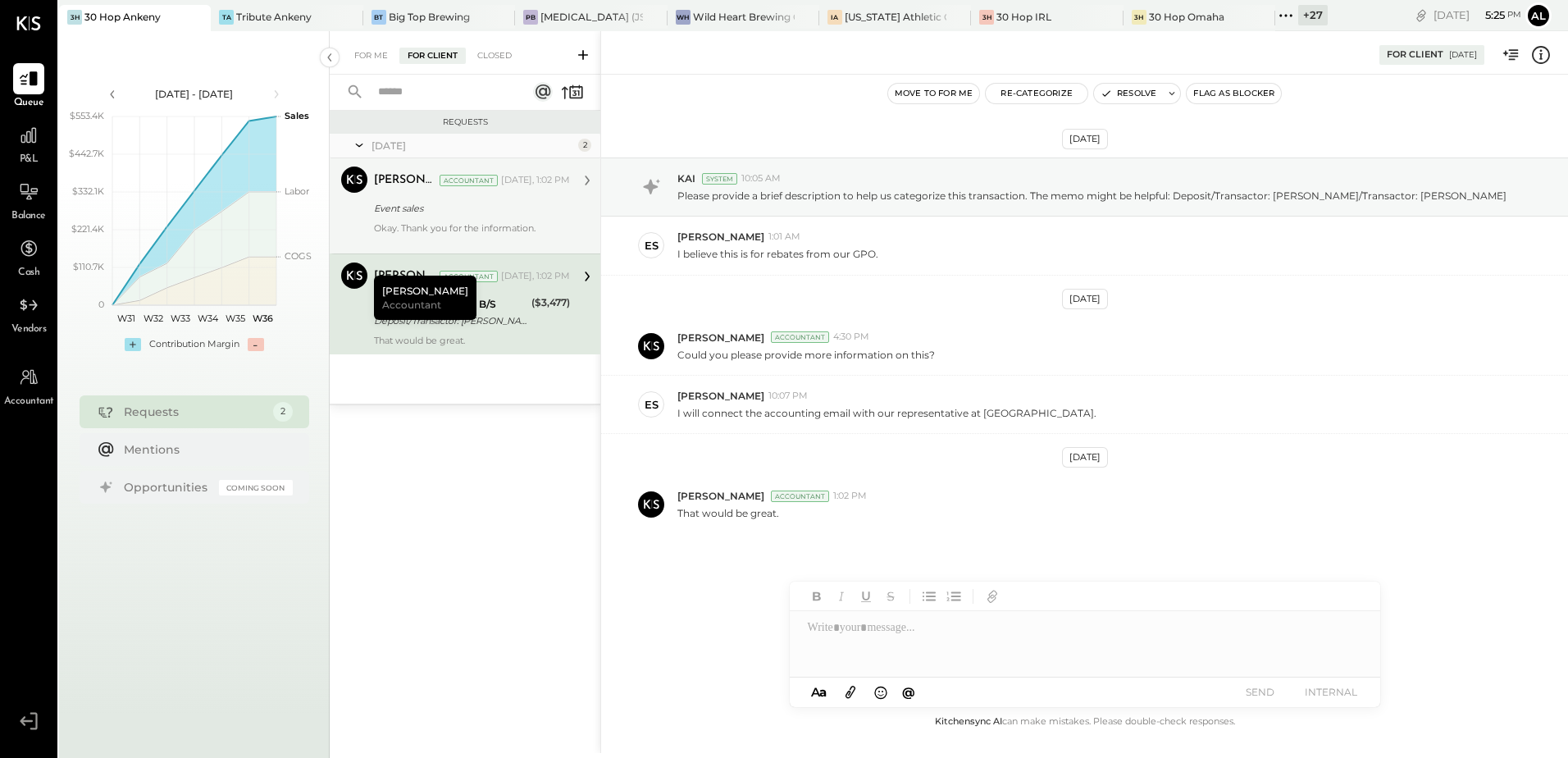
click at [470, 226] on div "Okay. Thank you for the information." at bounding box center [472, 234] width 196 height 23
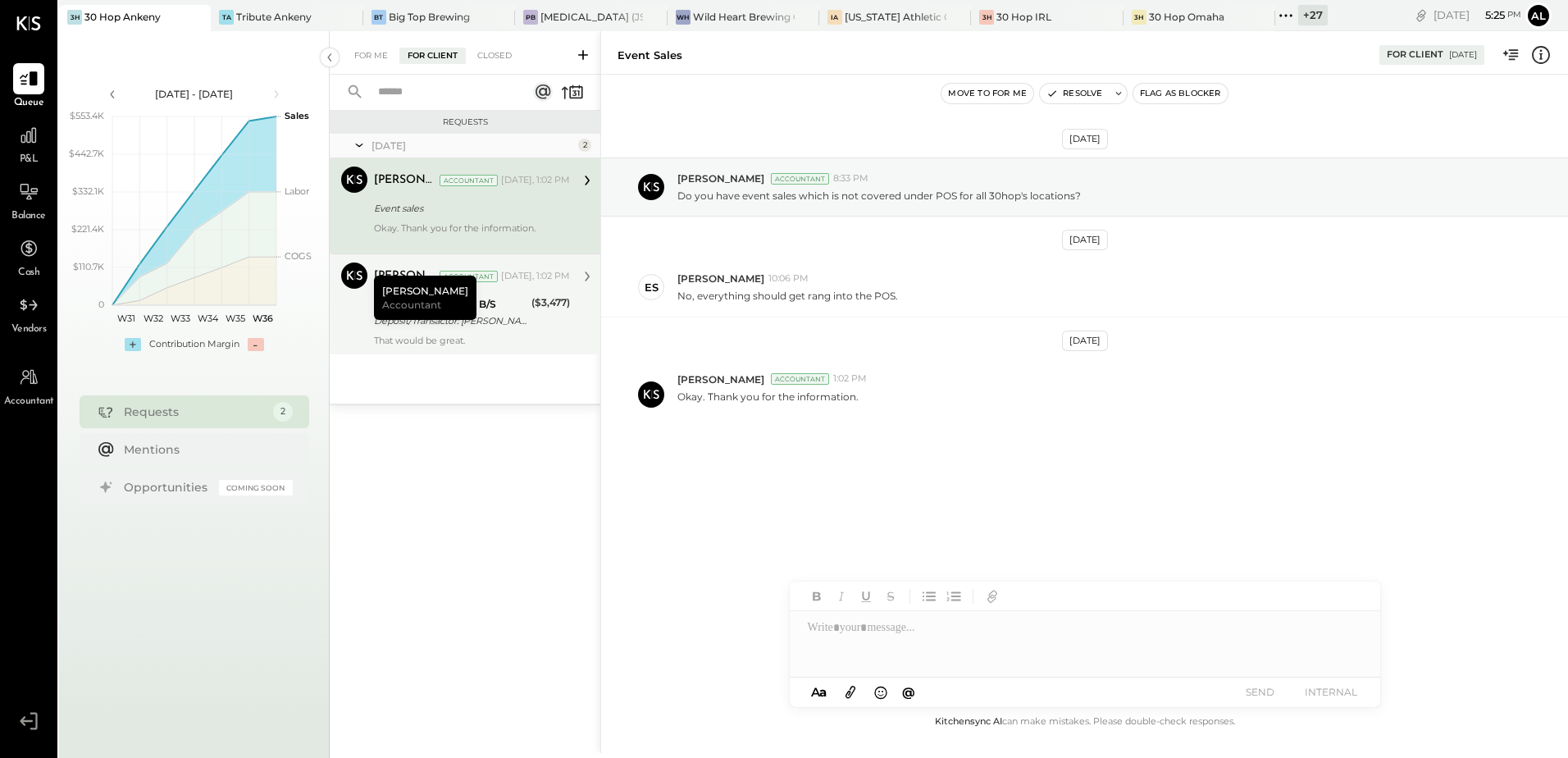
click at [503, 307] on div "1999 To Be Classified B/S" at bounding box center [451, 304] width 153 height 17
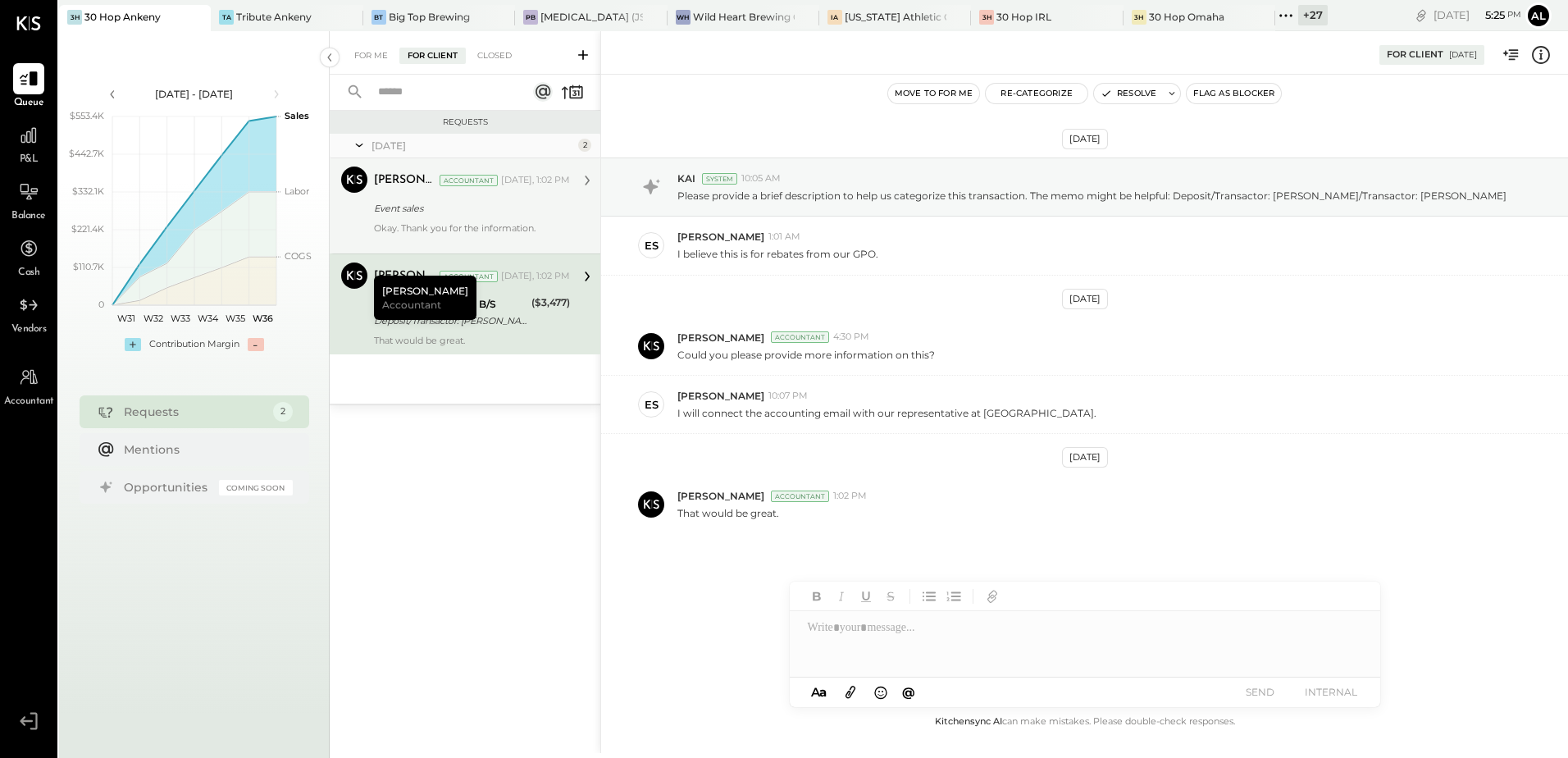
click at [491, 228] on div "Okay. Thank you for the information." at bounding box center [472, 234] width 196 height 23
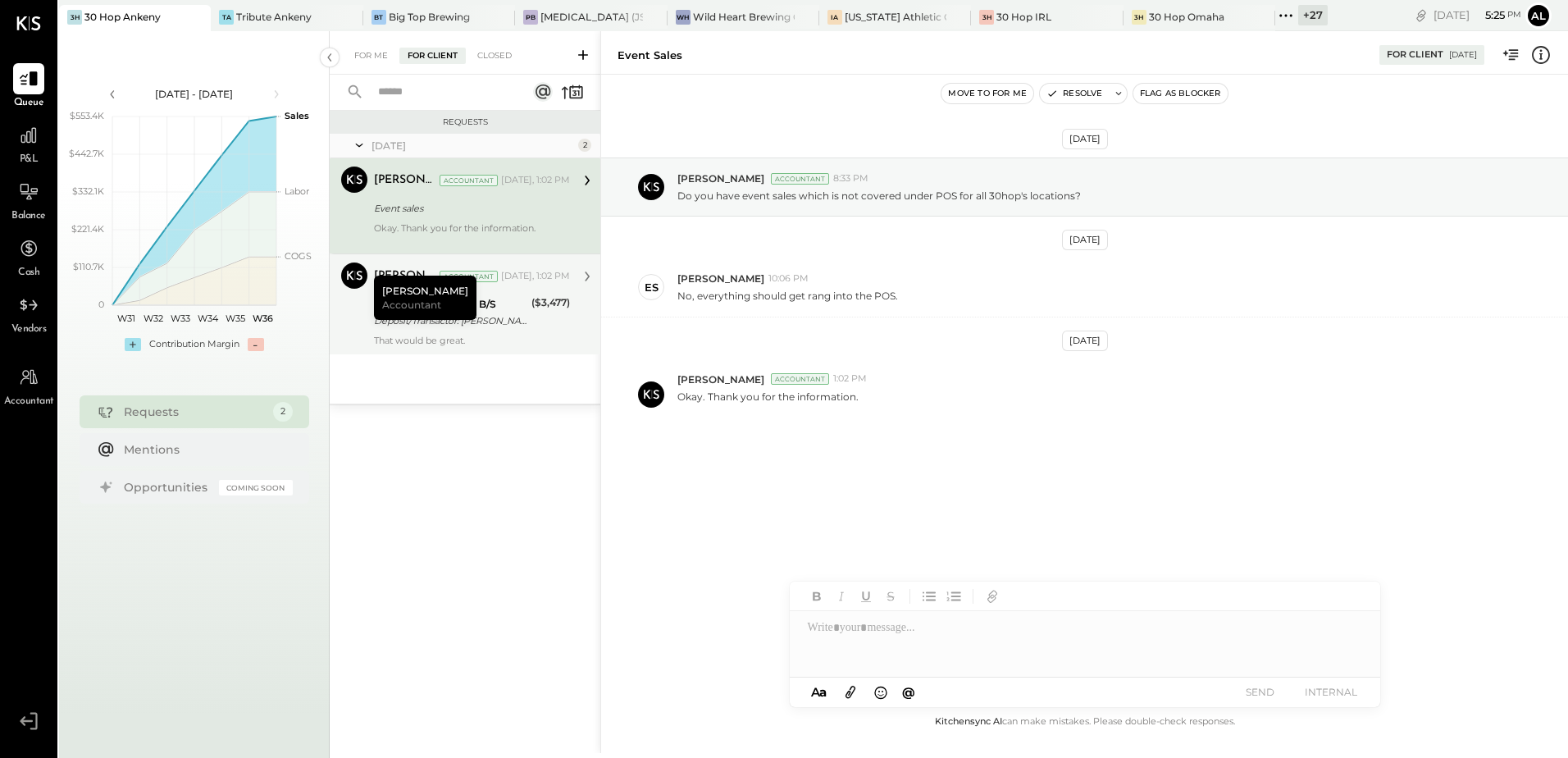
click at [497, 325] on div "Deposit/Transactor: BRIAN JOSEPH Deposit/Transactor: BRIAN JOSEPH FLYNN" at bounding box center [451, 321] width 153 height 17
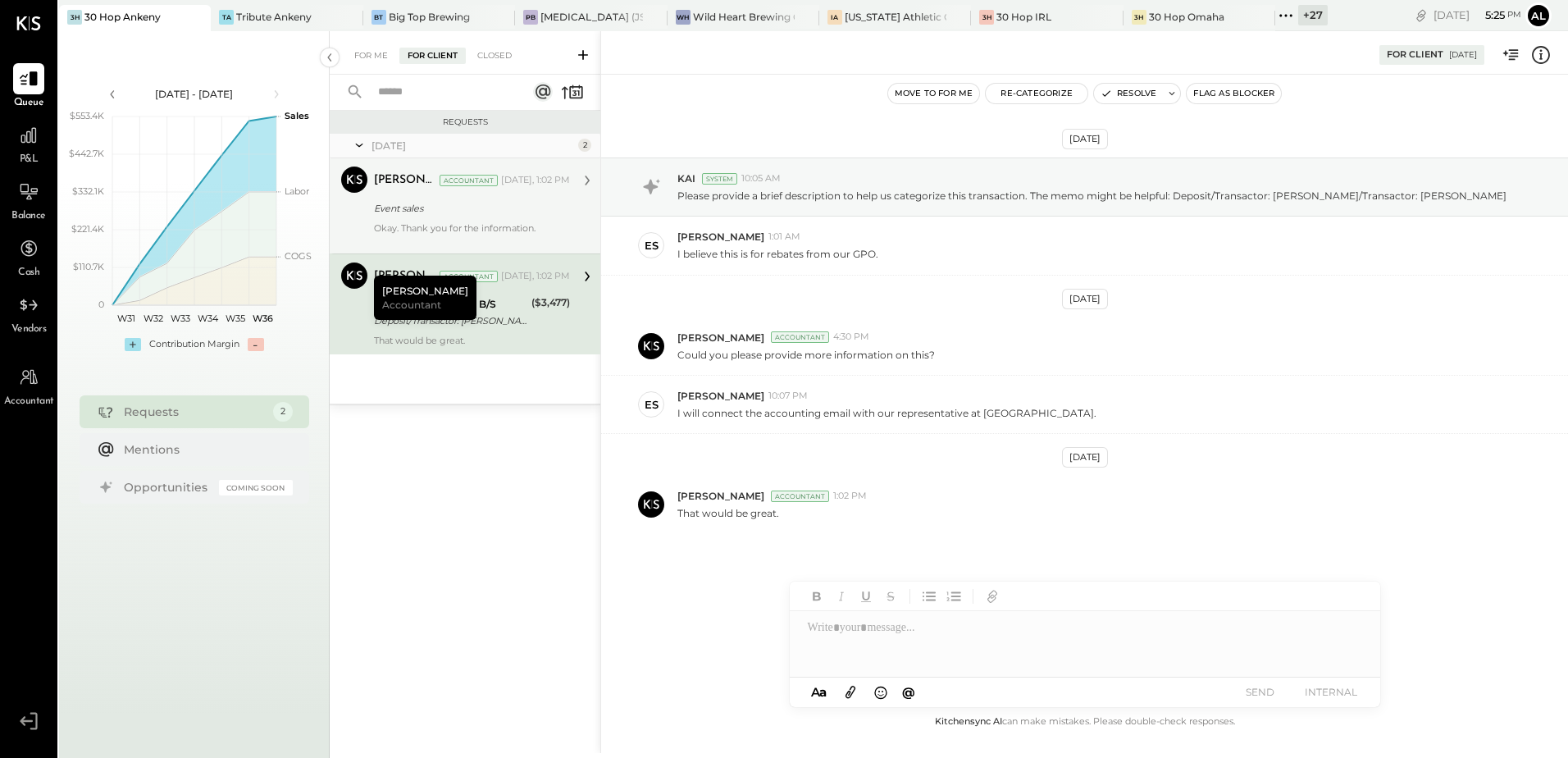
click at [134, 27] on div "3H 30 Hop Ankeny" at bounding box center [134, 17] width 152 height 27
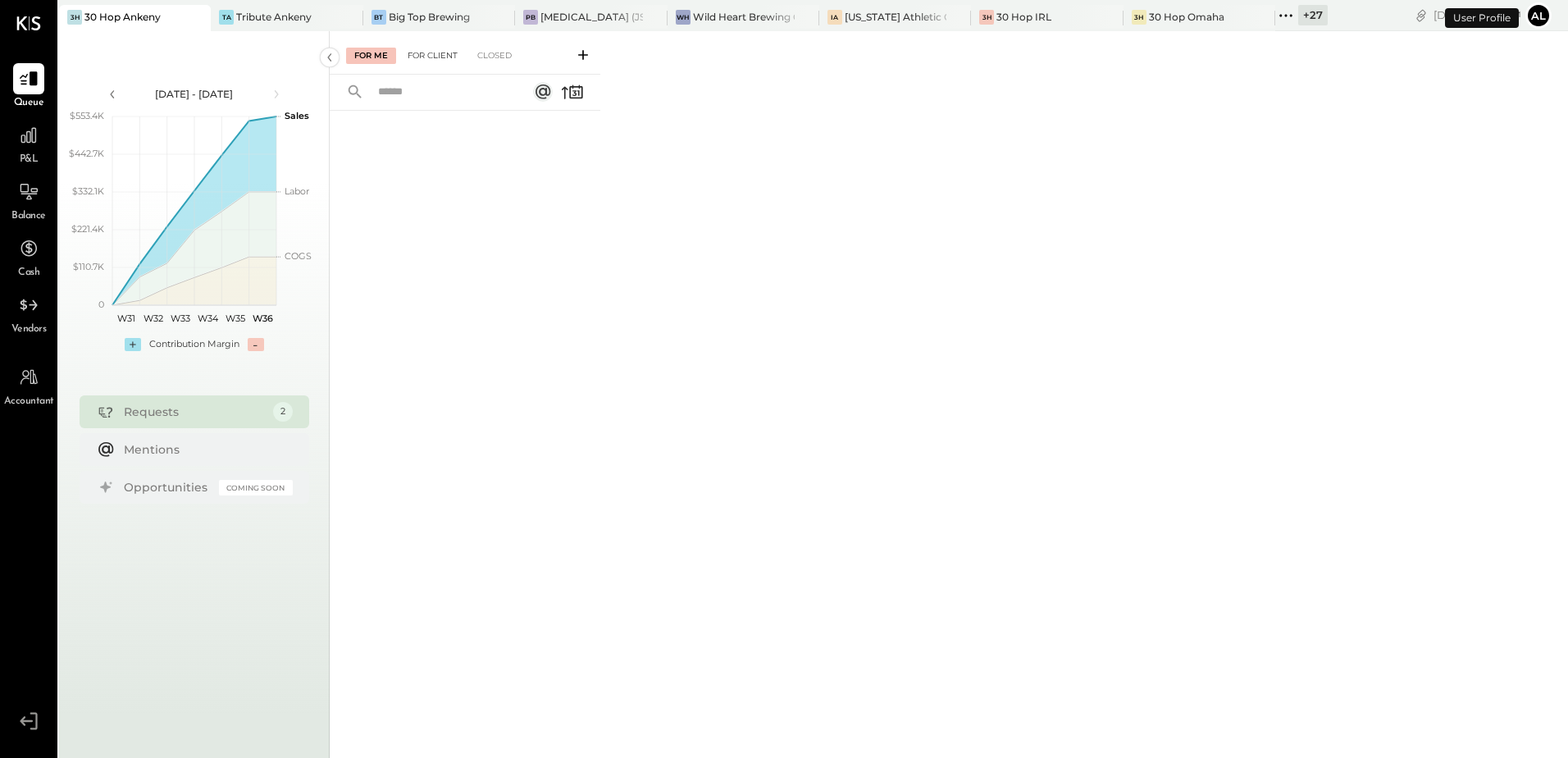
click at [427, 57] on div "For Client" at bounding box center [432, 56] width 66 height 17
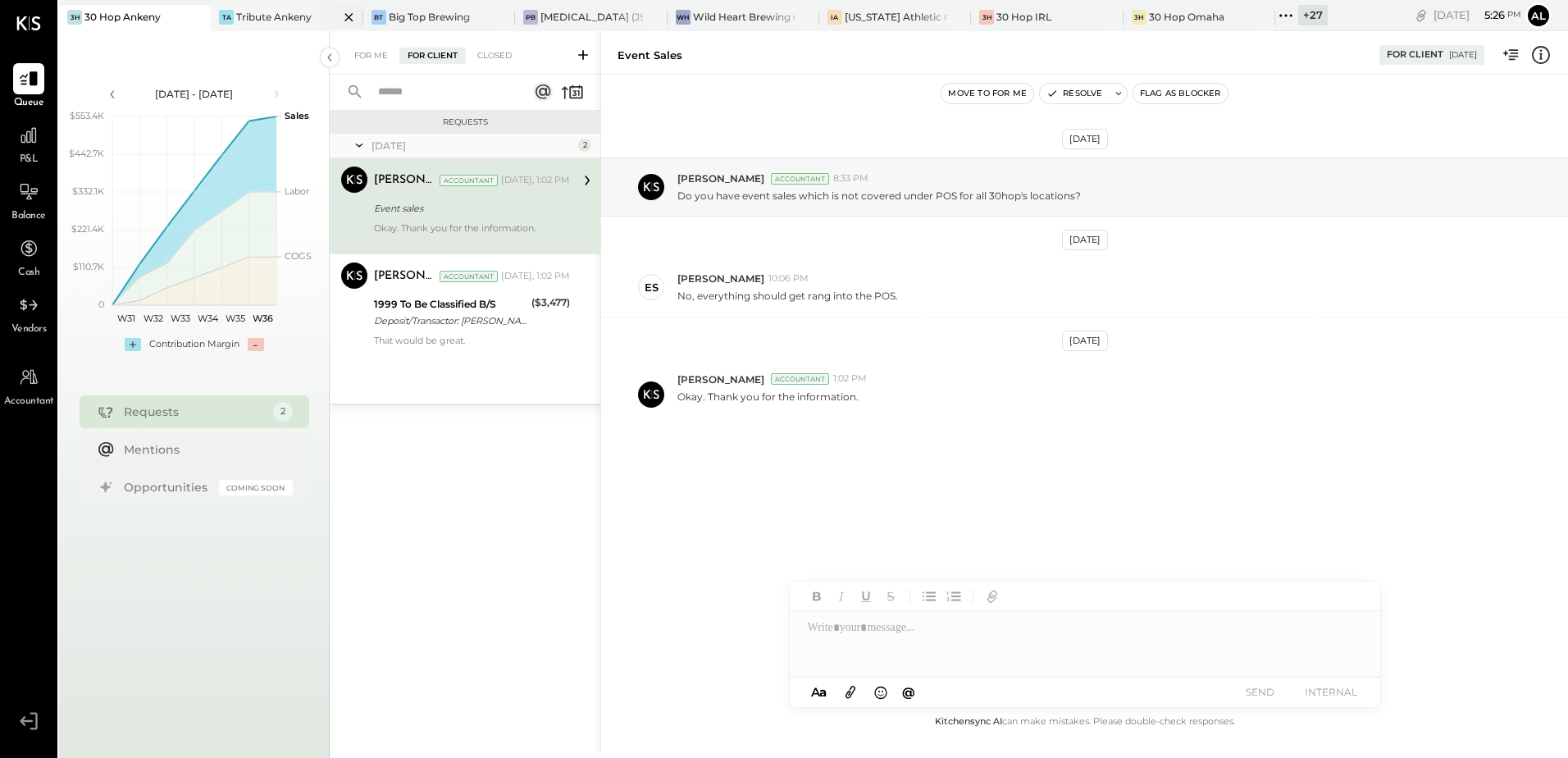
click at [282, 23] on div "Tribute Ankeny" at bounding box center [274, 17] width 75 height 14
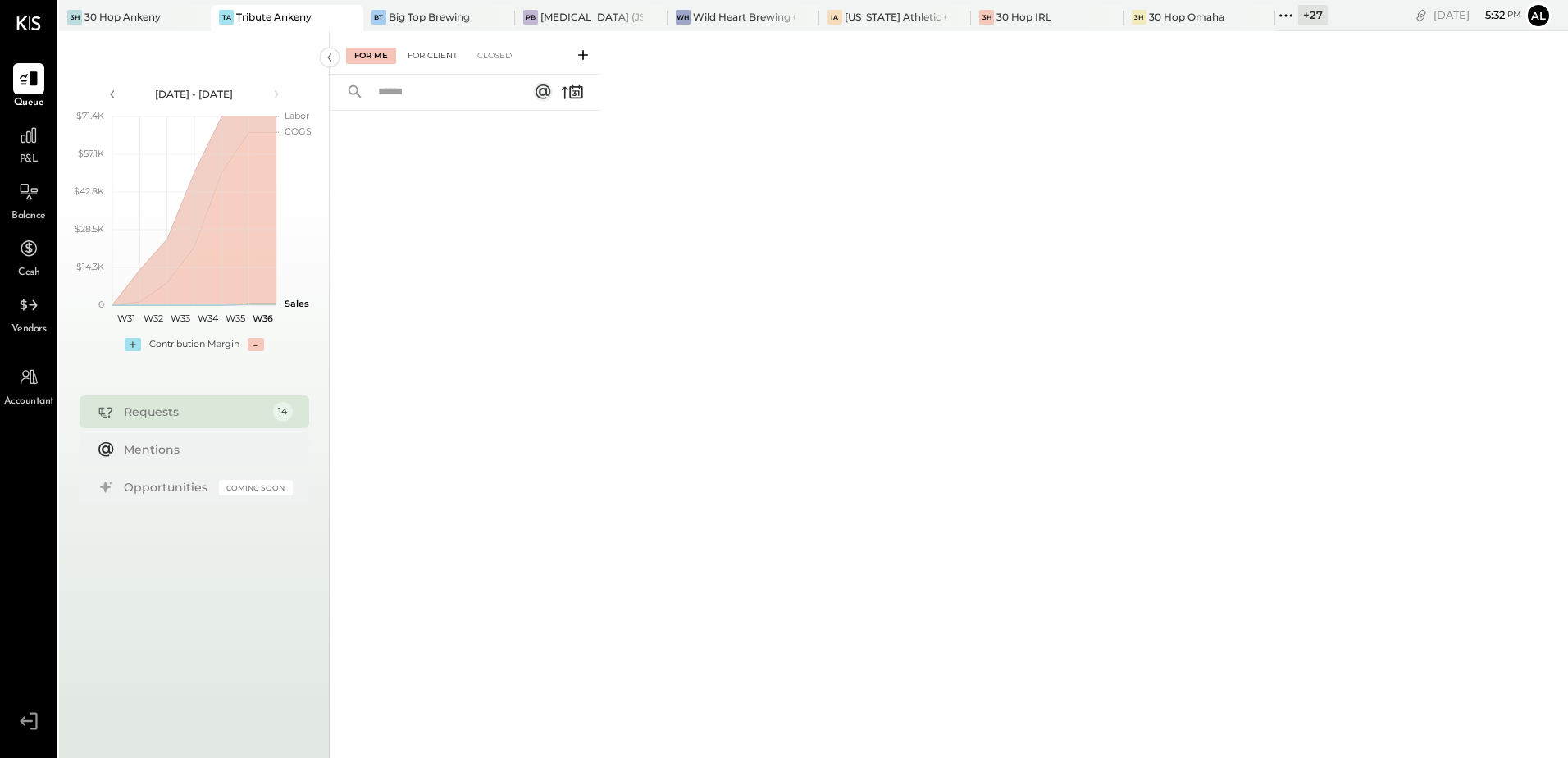
click at [432, 57] on div "For Client" at bounding box center [432, 56] width 66 height 17
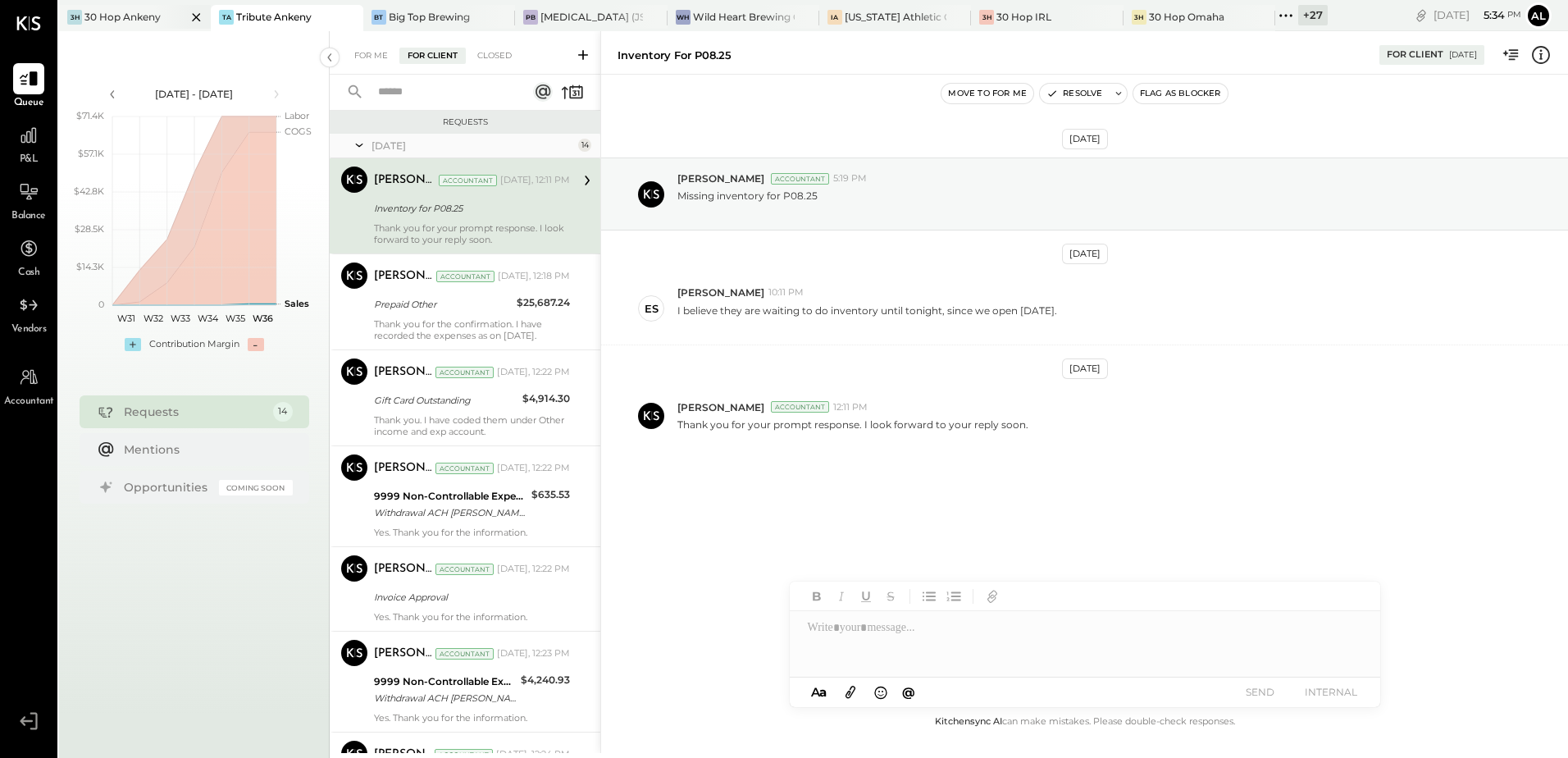
click at [132, 17] on div "30 Hop Ankeny" at bounding box center [122, 17] width 76 height 14
